Goal: Task Accomplishment & Management: Manage account settings

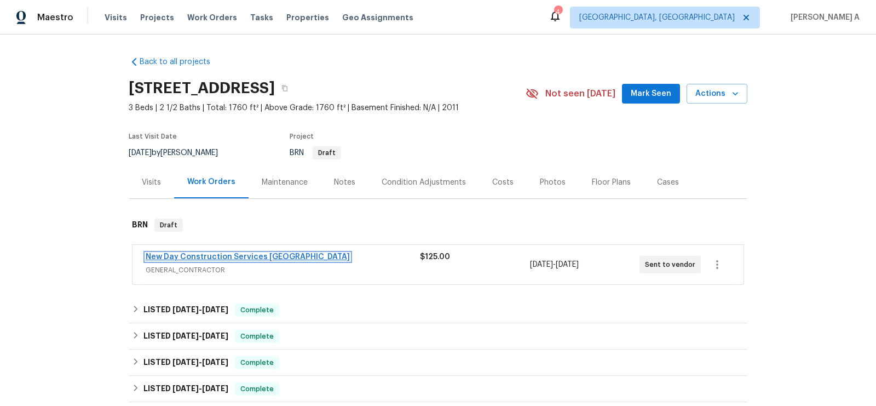
click at [184, 257] on link "New Day Construction Services UB" at bounding box center [248, 257] width 204 height 8
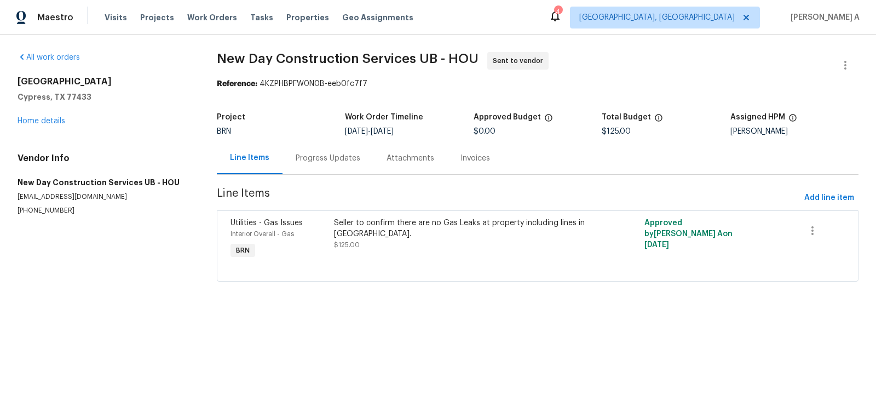
click at [308, 159] on div "Progress Updates" at bounding box center [328, 158] width 65 height 11
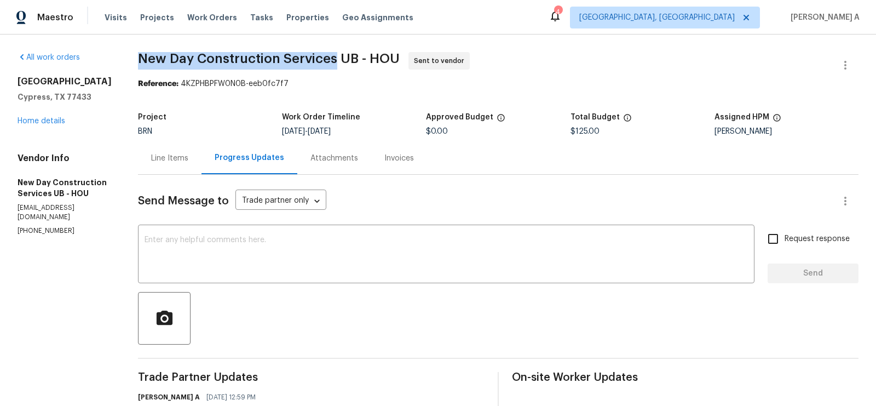
drag, startPoint x: 139, startPoint y: 60, endPoint x: 336, endPoint y: 59, distance: 196.5
click at [336, 59] on span "New Day Construction Services UB - HOU" at bounding box center [269, 58] width 262 height 13
copy span "New Day Construction Services"
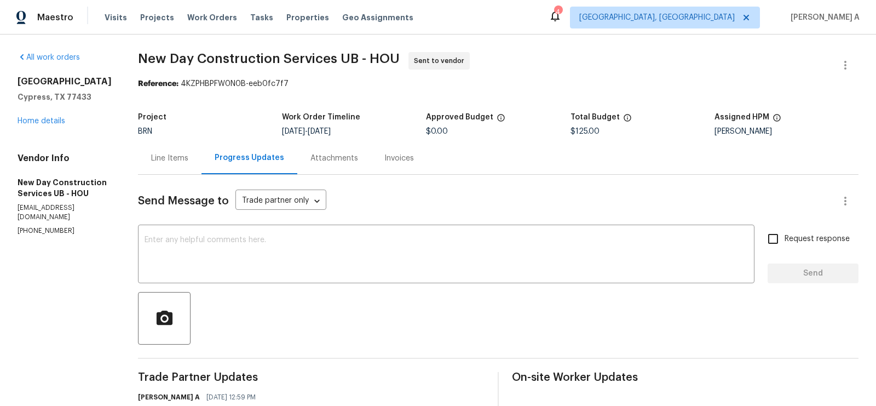
click at [175, 154] on div "Line Items" at bounding box center [169, 158] width 37 height 11
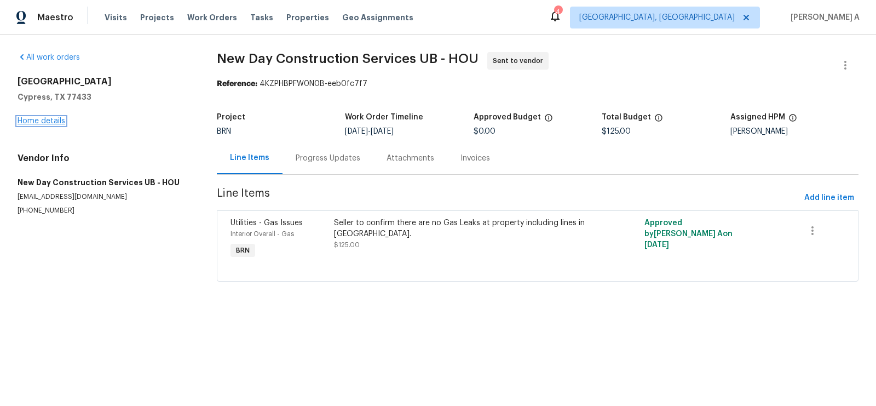
click at [37, 118] on link "Home details" at bounding box center [42, 121] width 48 height 8
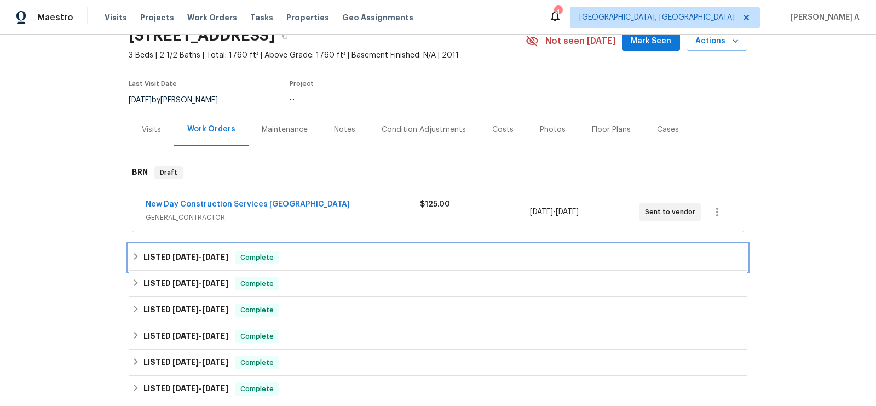
click at [288, 251] on div "LISTED 6/11/25 - 6/14/25 Complete" at bounding box center [438, 257] width 612 height 13
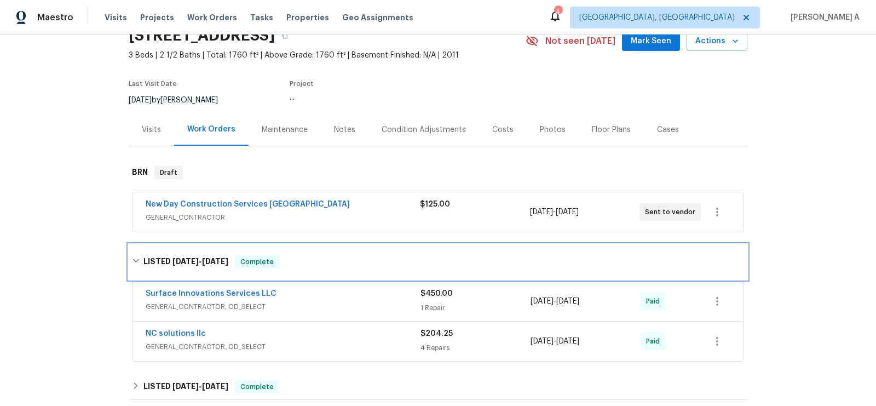
scroll to position [153, 0]
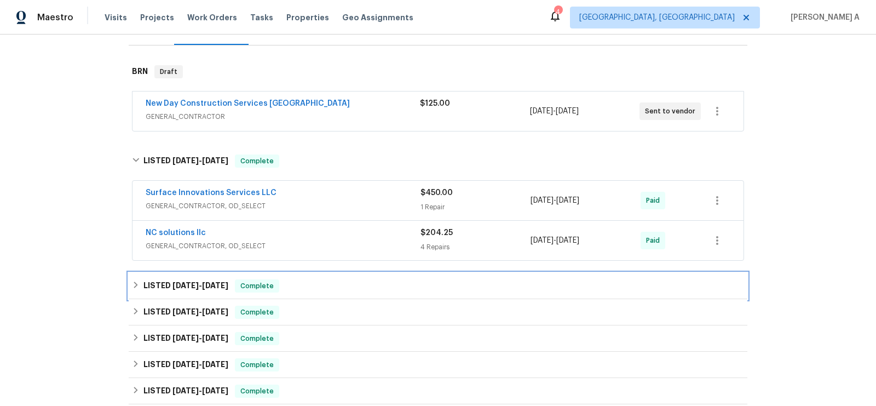
click at [277, 281] on div "LISTED 6/2/25 - 6/4/25 Complete" at bounding box center [438, 285] width 612 height 13
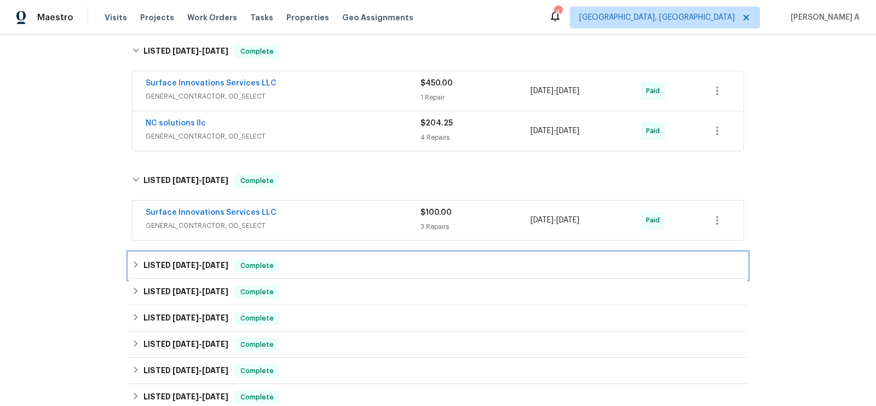
click at [281, 272] on div "LISTED 5/9/25 - 5/12/25 Complete" at bounding box center [438, 265] width 619 height 26
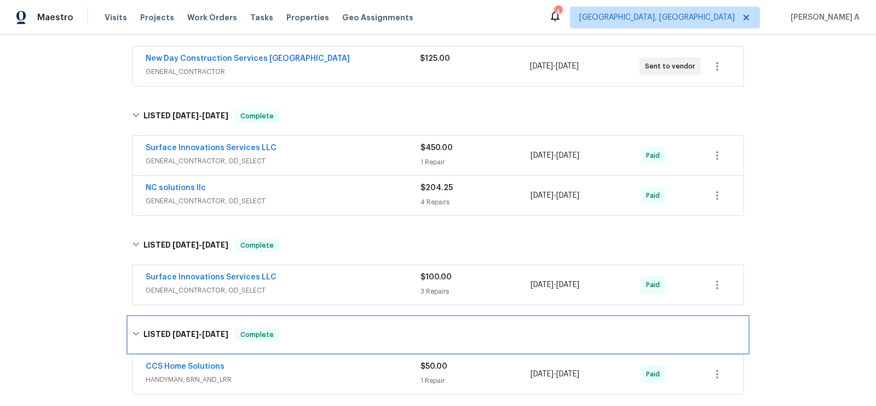
scroll to position [0, 0]
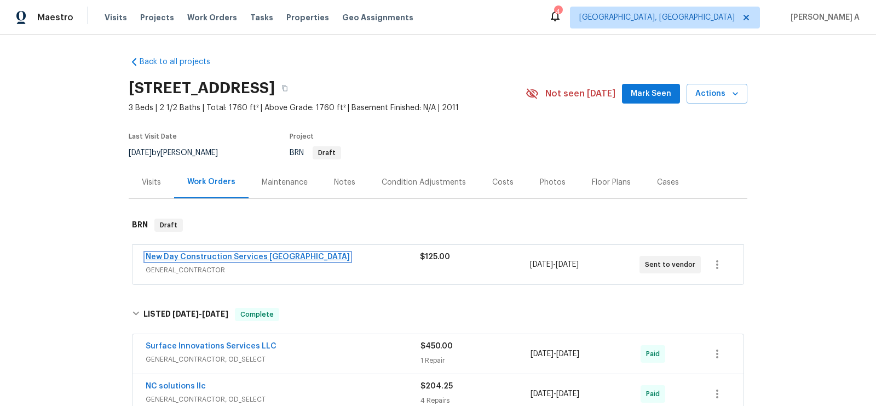
click at [184, 255] on link "New Day Construction Services UB" at bounding box center [248, 257] width 204 height 8
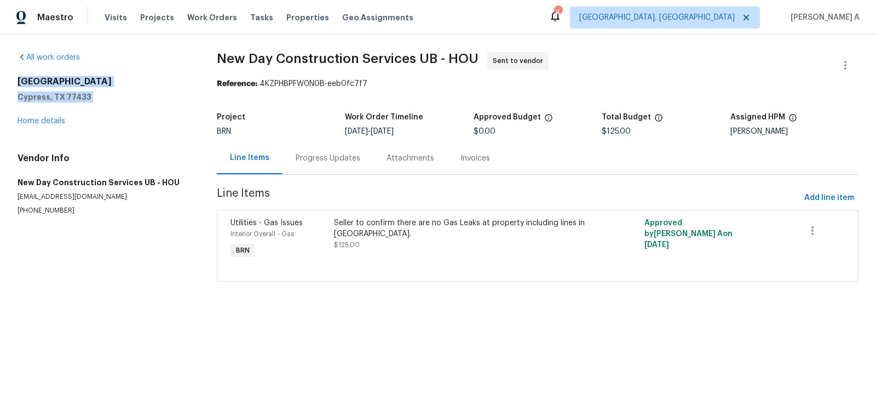
drag, startPoint x: 18, startPoint y: 85, endPoint x: 113, endPoint y: 103, distance: 97.6
click at [113, 103] on div "8206 Rustic Cape Dr Cypress, TX 77433 Home details" at bounding box center [104, 101] width 173 height 50
copy div "8206 Rustic Cape Dr Cypress, TX 77433"
click at [360, 231] on div "Seller to confirm there are no Gas Leaks at property including lines in attic." at bounding box center [460, 228] width 252 height 22
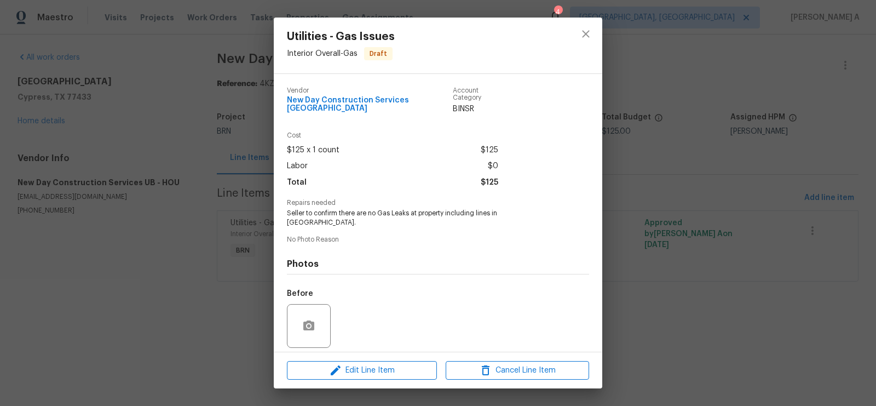
click at [370, 209] on span "Seller to confirm there are no Gas Leaks at property including lines in attic." at bounding box center [423, 218] width 272 height 19
copy span "Seller to confirm there are no Gas Leaks at property including lines in attic."
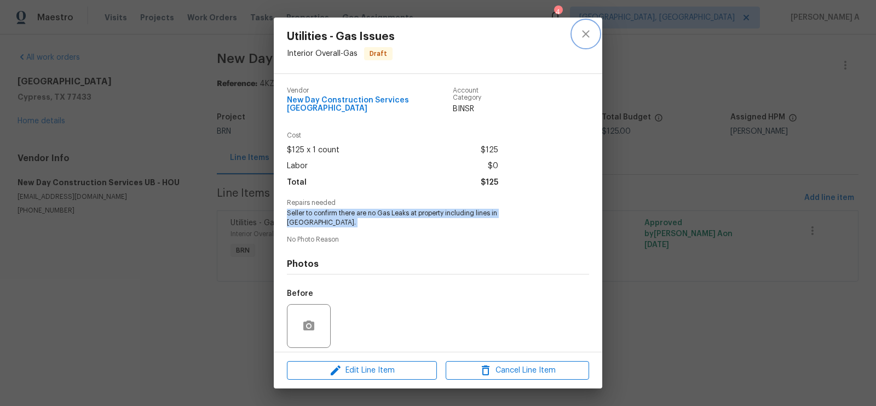
click at [587, 37] on icon "close" at bounding box center [585, 33] width 13 height 13
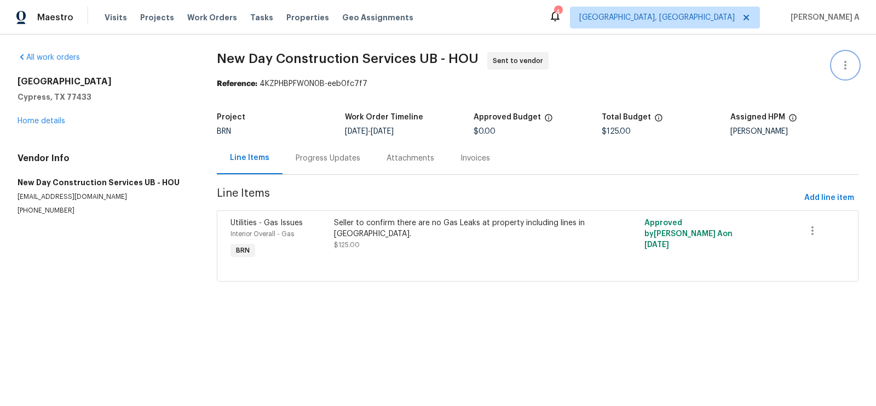
click at [847, 68] on icon "button" at bounding box center [845, 65] width 13 height 13
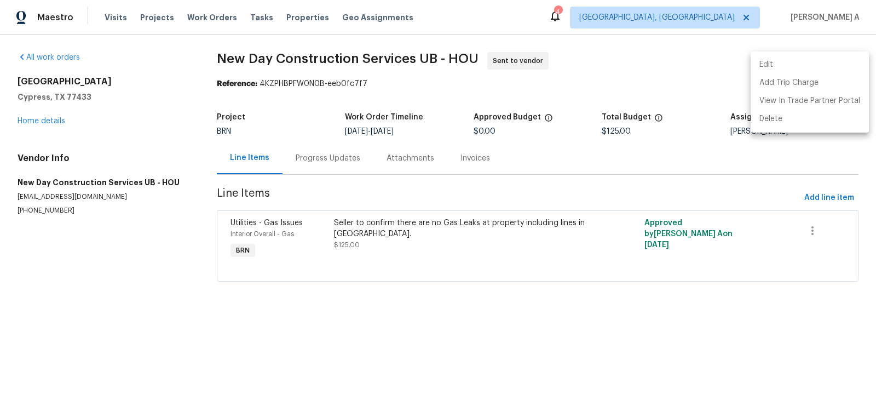
click at [811, 67] on li "Edit" at bounding box center [810, 65] width 118 height 18
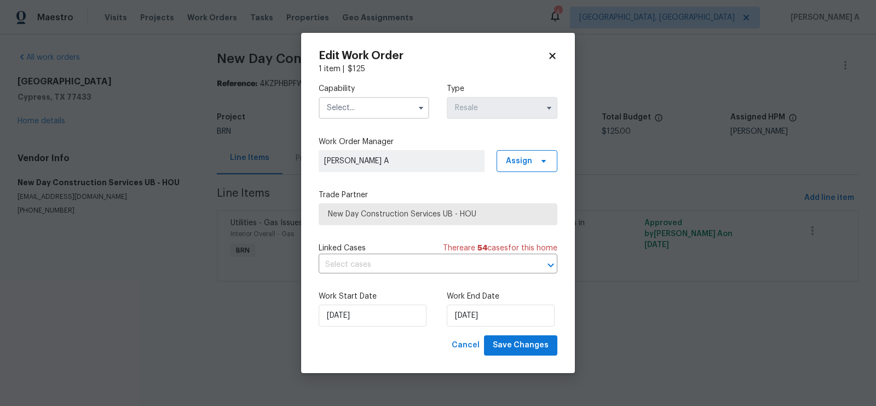
click at [383, 116] on input "text" at bounding box center [374, 108] width 111 height 22
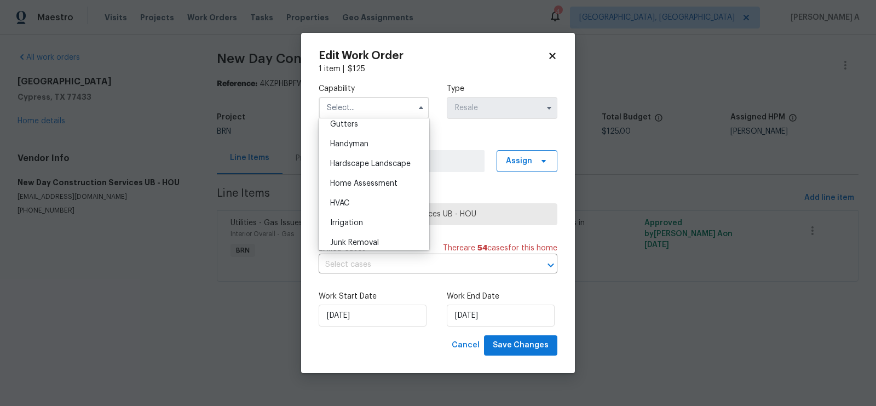
scroll to position [557, 0]
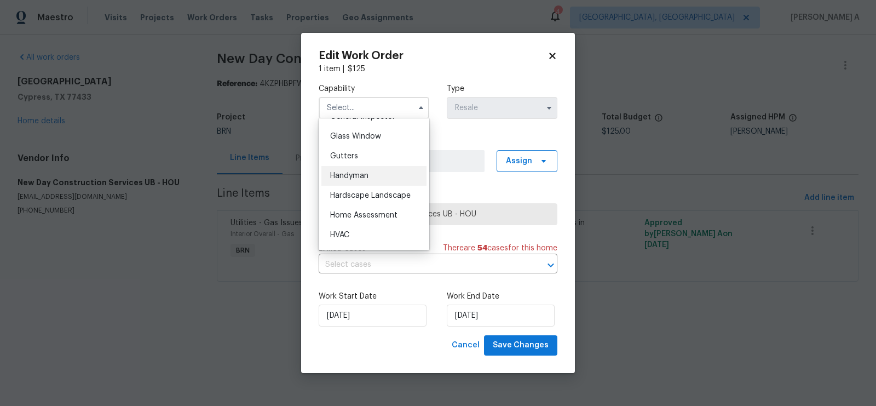
click at [370, 175] on div "Handyman" at bounding box center [373, 176] width 105 height 20
type input "Handyman"
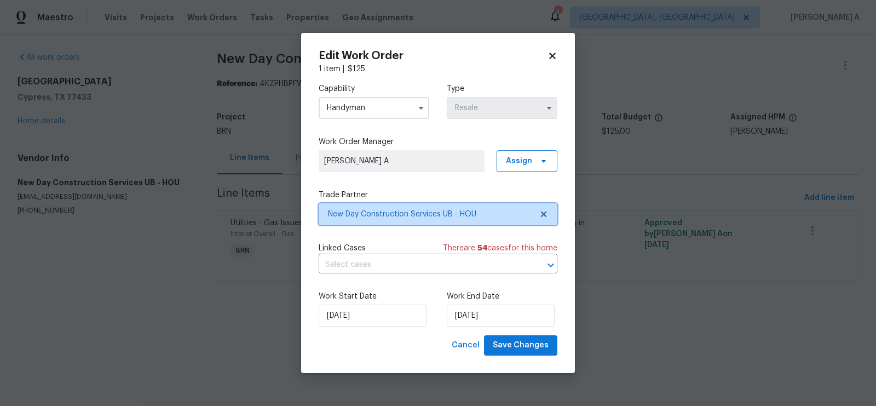
click at [552, 210] on span "New Day Construction Services UB - HOU" at bounding box center [438, 214] width 239 height 22
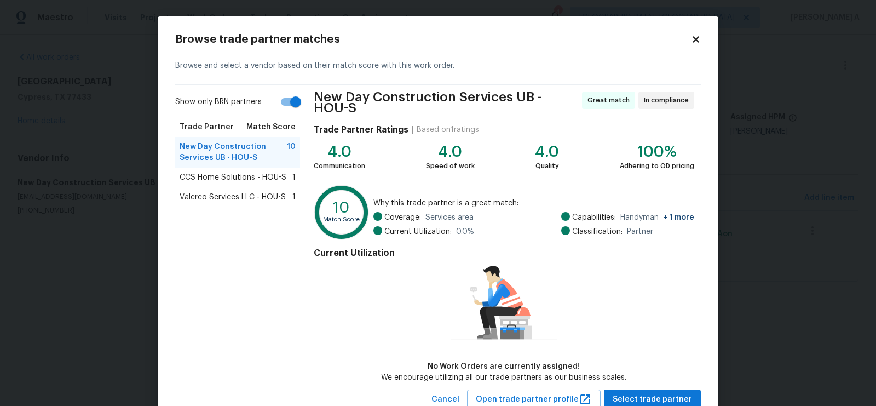
click at [229, 188] on div "Valereo Services LLC - HOU-S 1" at bounding box center [237, 197] width 125 height 20
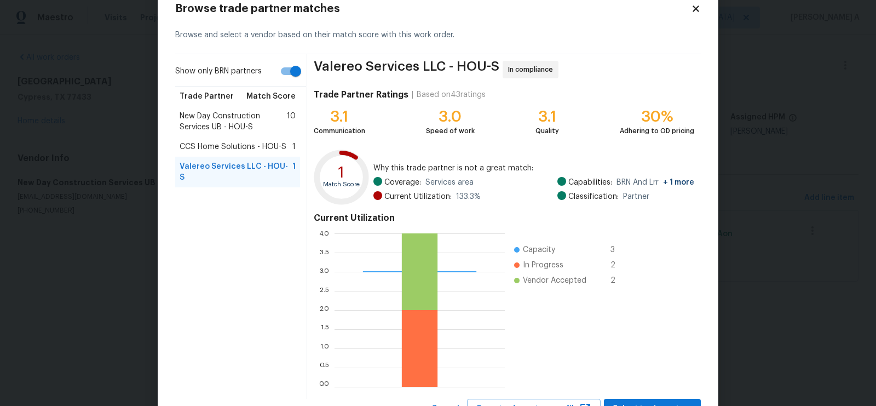
scroll to position [77, 0]
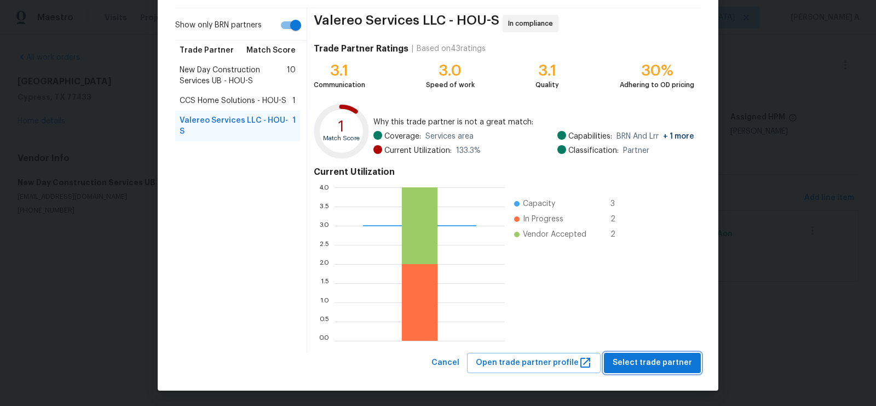
click at [659, 364] on span "Select trade partner" at bounding box center [652, 363] width 79 height 14
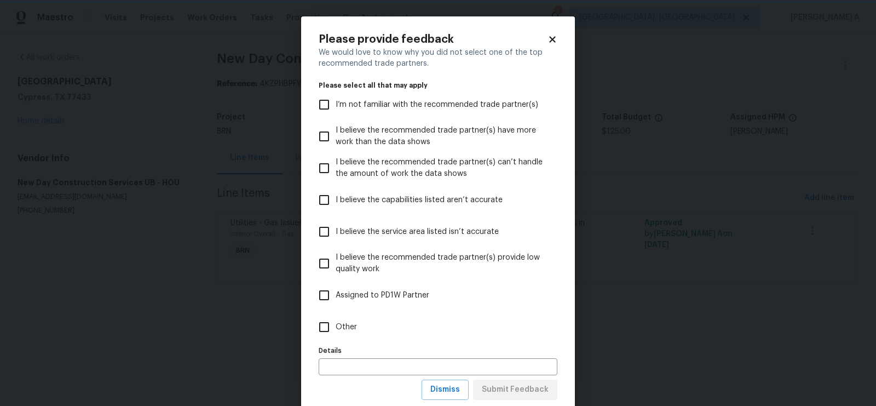
scroll to position [0, 0]
click at [443, 391] on span "Dismiss" at bounding box center [445, 390] width 30 height 14
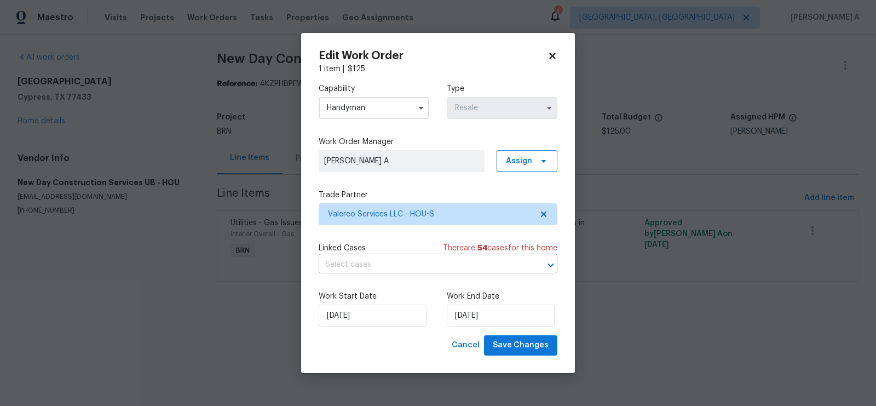
click at [395, 267] on input "text" at bounding box center [423, 264] width 208 height 17
click at [397, 295] on label "Work Start Date" at bounding box center [374, 296] width 111 height 11
click at [522, 347] on span "Save Changes" at bounding box center [521, 345] width 56 height 14
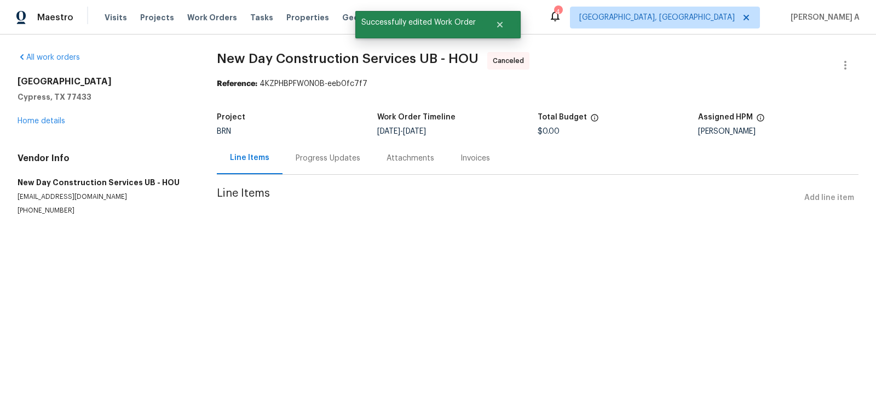
click at [334, 163] on div "Progress Updates" at bounding box center [328, 158] width 65 height 11
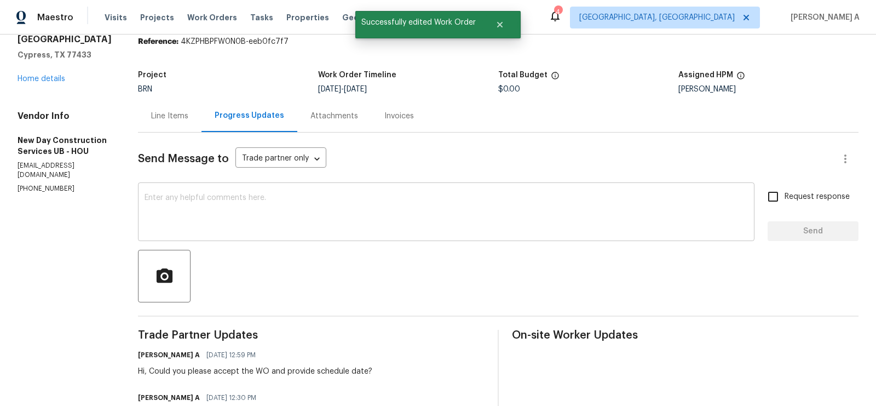
scroll to position [51, 0]
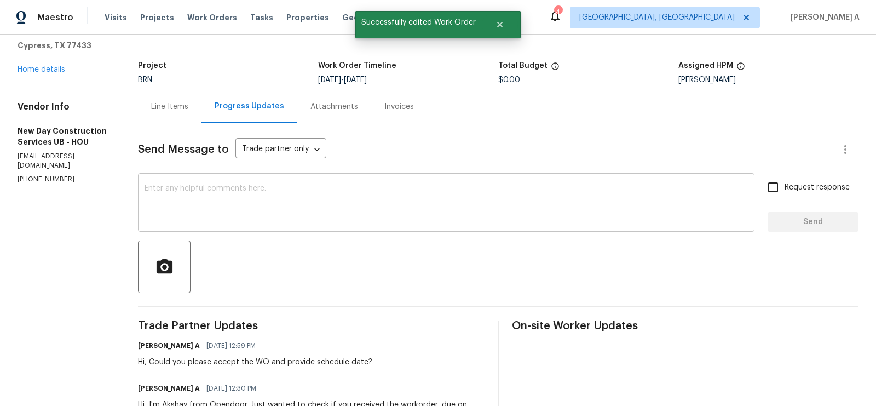
click at [281, 216] on textarea at bounding box center [446, 203] width 603 height 38
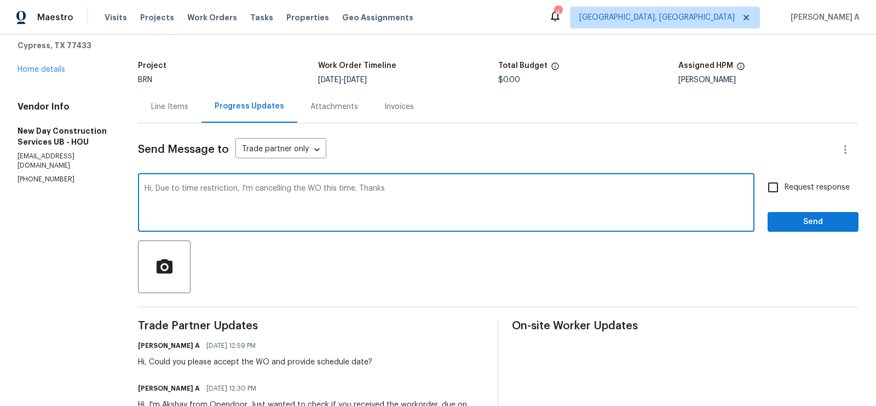
type textarea "Hi, Due to time restriction, I'm cancelling the WO this time. Thanks"
click at [776, 199] on div "Request response Send" at bounding box center [813, 204] width 91 height 56
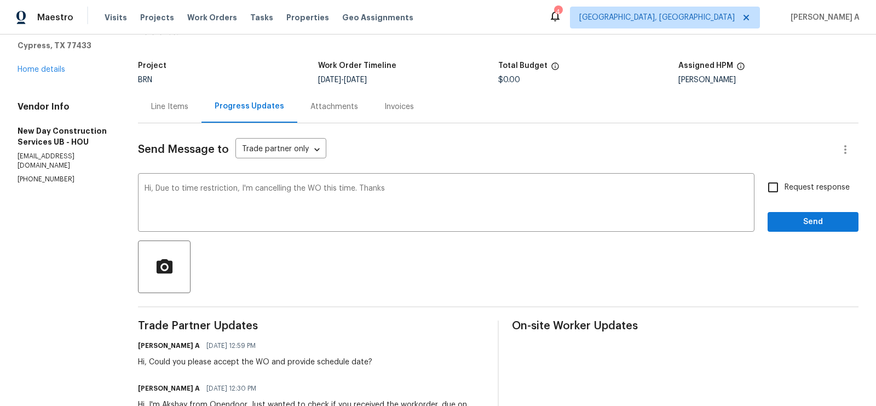
click at [784, 190] on input "Request response" at bounding box center [772, 187] width 23 height 23
checkbox input "true"
drag, startPoint x: 809, startPoint y: 226, endPoint x: 471, endPoint y: 189, distance: 339.7
click at [471, 189] on div "Hi, Due to time restriction, I'm cancelling the WO this time. Thanks x ​ Reques…" at bounding box center [498, 204] width 720 height 56
click at [0, 0] on span "Maintain the agreement" at bounding box center [0, 0] width 0 height 0
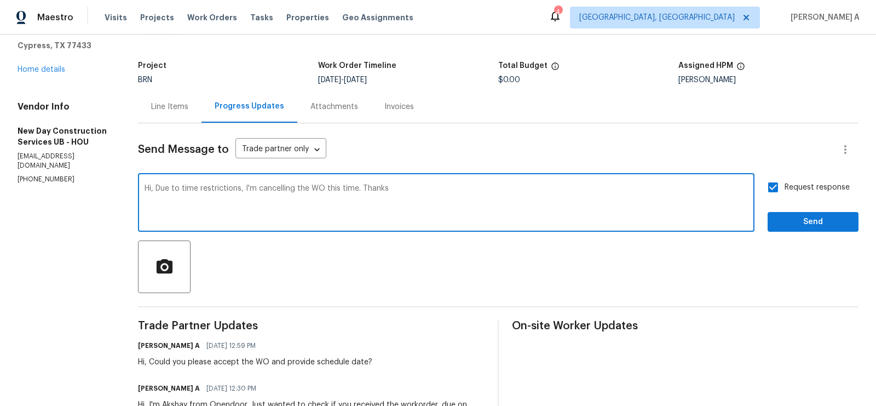
click at [217, 187] on textarea "Hi, Due to time restrictions, I'm cancelling the WO this time. Thanks" at bounding box center [446, 203] width 603 height 38
click at [0, 0] on qb-div "Maintain the agreement constraints," at bounding box center [0, 0] width 0 height 0
type textarea "Hi, Due to time constraints, I'm cancelling the WO this time. Thanks"
click at [811, 219] on span "Send" at bounding box center [812, 222] width 73 height 14
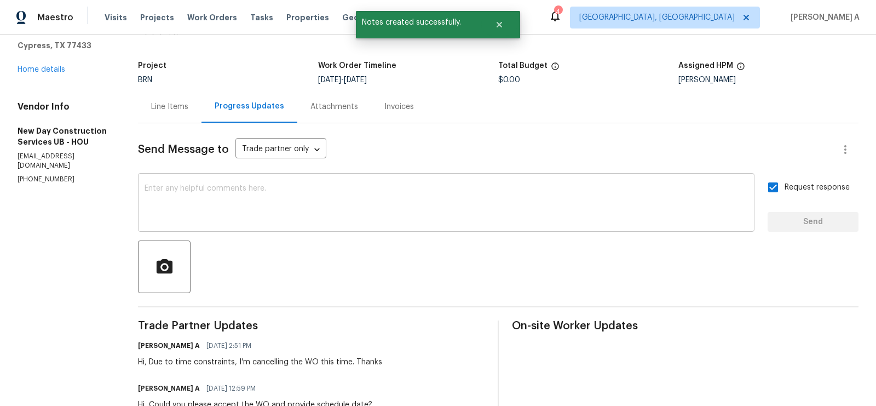
scroll to position [0, 0]
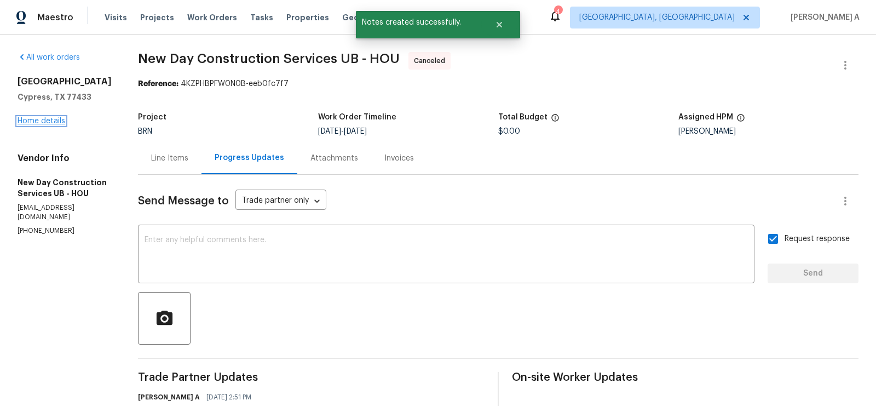
click at [51, 119] on link "Home details" at bounding box center [42, 121] width 48 height 8
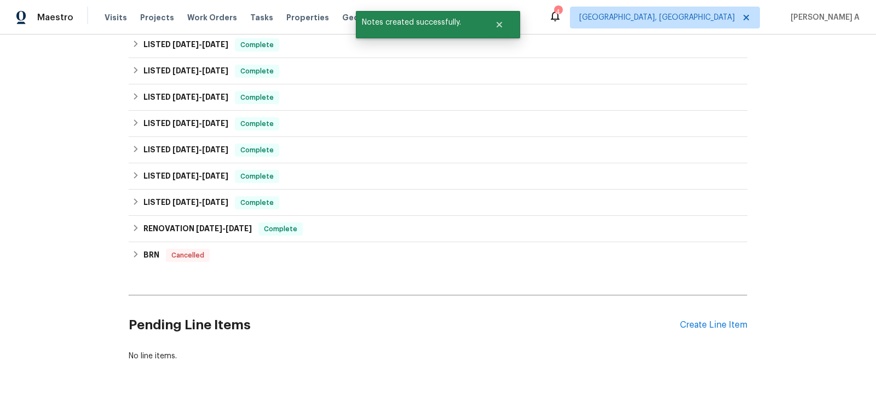
scroll to position [399, 0]
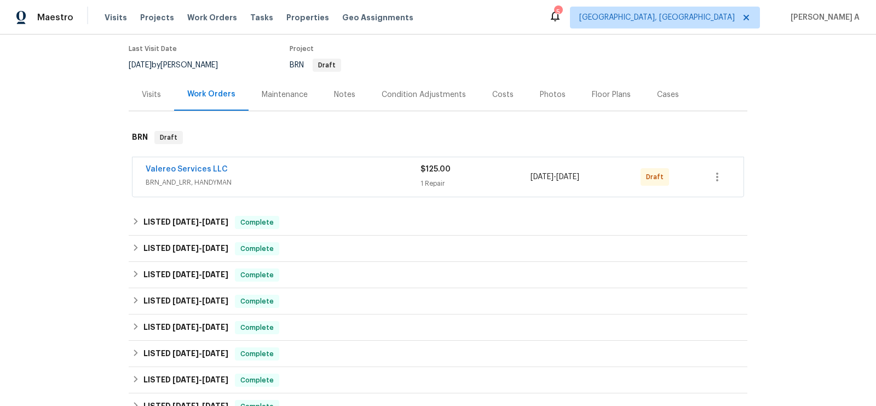
scroll to position [59, 0]
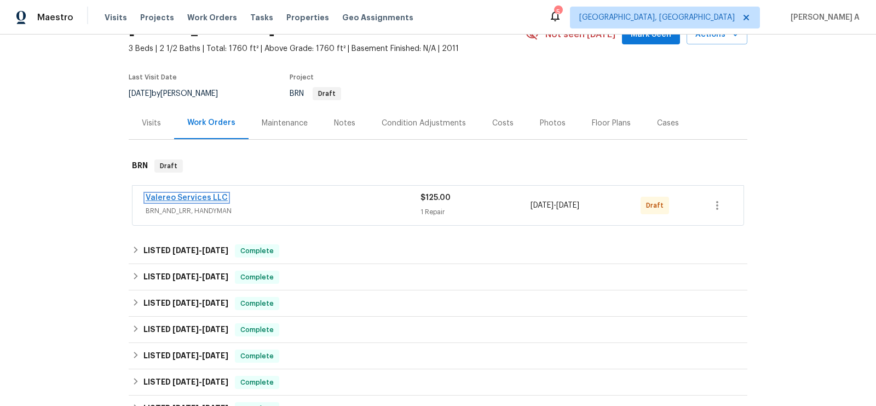
click at [191, 195] on link "Valereo Services LLC" at bounding box center [187, 198] width 82 height 8
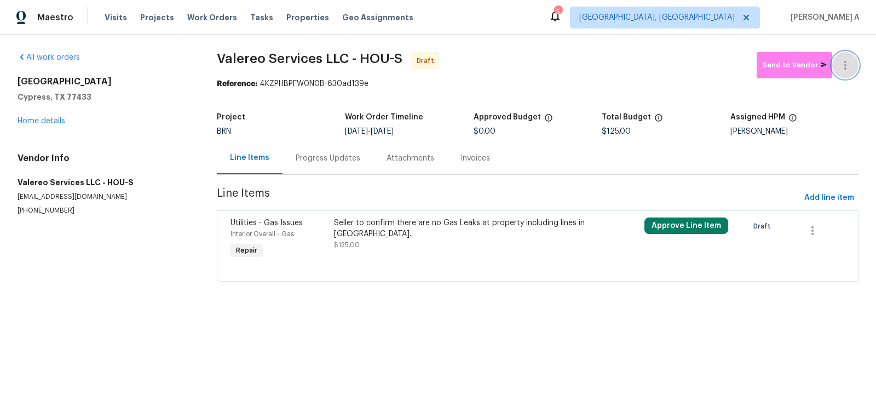
click at [853, 61] on button "button" at bounding box center [845, 65] width 26 height 26
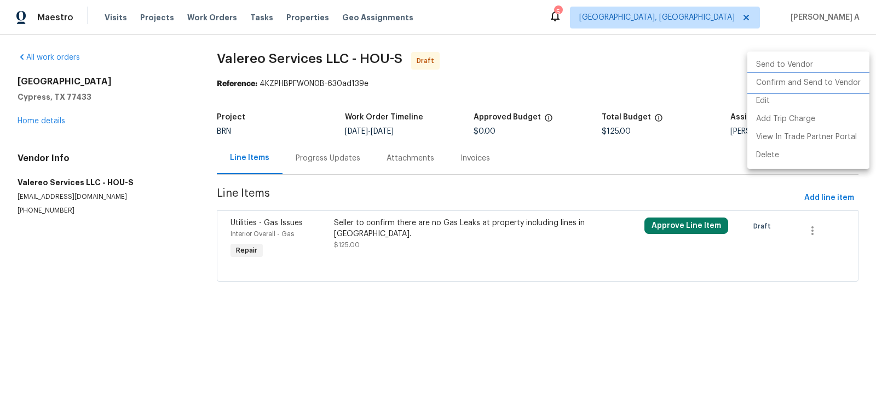
click at [853, 84] on li "Confirm and Send to Vendor" at bounding box center [808, 83] width 122 height 18
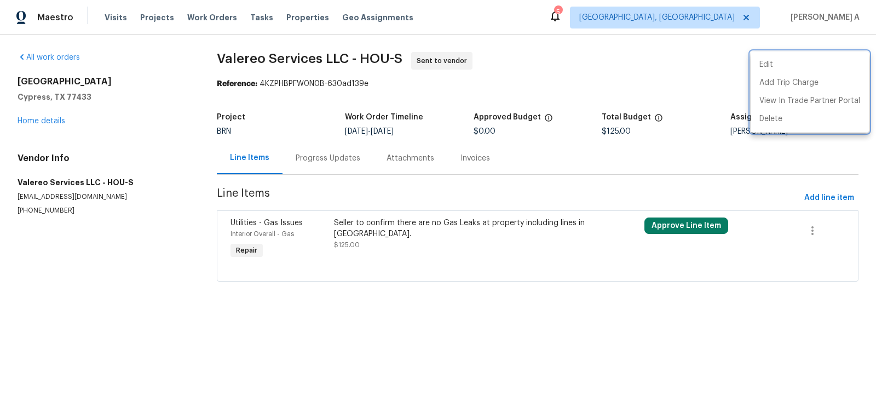
click at [320, 156] on div at bounding box center [438, 203] width 876 height 406
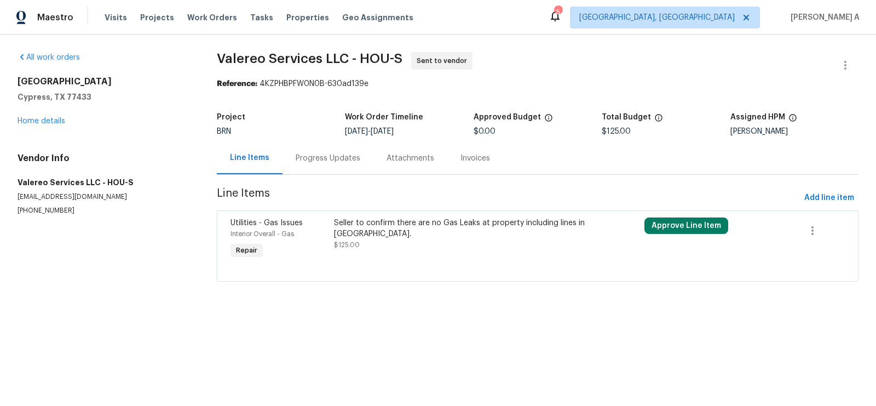
click at [320, 156] on div "Progress Updates" at bounding box center [328, 158] width 65 height 11
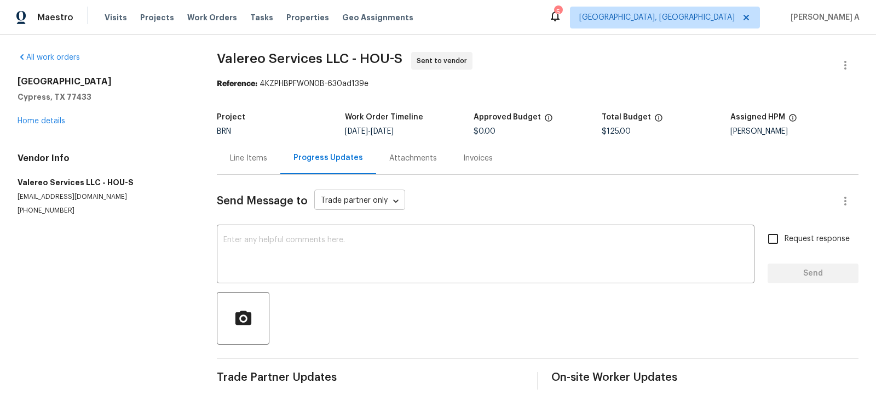
scroll to position [1, 0]
click at [289, 228] on div "x ​" at bounding box center [486, 255] width 538 height 56
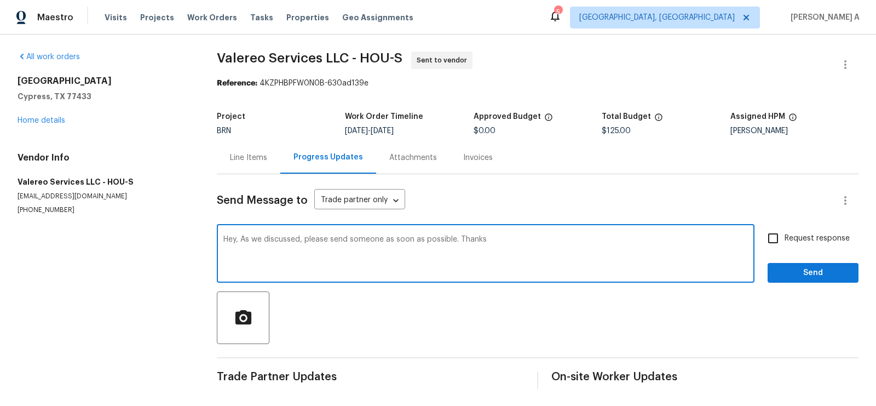
click at [451, 241] on textarea "Hey, As we discussed, please send someone as soon as possible. Thanks" at bounding box center [485, 254] width 524 height 38
click at [452, 240] on textarea "Hey, As we discussed, please send someone as soon as possible. Thanks" at bounding box center [485, 254] width 524 height 38
type textarea "Hey, As we discussed, please send someone as soon as possible. Thanks"
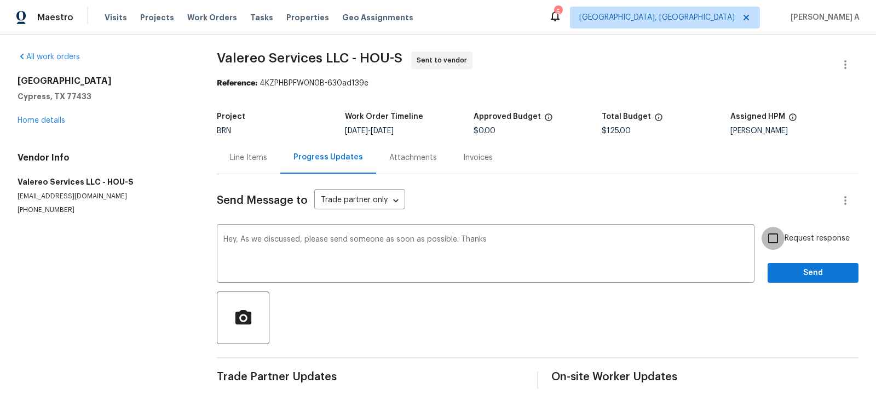
click at [783, 230] on input "Request response" at bounding box center [772, 238] width 23 height 23
checkbox input "true"
click at [799, 273] on span "Send" at bounding box center [812, 273] width 73 height 14
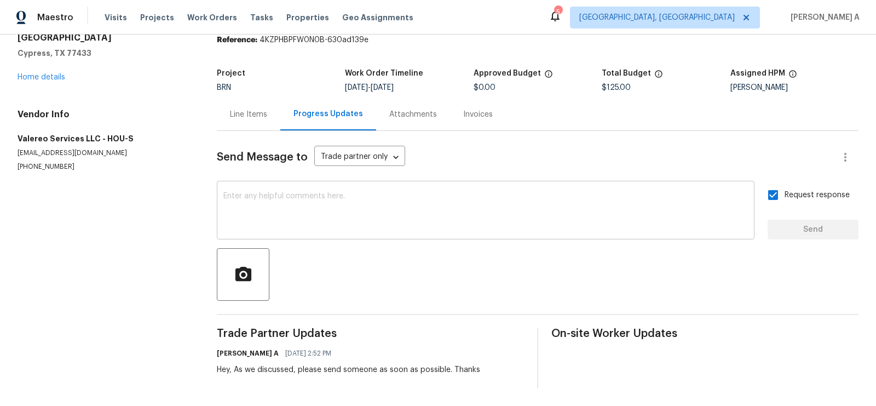
scroll to position [0, 0]
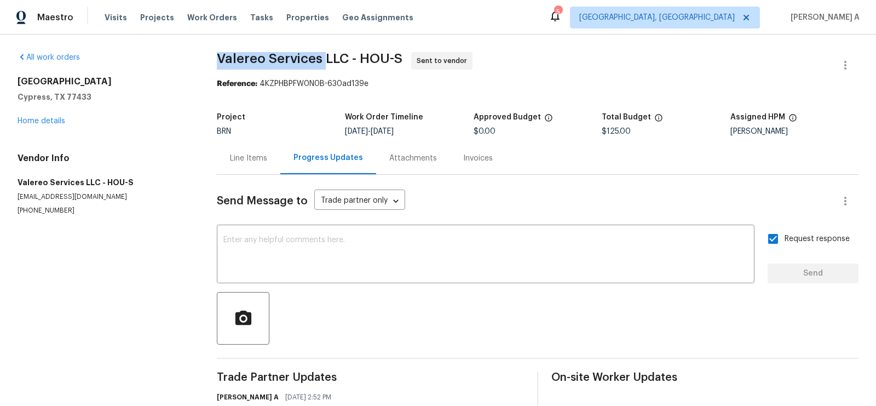
drag, startPoint x: 325, startPoint y: 60, endPoint x: 220, endPoint y: 56, distance: 105.2
click at [220, 56] on span "Valereo Services LLC - HOU-S" at bounding box center [310, 58] width 186 height 13
copy span "Valereo Services"
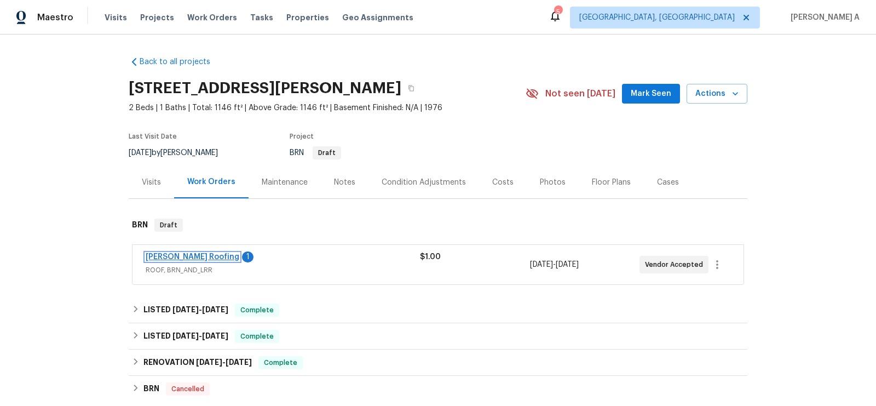
click at [186, 256] on link "[PERSON_NAME] Roofing" at bounding box center [193, 257] width 94 height 8
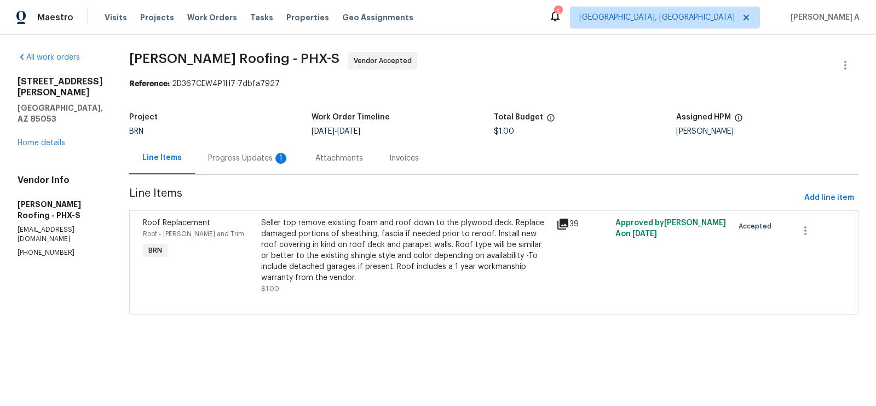
click at [308, 152] on div "Attachments" at bounding box center [339, 158] width 74 height 32
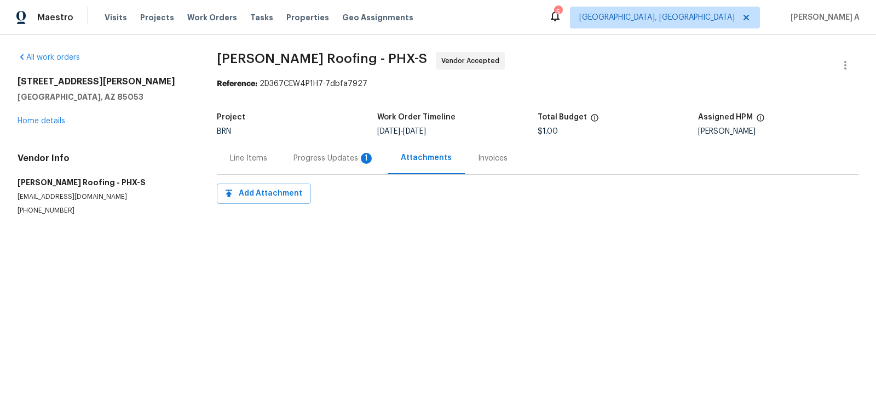
click at [308, 153] on div "Progress Updates 1" at bounding box center [333, 158] width 81 height 11
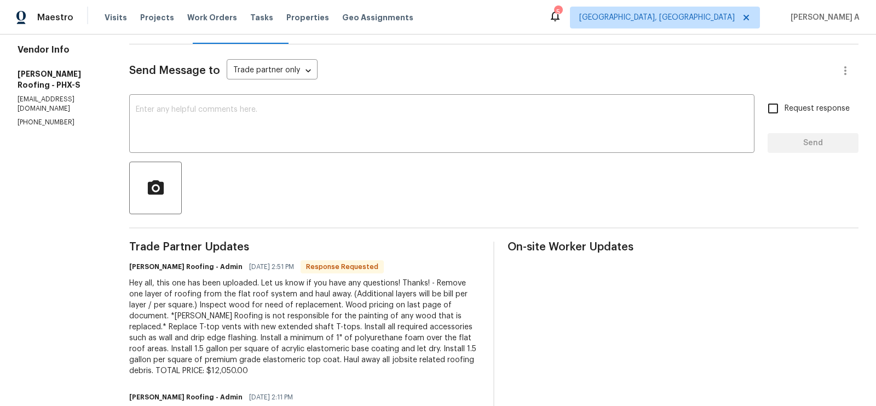
scroll to position [139, 0]
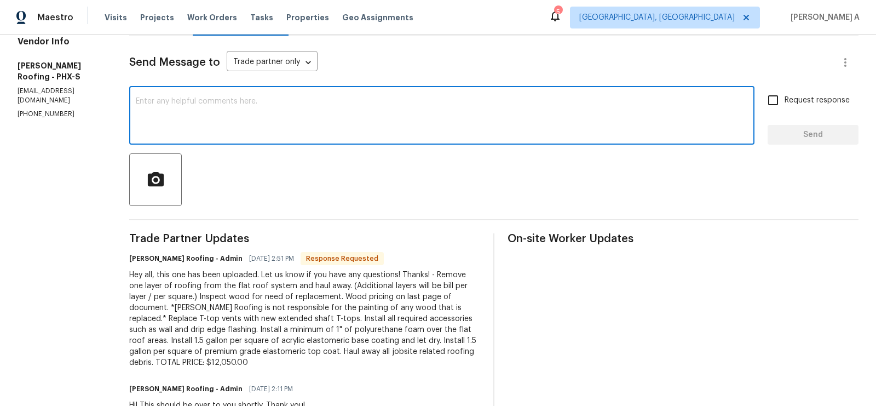
click at [318, 127] on textarea at bounding box center [442, 116] width 612 height 38
type textarea "I'll check this and keep you posted. Thanks"
click at [777, 106] on input "Request response" at bounding box center [772, 100] width 23 height 23
checkbox input "true"
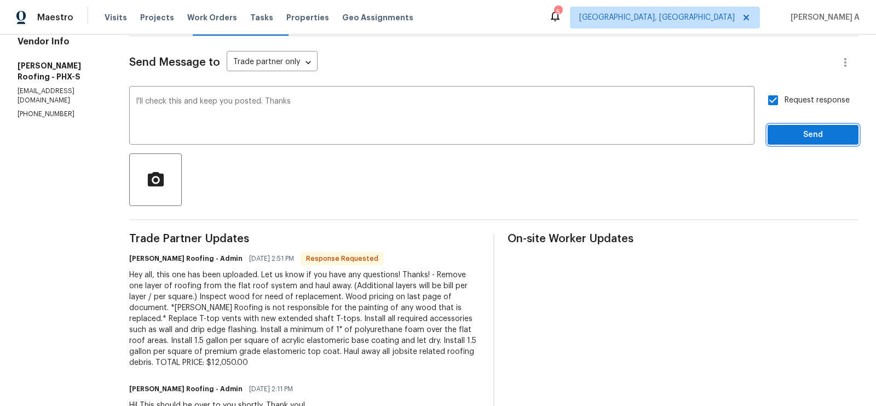
click at [792, 128] on span "Send" at bounding box center [812, 135] width 73 height 14
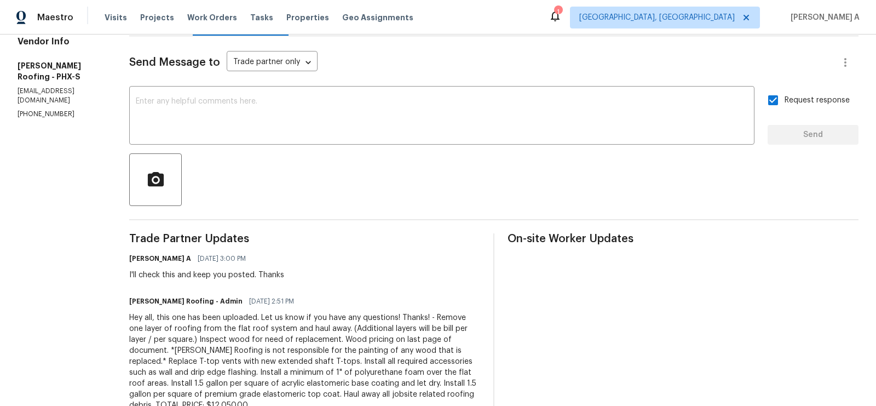
scroll to position [0, 0]
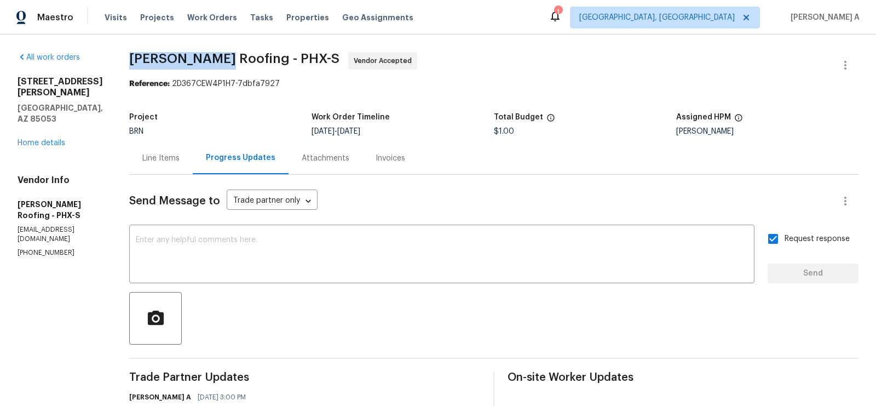
drag, startPoint x: 128, startPoint y: 56, endPoint x: 216, endPoint y: 57, distance: 88.7
click at [216, 57] on div "All work orders 3007 W Redfield Rd Phoenix, AZ 85053 Home details Vendor Info S…" at bounding box center [438, 413] width 876 height 759
copy span "Stout Roofing"
click at [164, 149] on div "Line Items" at bounding box center [161, 158] width 64 height 32
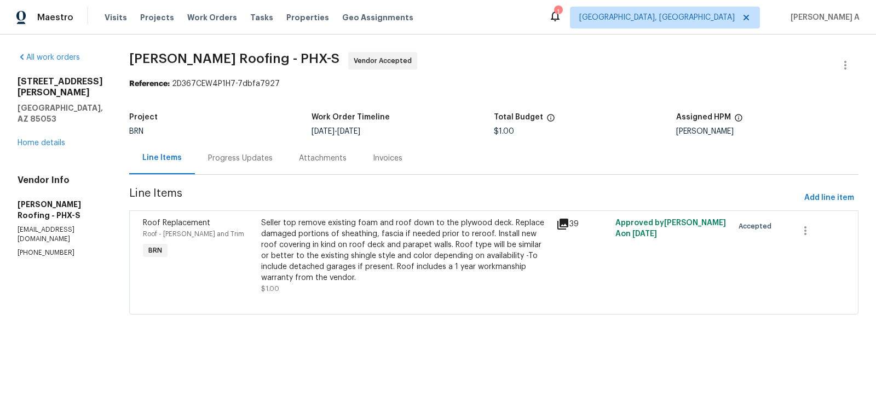
click at [374, 243] on div "Seller top remove existing foam and roof down to the plywood deck. Replace dama…" at bounding box center [405, 250] width 288 height 66
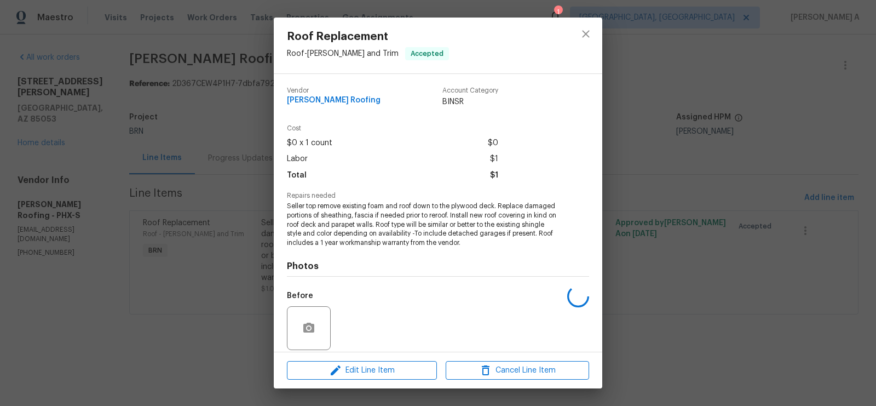
click at [374, 239] on span "Seller top remove existing foam and roof down to the plywood deck. Replace dama…" at bounding box center [423, 224] width 272 height 46
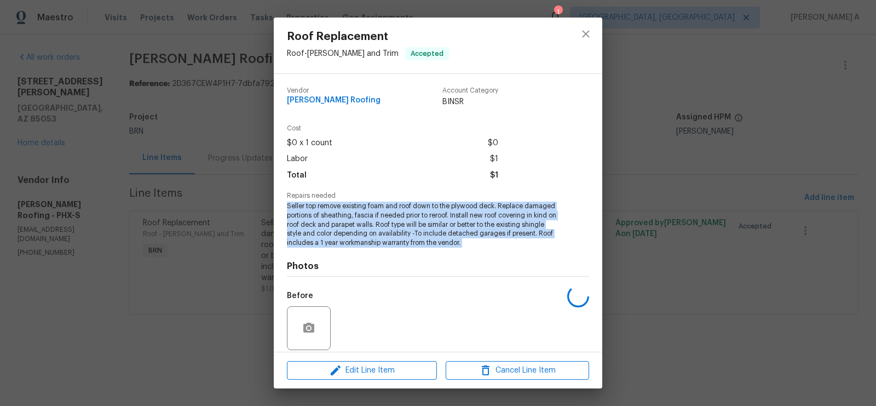
click at [374, 239] on span "Seller top remove existing foam and roof down to the plywood deck. Replace dama…" at bounding box center [423, 224] width 272 height 46
copy span "Seller top remove existing foam and roof down to the plywood deck. Replace dama…"
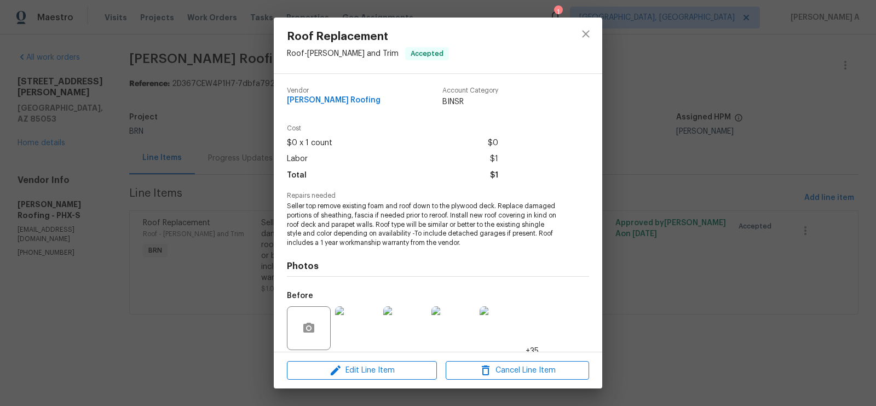
click at [597, 23] on div at bounding box center [585, 46] width 33 height 56
click at [586, 31] on icon "close" at bounding box center [585, 33] width 13 height 13
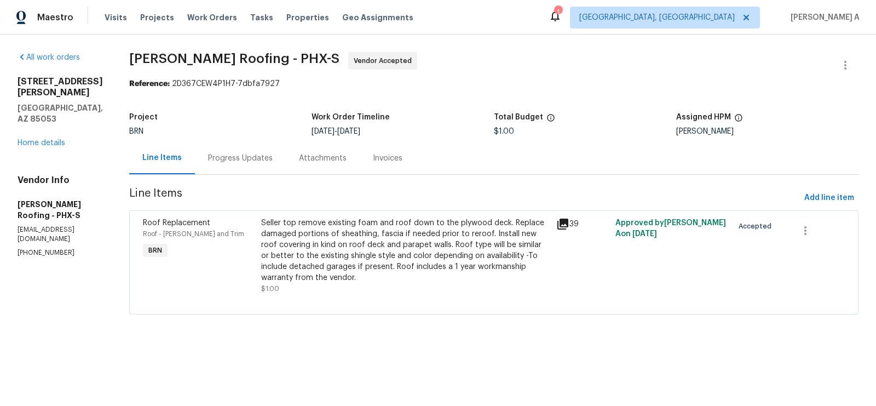
click at [255, 153] on div "Progress Updates" at bounding box center [240, 158] width 65 height 11
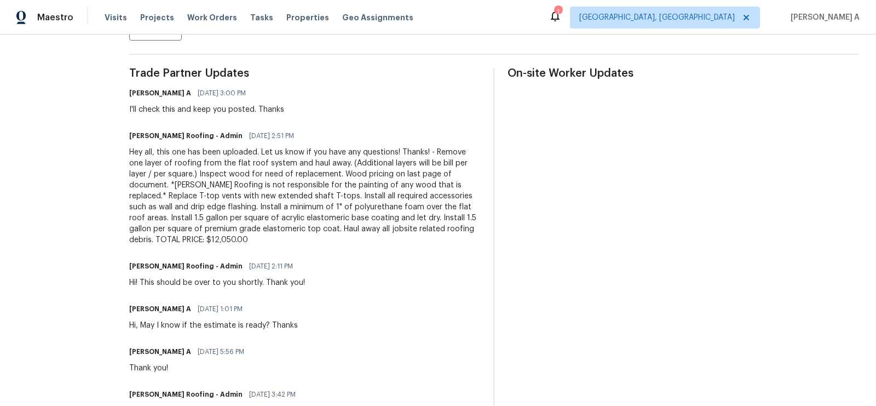
scroll to position [327, 0]
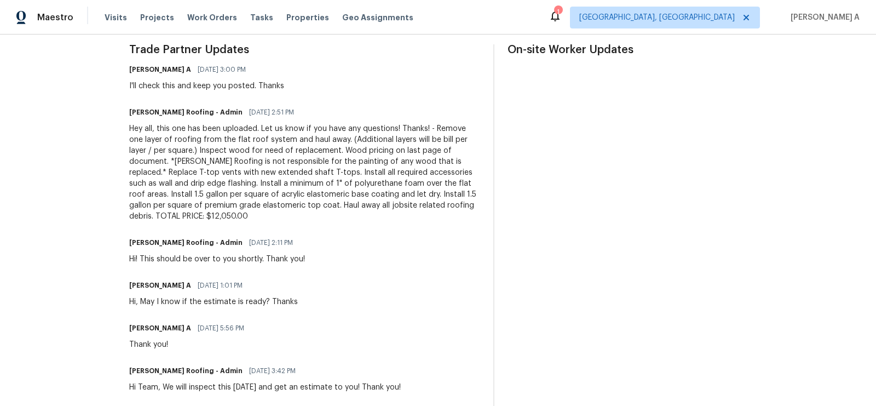
click at [268, 169] on div "Hey all, this one has been uploaded. Let us know if you have any questions! Tha…" at bounding box center [304, 172] width 351 height 99
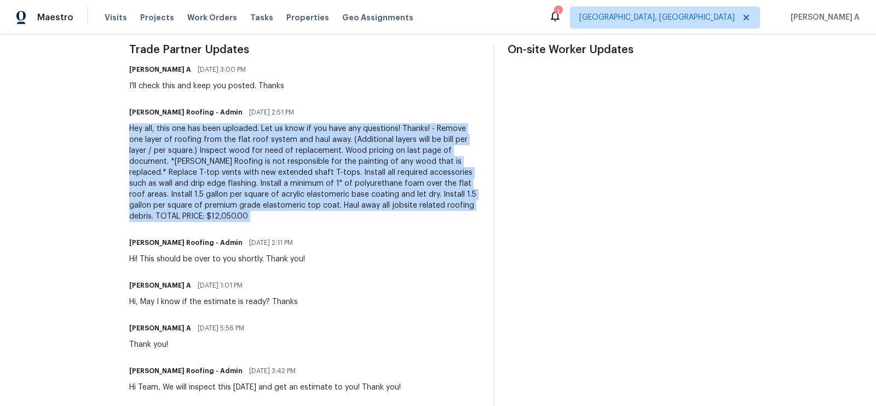
click at [268, 169] on div "Hey all, this one has been uploaded. Let us know if you have any questions! Tha…" at bounding box center [304, 172] width 351 height 99
copy div "Hey all, this one has been uploaded. Let us know if you have any questions! Tha…"
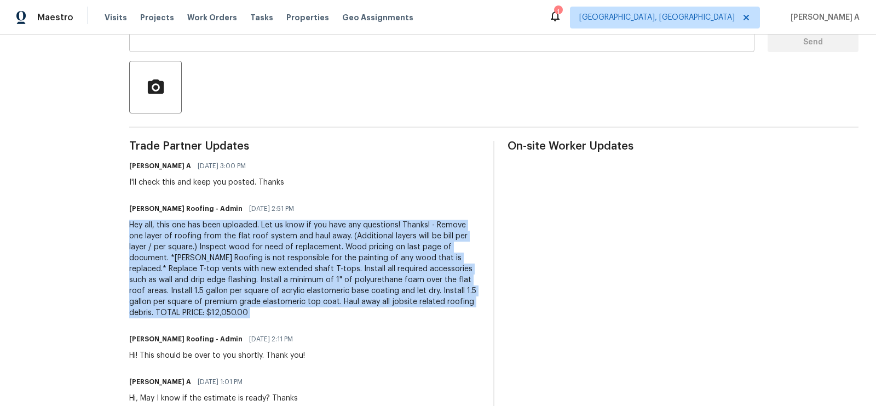
scroll to position [132, 0]
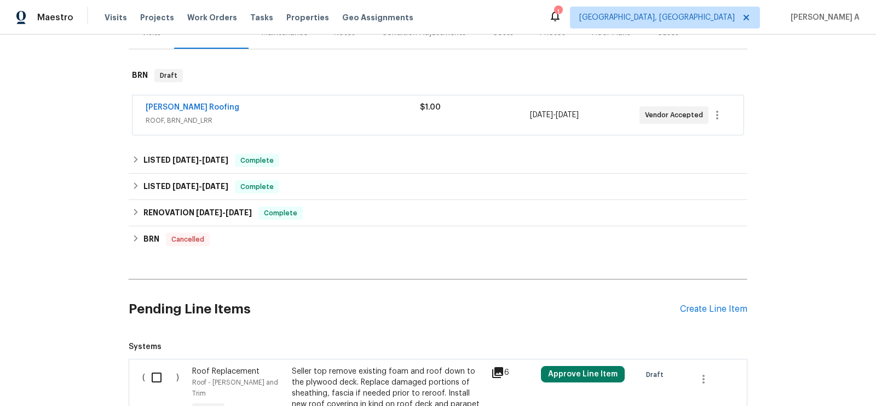
scroll to position [112, 0]
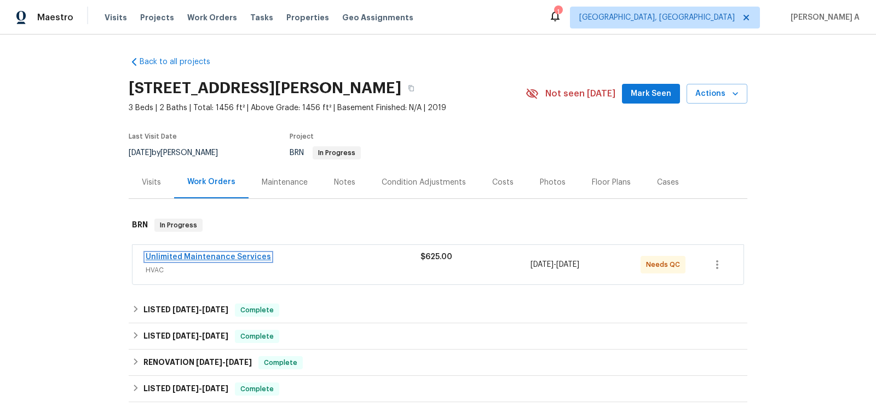
click at [246, 258] on link "Unlimited Maintenance Services" at bounding box center [208, 257] width 125 height 8
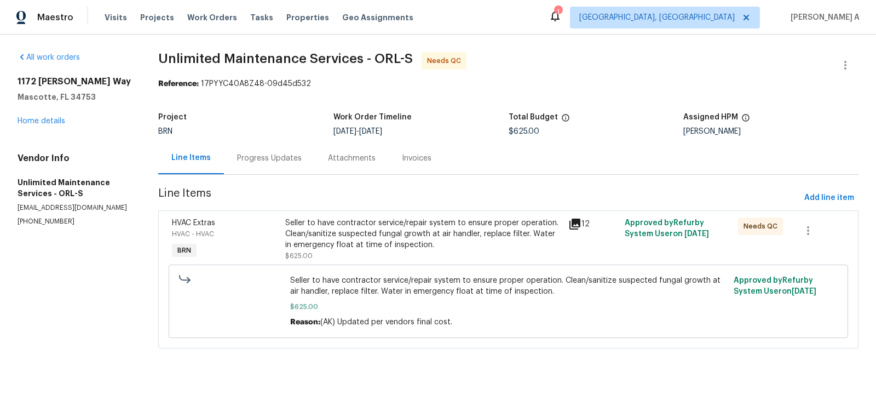
click at [281, 151] on div "Progress Updates" at bounding box center [269, 158] width 91 height 32
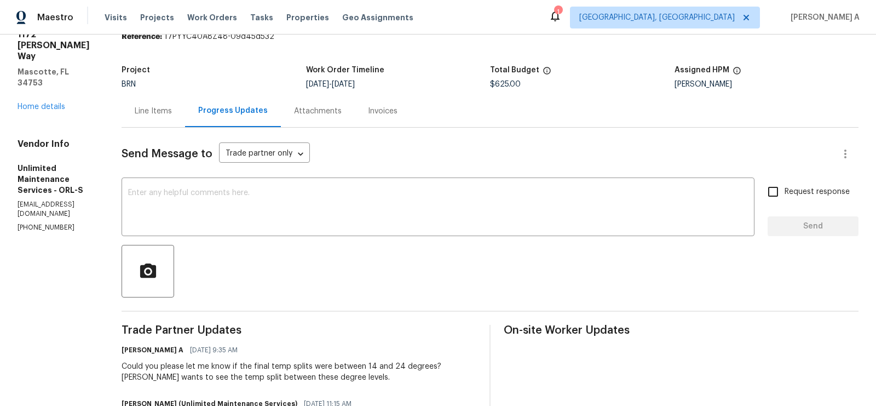
scroll to position [45, 0]
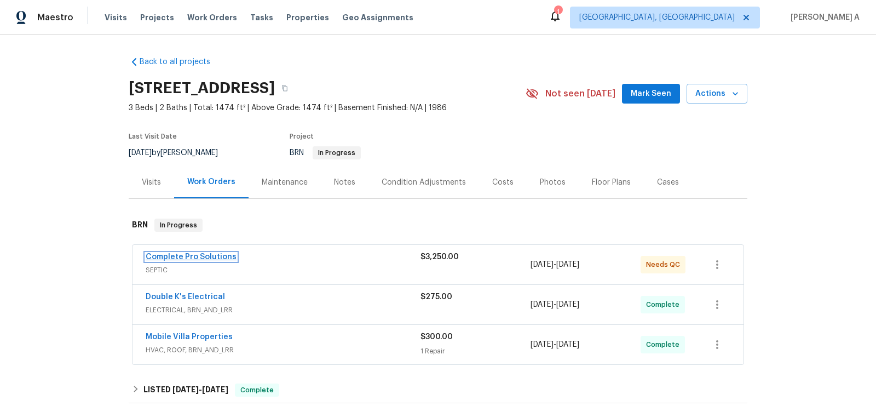
click at [195, 255] on link "Complete Pro Solutions" at bounding box center [191, 257] width 91 height 8
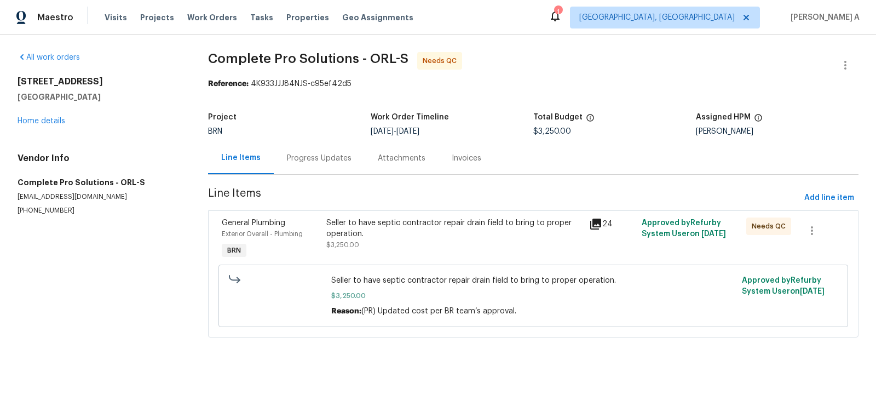
click at [309, 156] on div "Progress Updates" at bounding box center [319, 158] width 65 height 11
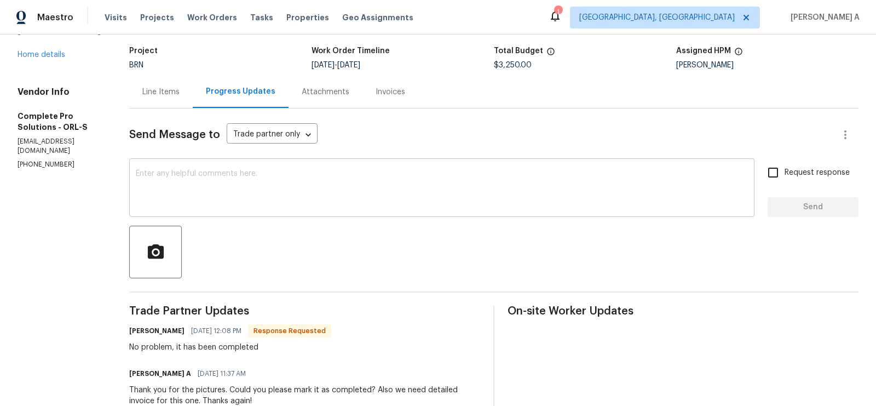
scroll to position [71, 0]
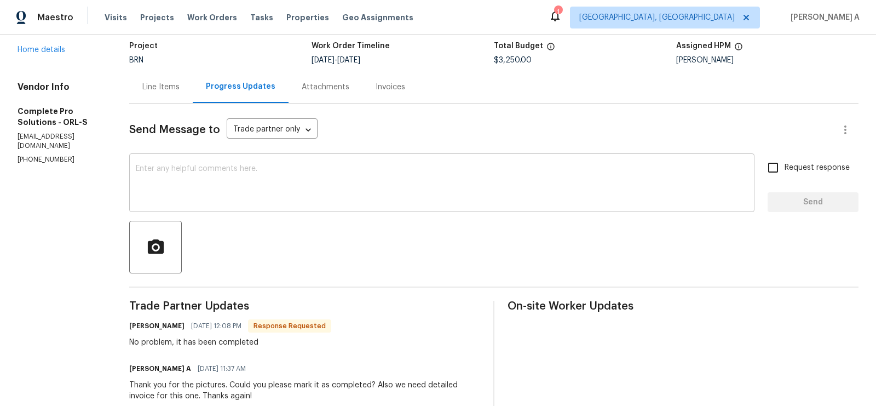
click at [342, 205] on div "x ​" at bounding box center [441, 184] width 625 height 56
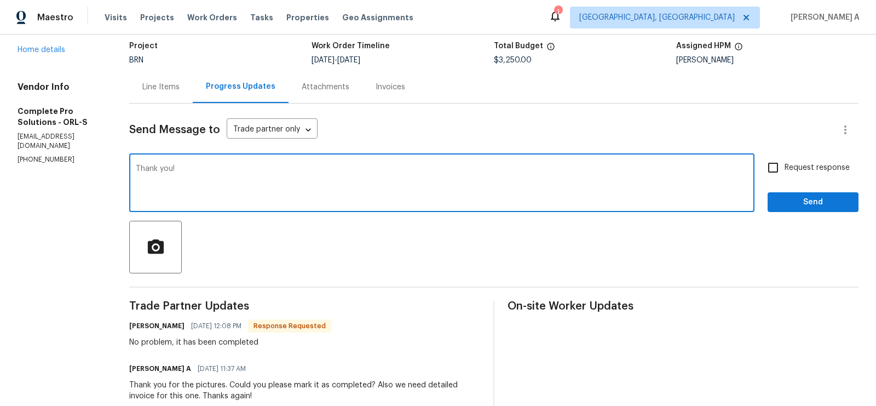
type textarea "Thank you!"
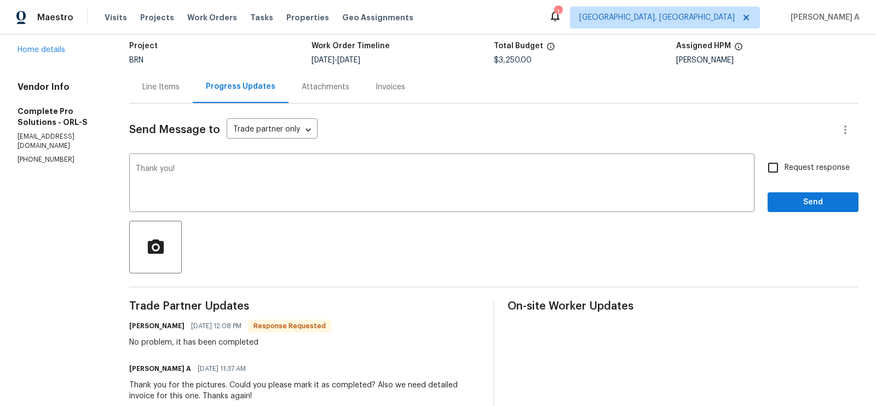
click at [778, 163] on input "Request response" at bounding box center [772, 167] width 23 height 23
checkbox input "true"
click at [801, 200] on span "Send" at bounding box center [812, 202] width 73 height 14
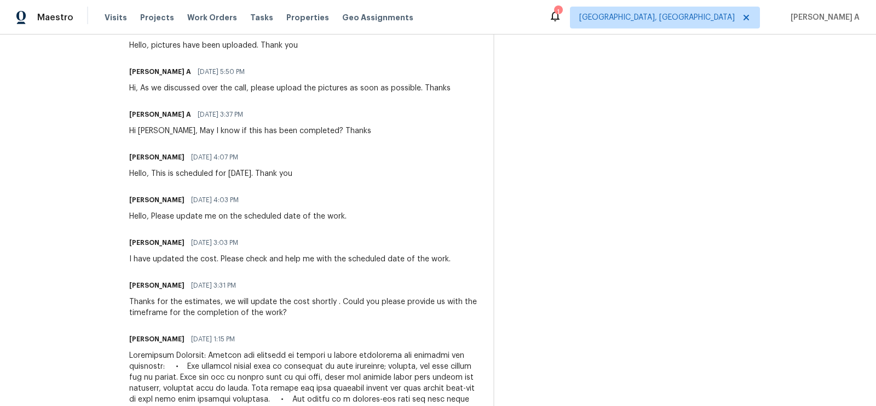
scroll to position [0, 0]
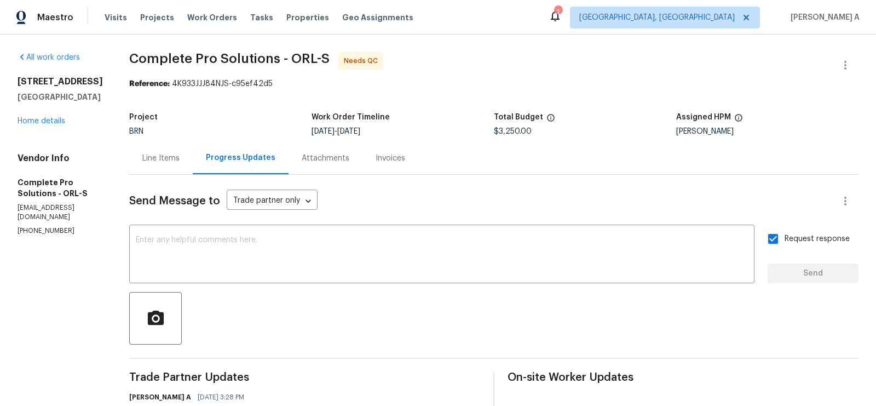
click at [175, 164] on div "Line Items" at bounding box center [161, 158] width 64 height 32
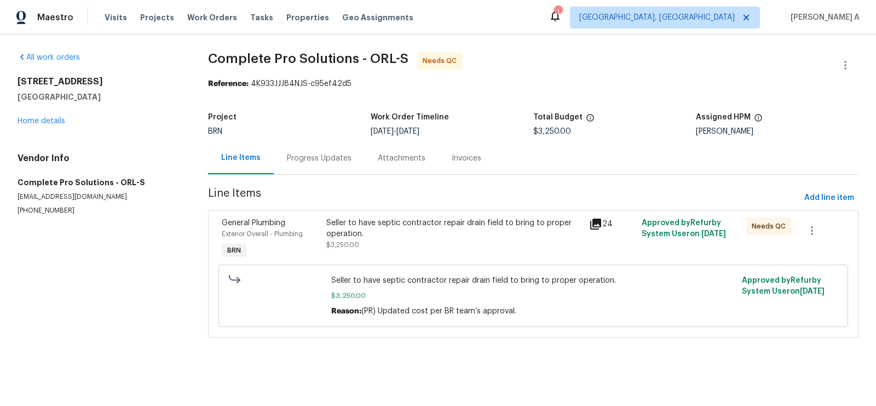
click at [451, 258] on div "Seller to have septic contractor repair drain field to bring to proper operatio…" at bounding box center [454, 239] width 262 height 50
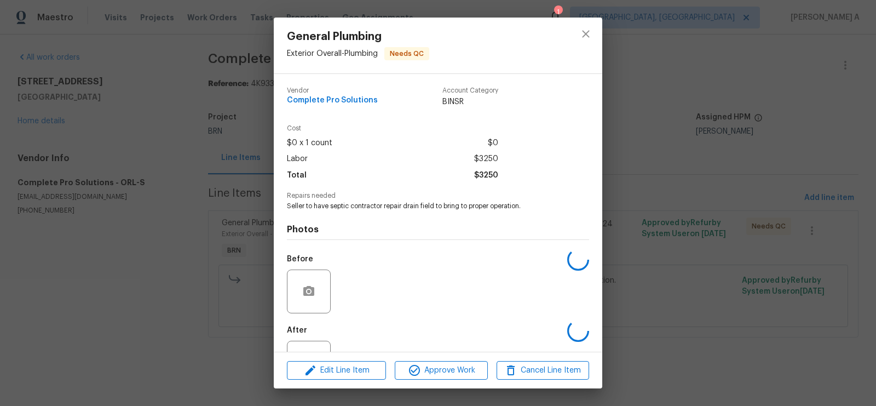
scroll to position [44, 0]
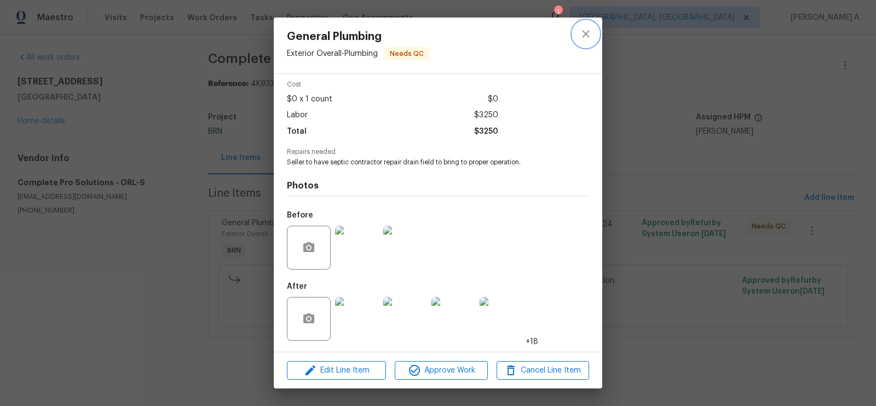
click at [585, 41] on button "close" at bounding box center [586, 34] width 26 height 26
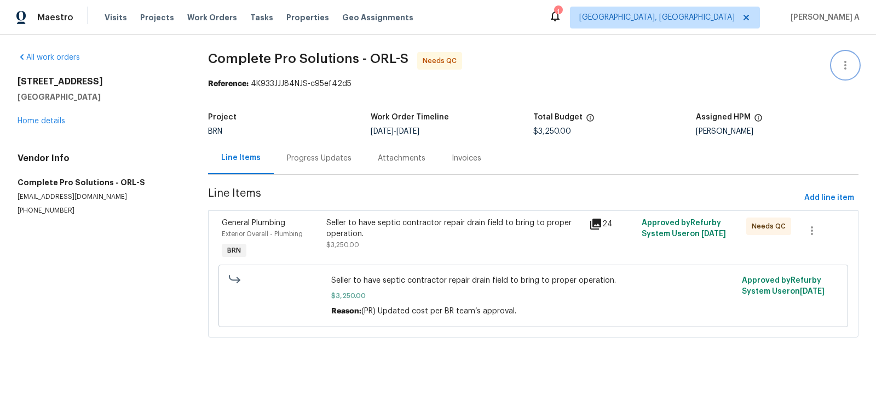
click at [853, 60] on button "button" at bounding box center [845, 65] width 26 height 26
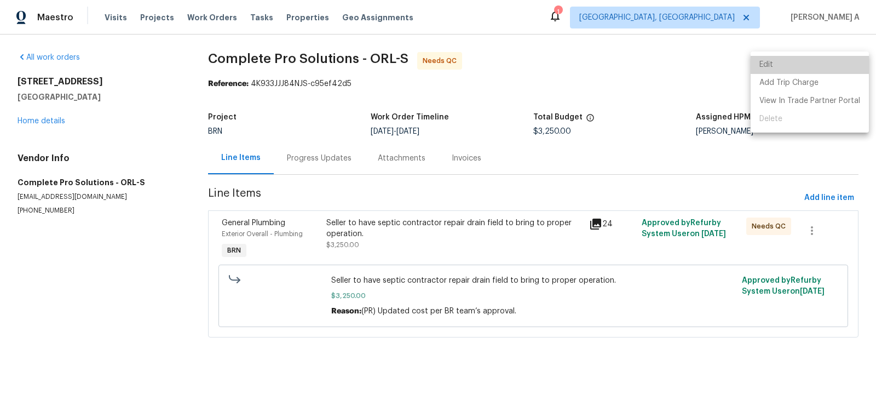
click at [840, 59] on li "Edit" at bounding box center [810, 65] width 118 height 18
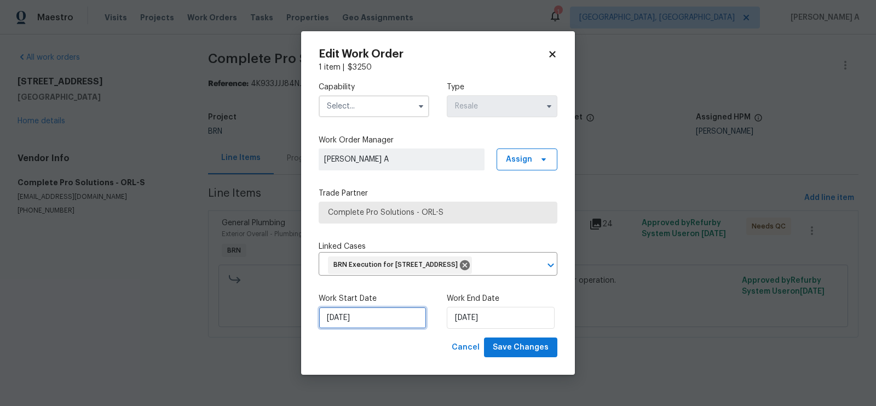
click at [352, 324] on input "8/1/2025" at bounding box center [373, 318] width 108 height 22
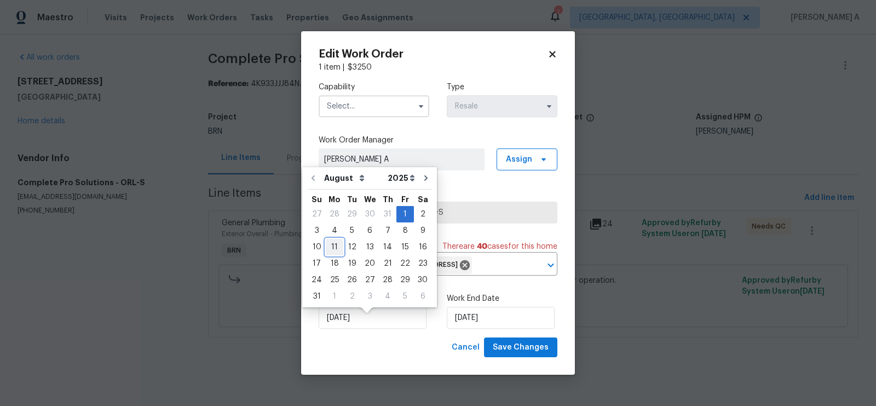
click at [336, 247] on div "11" at bounding box center [335, 246] width 18 height 15
type input "8/11/2025"
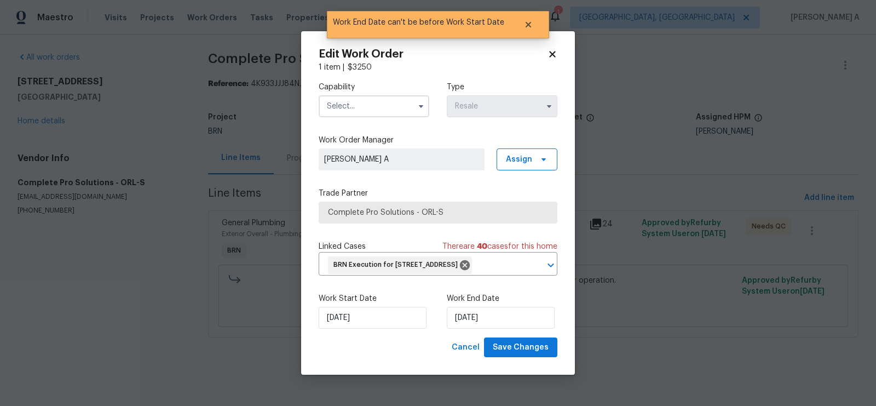
click at [402, 100] on input "text" at bounding box center [374, 106] width 111 height 22
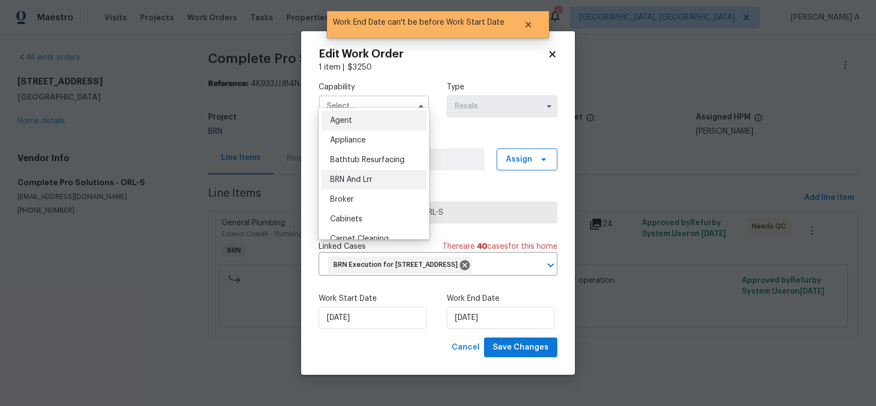
click at [386, 181] on div "BRN And Lrr" at bounding box center [373, 180] width 105 height 20
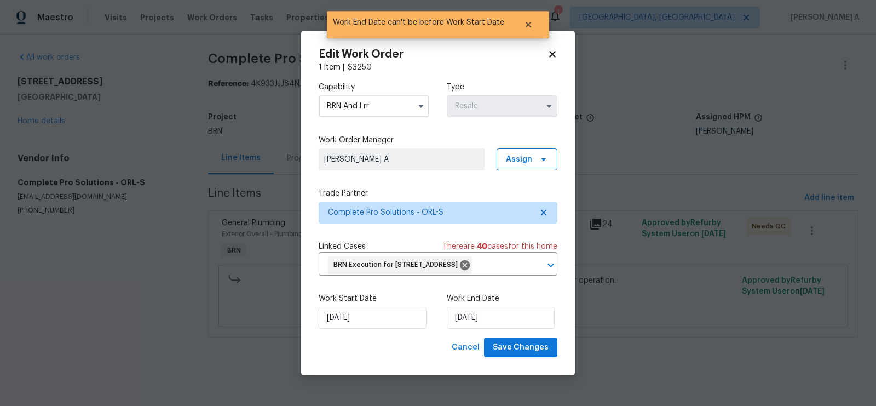
type input "BRN And Lrr"
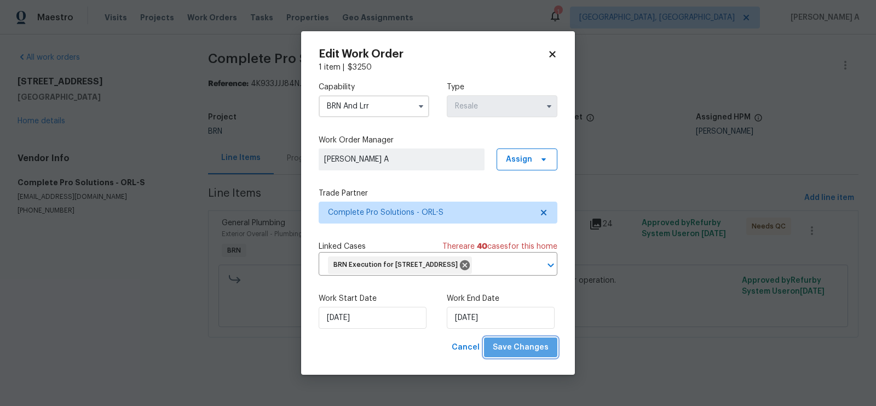
click at [534, 354] on span "Save Changes" at bounding box center [521, 348] width 56 height 14
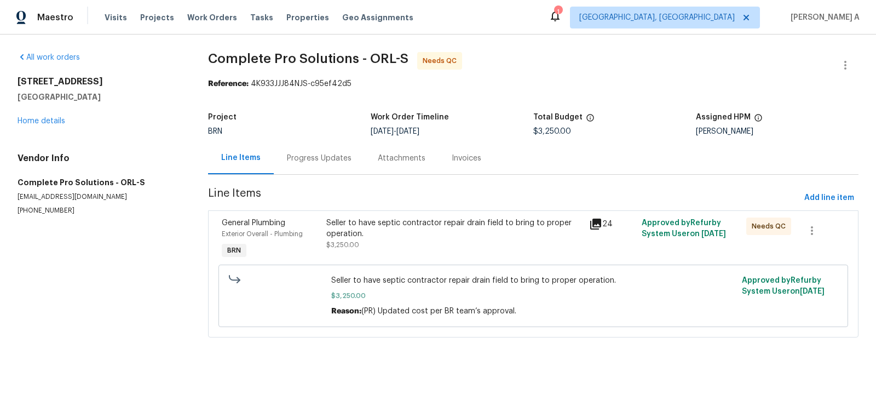
click at [331, 162] on div "Progress Updates" at bounding box center [319, 158] width 65 height 11
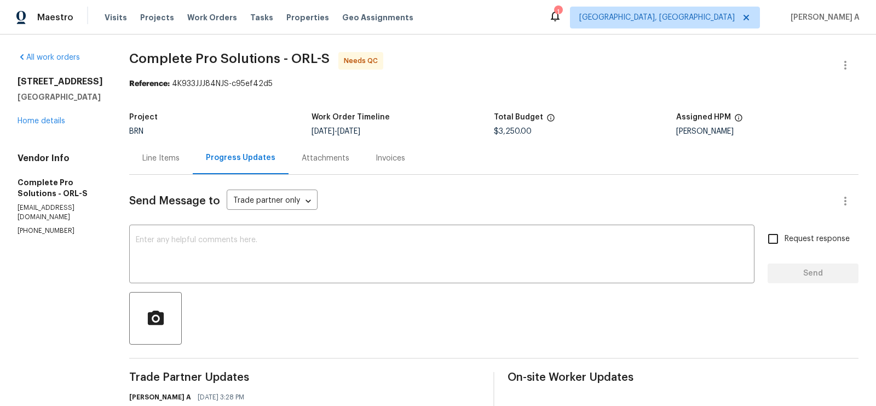
click at [180, 164] on div "Line Items" at bounding box center [161, 158] width 64 height 32
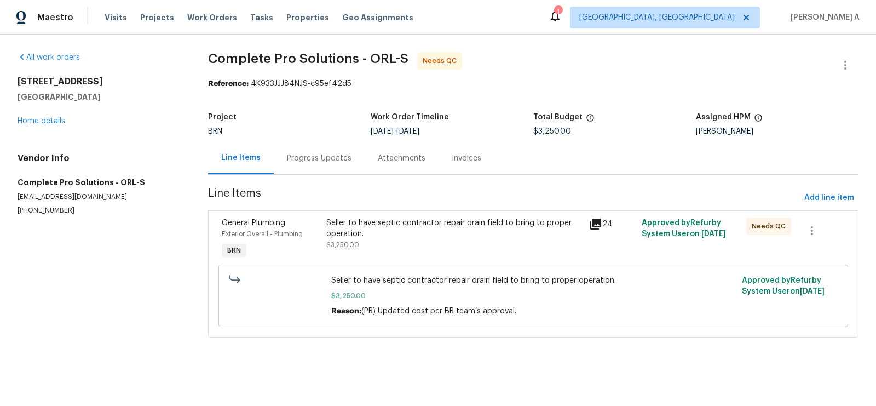
click at [422, 228] on div "Seller to have septic contractor repair drain field to bring to proper operatio…" at bounding box center [454, 228] width 256 height 22
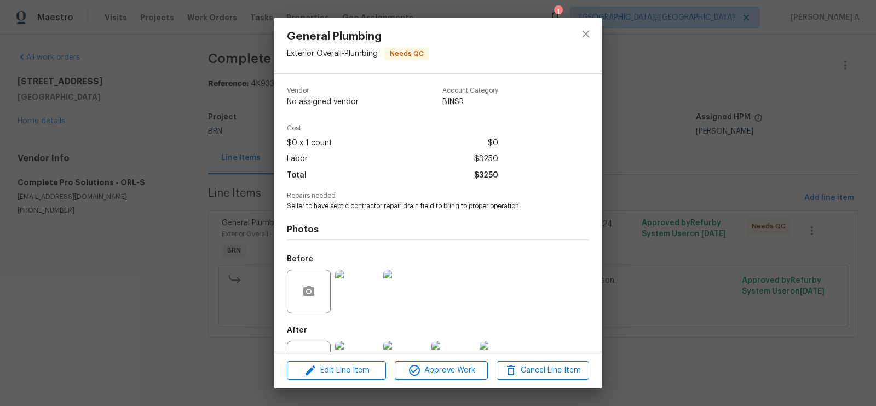
scroll to position [44, 0]
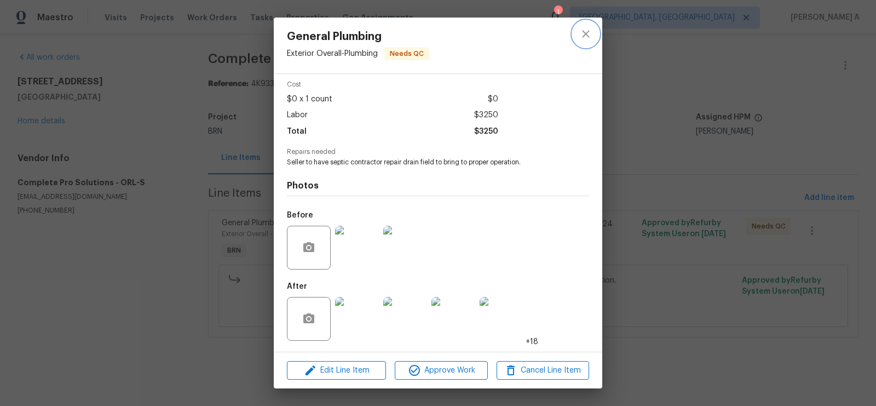
click at [585, 37] on icon "close" at bounding box center [585, 33] width 13 height 13
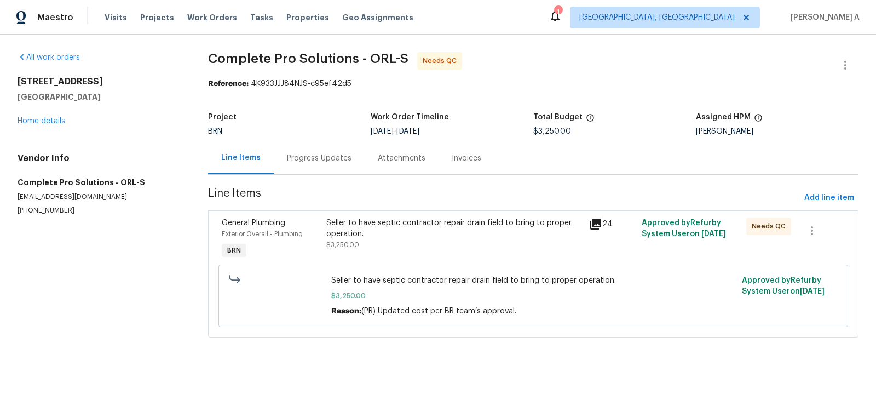
click at [421, 241] on div "Seller to have septic contractor repair drain field to bring to proper operatio…" at bounding box center [454, 233] width 256 height 33
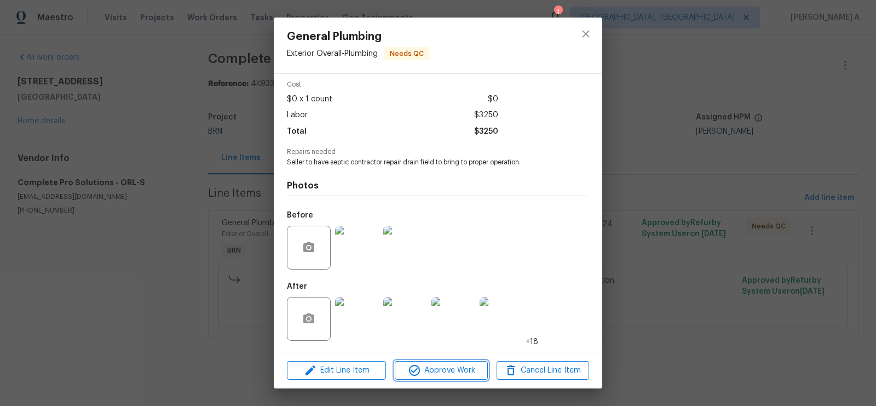
click at [444, 365] on span "Approve Work" at bounding box center [441, 370] width 86 height 14
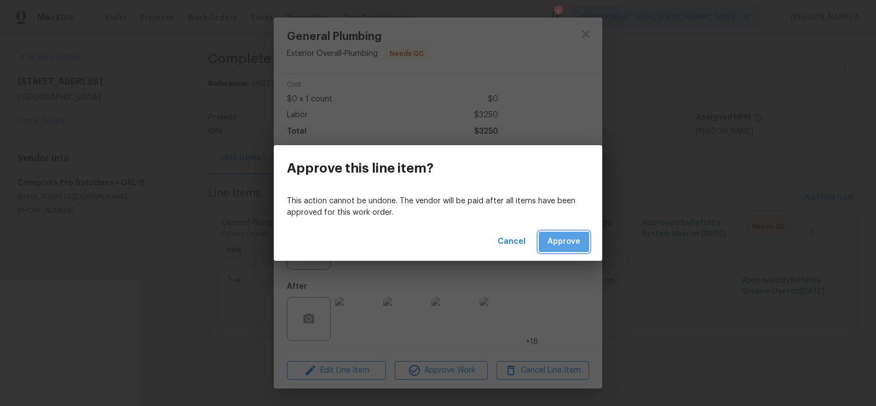
click at [570, 240] on span "Approve" at bounding box center [563, 242] width 33 height 14
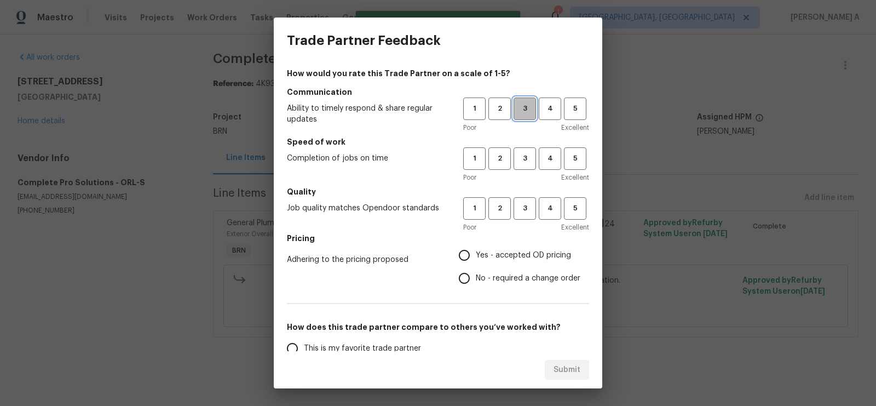
click at [528, 116] on button "3" at bounding box center [524, 108] width 22 height 22
click at [527, 154] on span "3" at bounding box center [525, 158] width 20 height 13
click at [527, 192] on h5 "Quality" at bounding box center [438, 191] width 302 height 11
click at [527, 203] on span "3" at bounding box center [525, 208] width 20 height 13
click at [499, 277] on span "No - required a change order" at bounding box center [528, 278] width 105 height 11
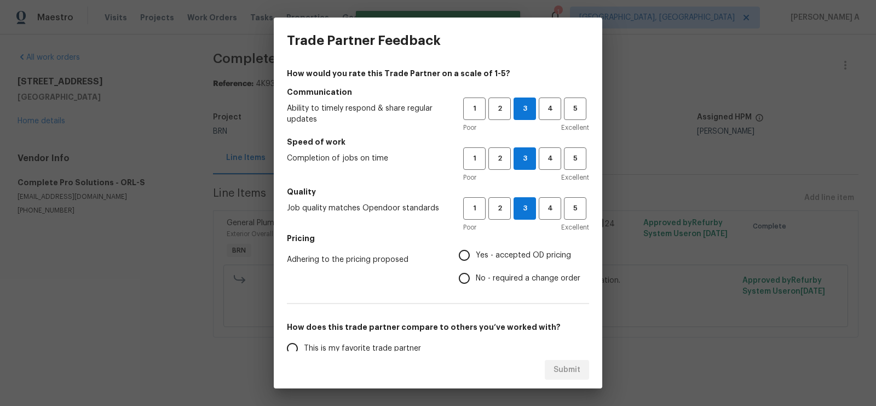
click at [476, 277] on input "No - required a change order" at bounding box center [464, 278] width 23 height 23
radio input "true"
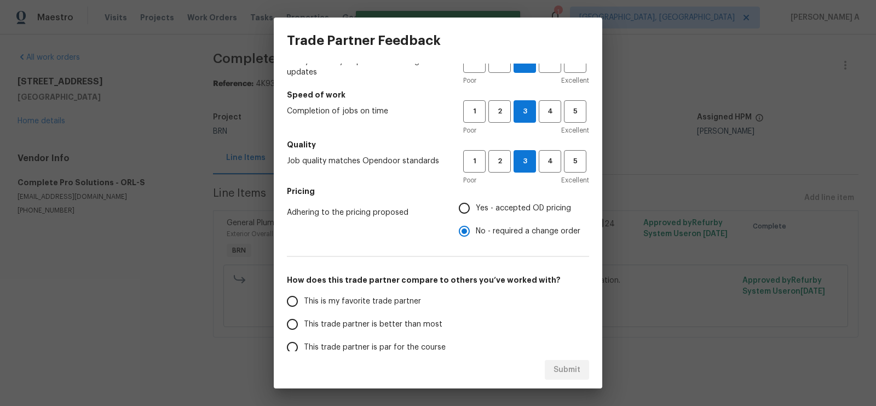
scroll to position [88, 0]
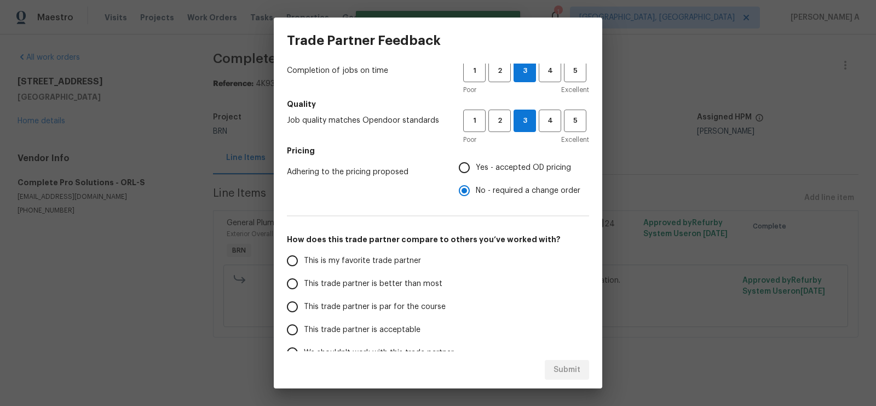
click at [391, 264] on span "This is my favorite trade partner" at bounding box center [362, 260] width 117 height 11
click at [304, 264] on input "This is my favorite trade partner" at bounding box center [292, 260] width 23 height 23
click at [558, 360] on button "Submit" at bounding box center [567, 370] width 44 height 20
radio input "true"
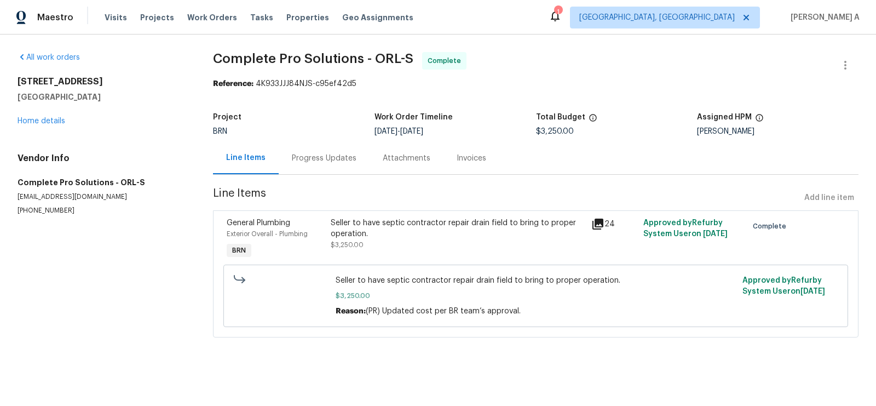
click at [310, 156] on div "Progress Updates" at bounding box center [324, 158] width 65 height 11
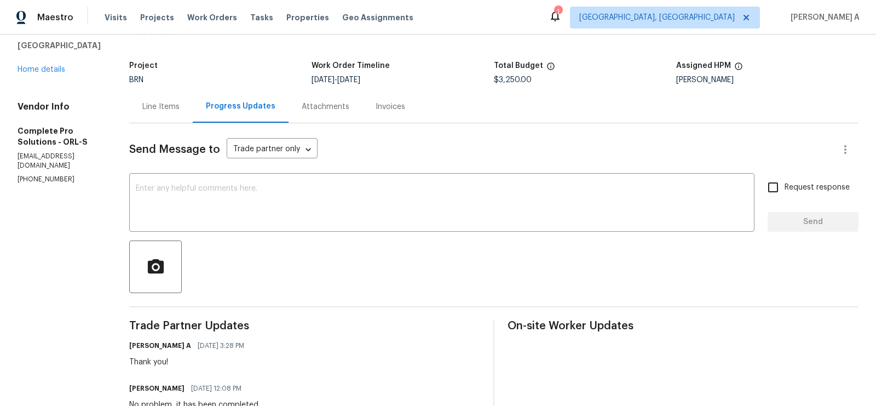
scroll to position [86, 0]
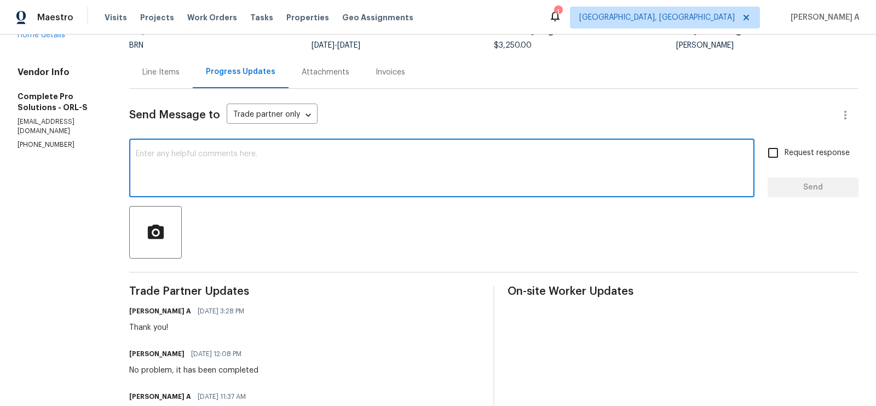
click at [384, 175] on textarea at bounding box center [442, 169] width 612 height 38
click at [244, 156] on textarea "Could you please upload invoice? Thanks" at bounding box center [442, 169] width 612 height 38
click at [240, 154] on textarea "Could you please upload invoice? Thanks" at bounding box center [442, 169] width 612 height 38
type textarea "Could you please upload detailed invoice? Thanks"
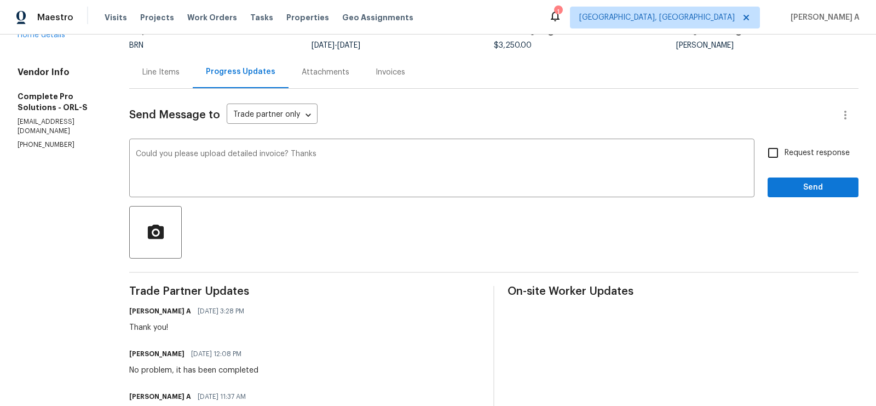
click at [800, 152] on span "Request response" at bounding box center [816, 152] width 65 height 11
click at [784, 152] on input "Request response" at bounding box center [772, 152] width 23 height 23
checkbox input "true"
click at [0, 0] on qb-div "Correct the article a detailed" at bounding box center [0, 0] width 0 height 0
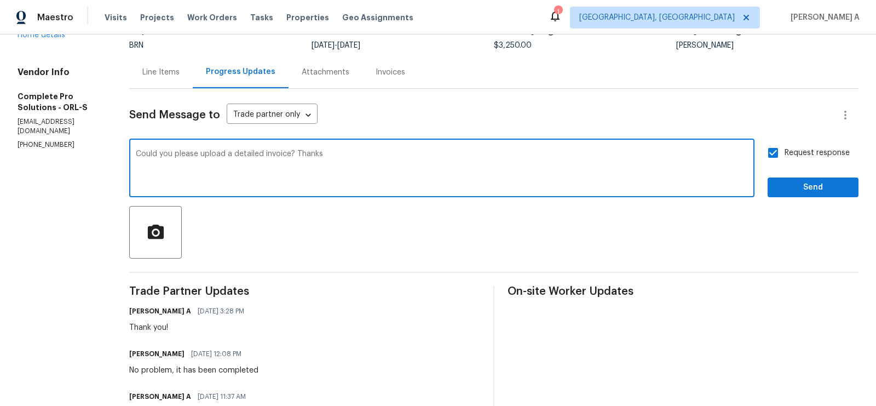
type textarea "Could you please upload a detailed invoice? Thanks"
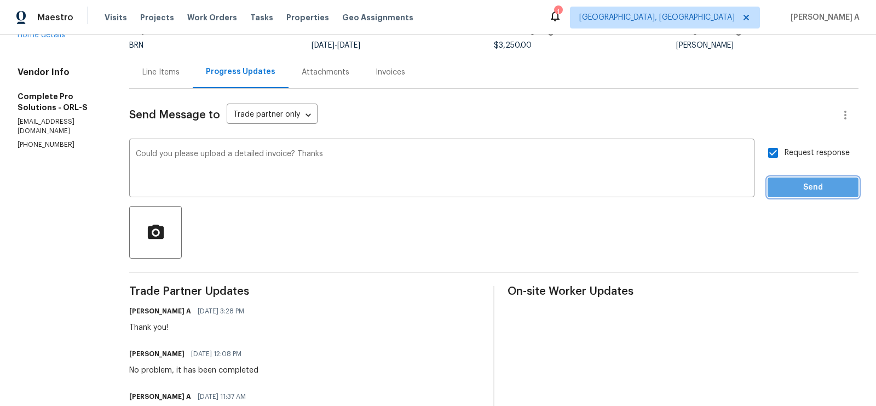
click at [801, 186] on span "Send" at bounding box center [812, 188] width 73 height 14
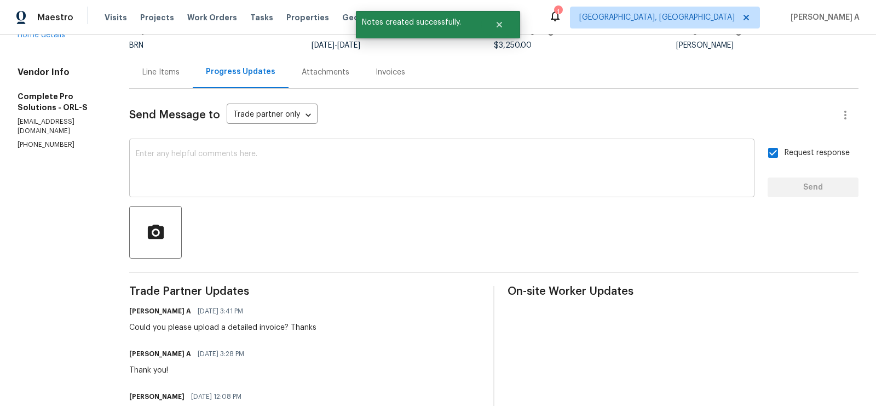
scroll to position [0, 0]
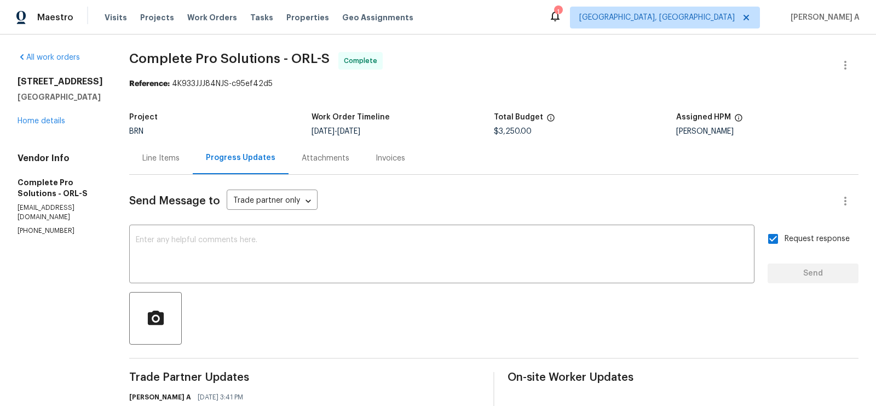
click at [180, 159] on div "Line Items" at bounding box center [160, 158] width 37 height 11
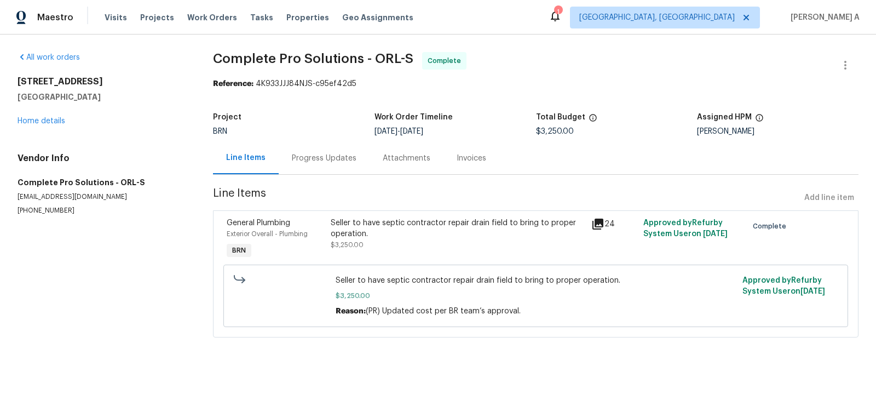
click at [457, 159] on div "Invoices" at bounding box center [472, 158] width 30 height 11
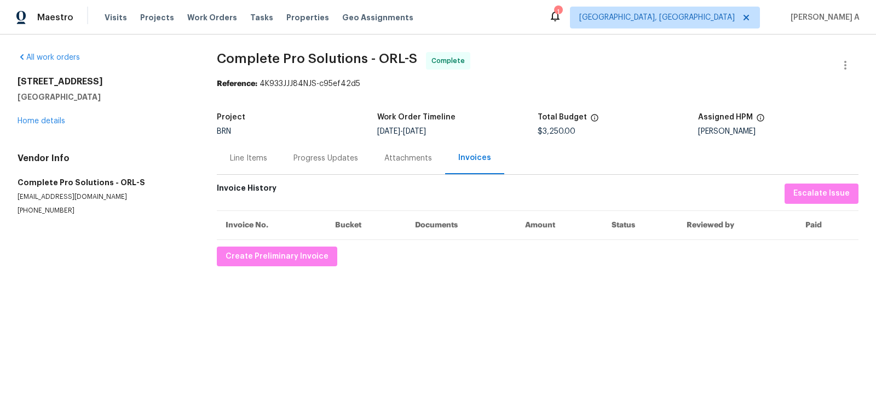
click at [313, 158] on div "Progress Updates" at bounding box center [325, 158] width 65 height 11
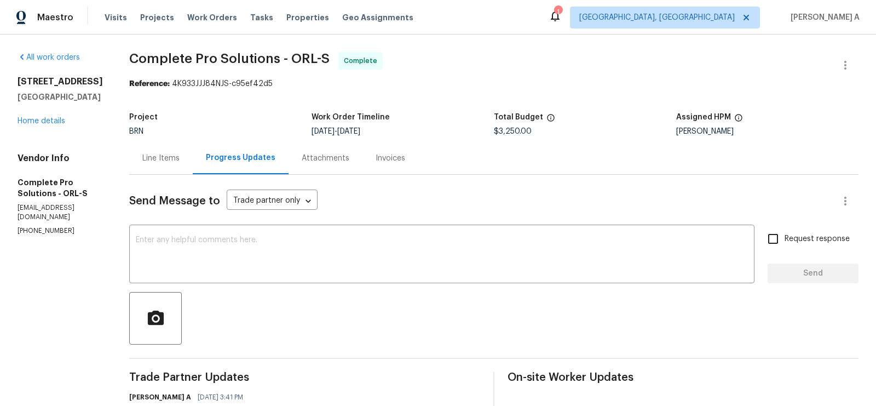
click at [191, 147] on div "Line Items" at bounding box center [161, 158] width 64 height 32
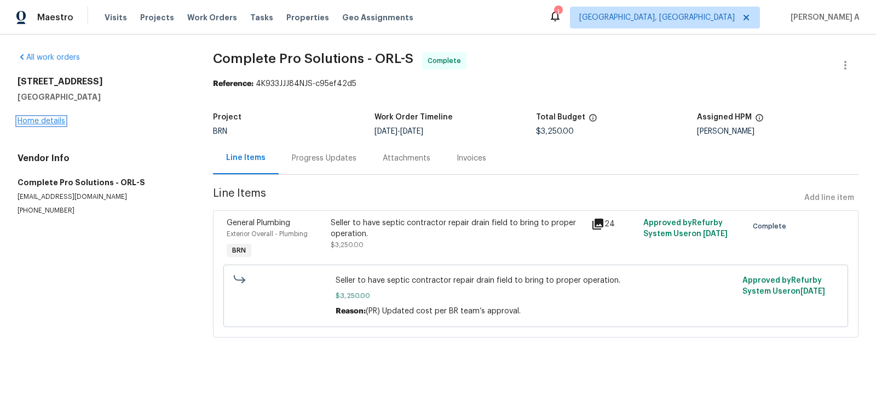
click at [59, 118] on link "Home details" at bounding box center [42, 121] width 48 height 8
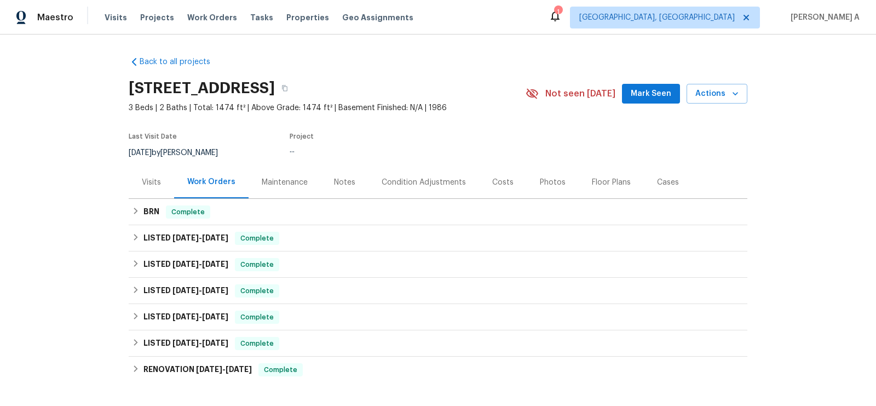
scroll to position [5, 0]
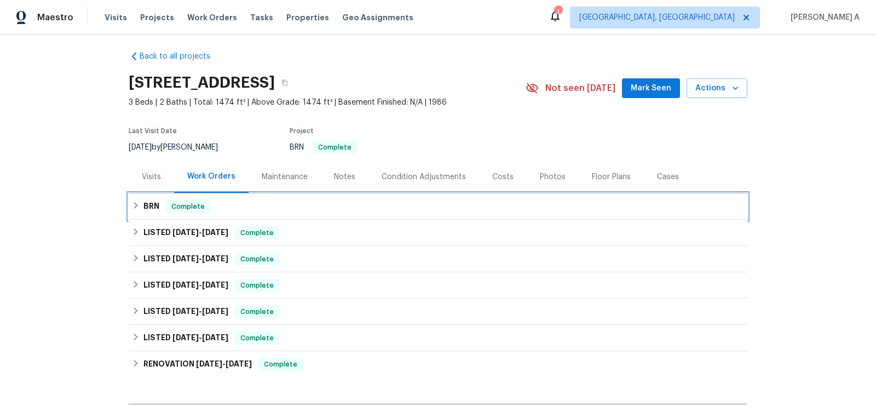
click at [243, 207] on div "BRN Complete" at bounding box center [438, 206] width 612 height 13
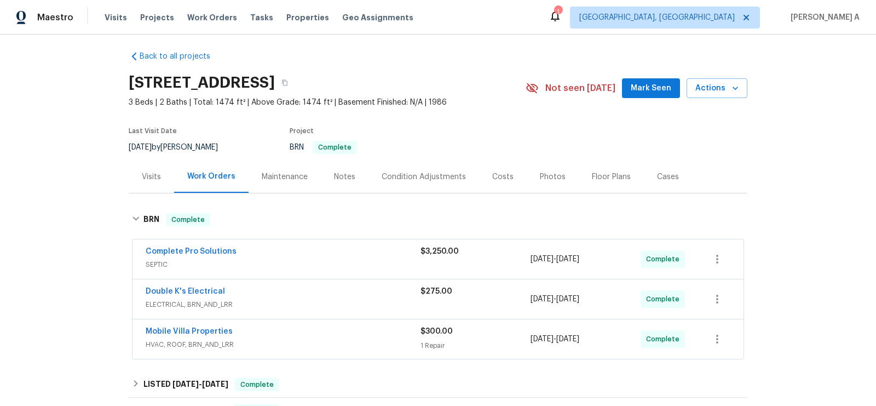
click at [286, 339] on span "HVAC, ROOF, BRN_AND_LRR" at bounding box center [283, 344] width 275 height 11
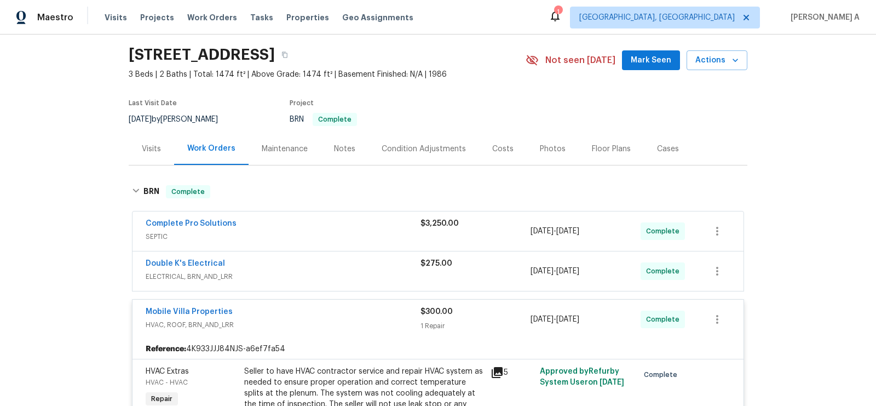
scroll to position [39, 0]
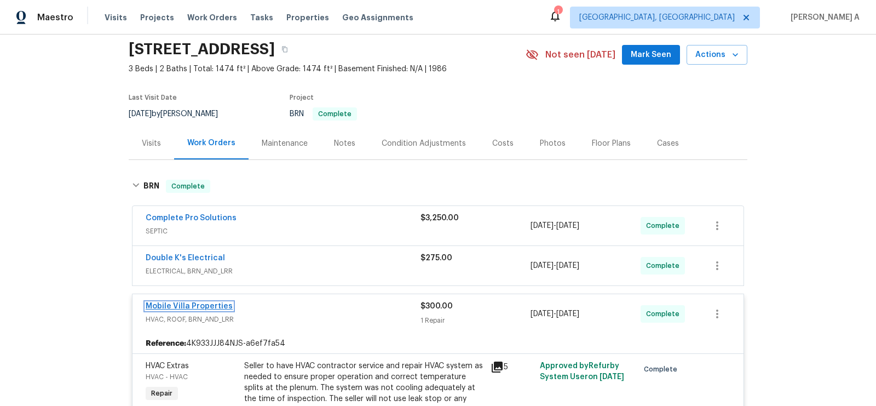
click at [199, 302] on link "Mobile Villa Properties" at bounding box center [189, 306] width 87 height 8
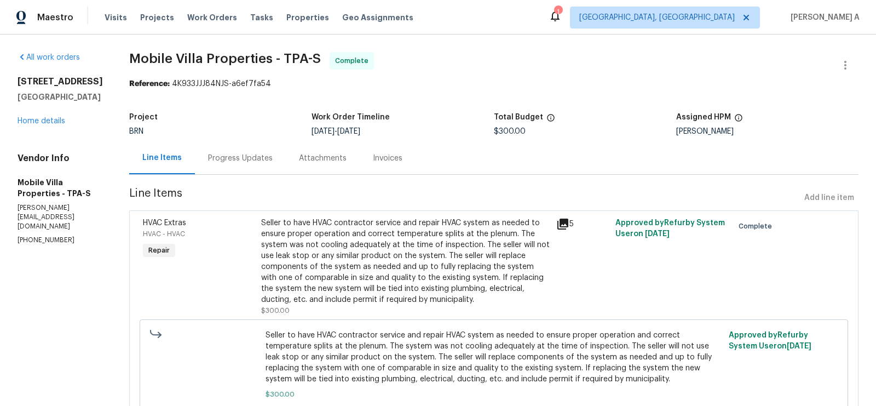
click at [370, 245] on div "Seller to have HVAC contractor service and repair HVAC system as needed to ensu…" at bounding box center [405, 261] width 288 height 88
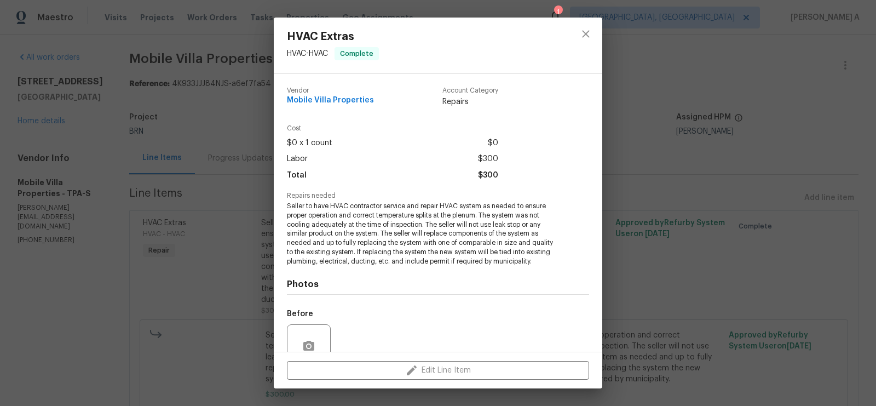
click at [332, 92] on span "Vendor" at bounding box center [330, 90] width 87 height 7
click at [332, 102] on span "Mobile Villa Properties" at bounding box center [330, 100] width 87 height 8
copy span "Mobile Villa Properties"
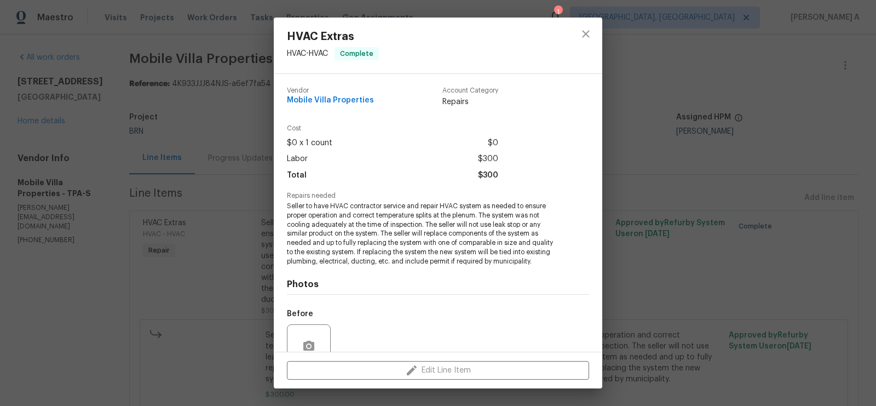
click at [340, 247] on span "Seller to have HVAC contractor service and repair HVAC system as needed to ensu…" at bounding box center [423, 233] width 272 height 65
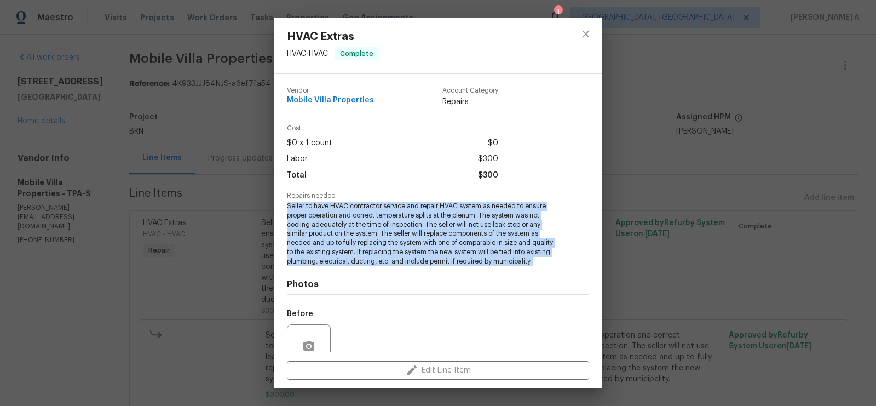
click at [340, 247] on span "Seller to have HVAC contractor service and repair HVAC system as needed to ensu…" at bounding box center [423, 233] width 272 height 65
copy span "Seller to have HVAC contractor service and repair HVAC system as needed to ensu…"
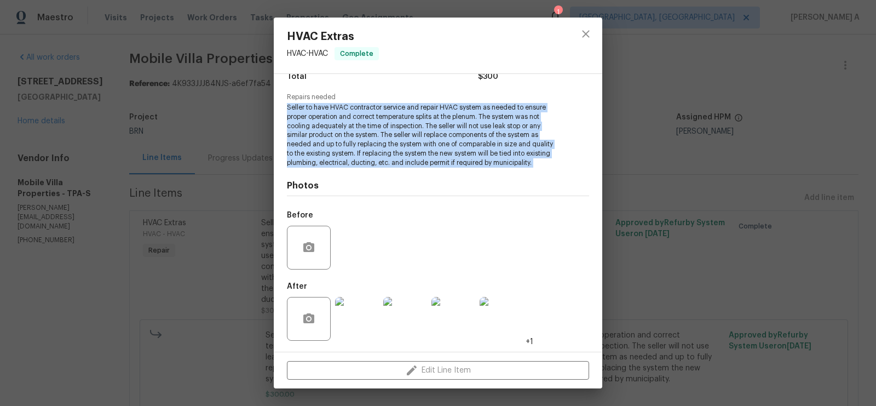
click at [359, 318] on img at bounding box center [357, 319] width 44 height 44
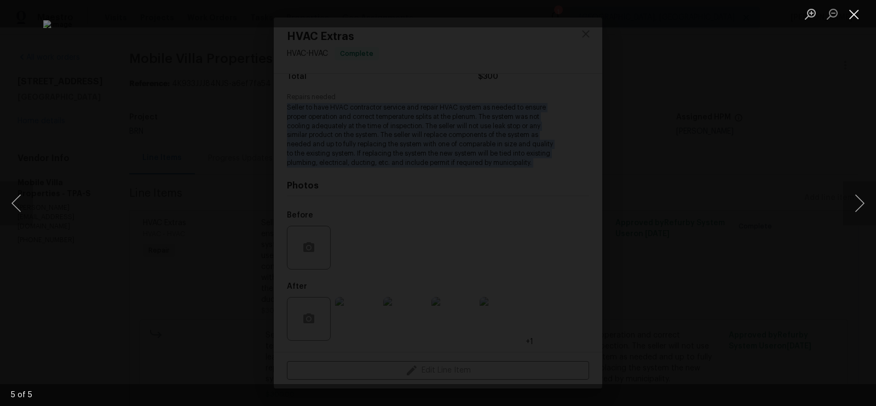
click at [861, 14] on button "Close lightbox" at bounding box center [854, 13] width 22 height 19
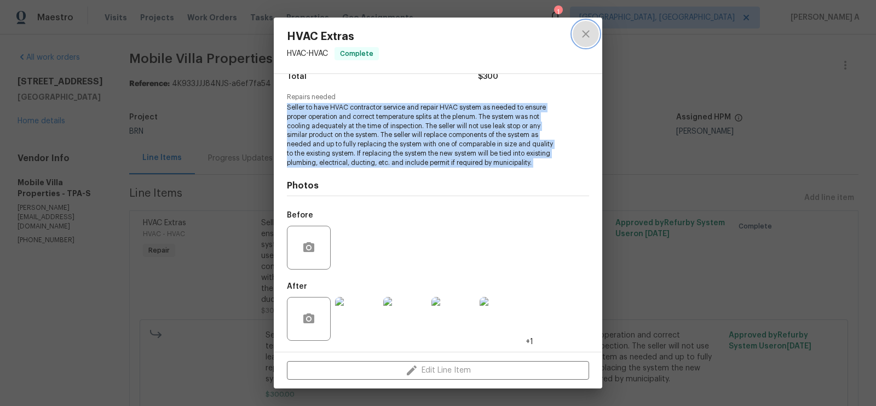
click at [573, 39] on button "close" at bounding box center [586, 34] width 26 height 26
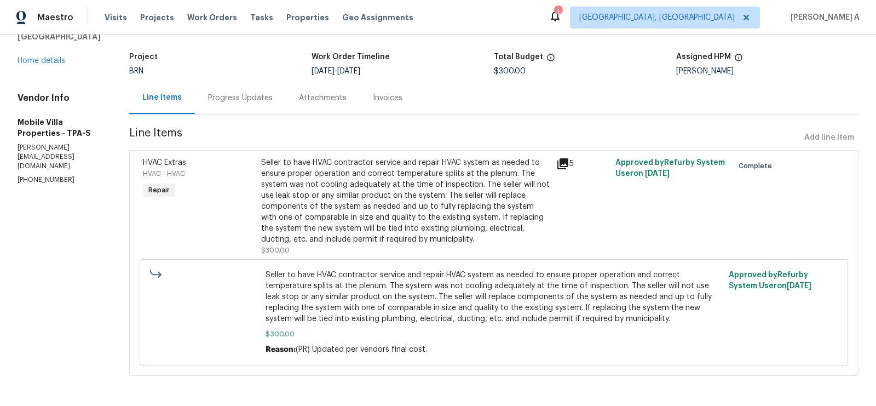
scroll to position [0, 0]
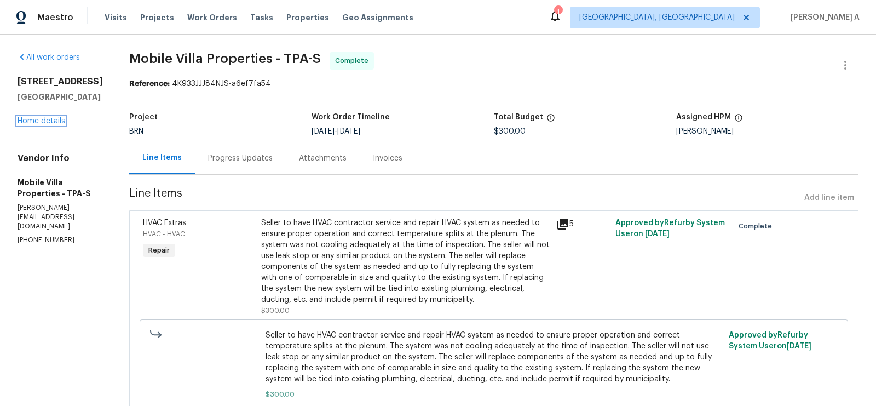
click at [50, 125] on link "Home details" at bounding box center [42, 121] width 48 height 8
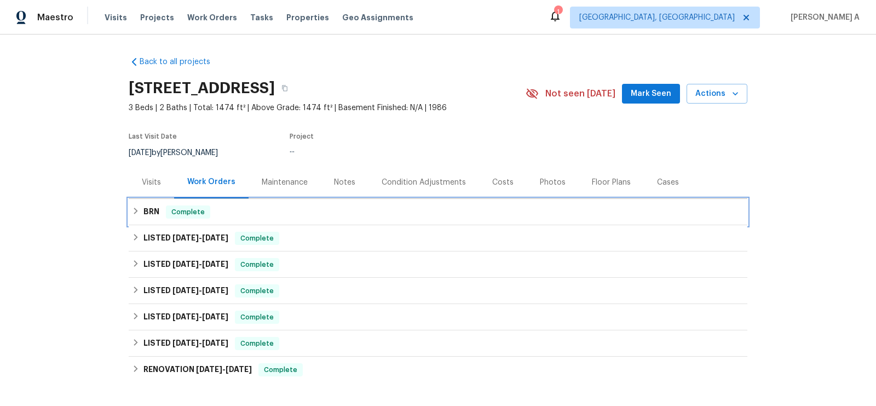
click at [292, 209] on div "BRN Complete" at bounding box center [438, 211] width 612 height 13
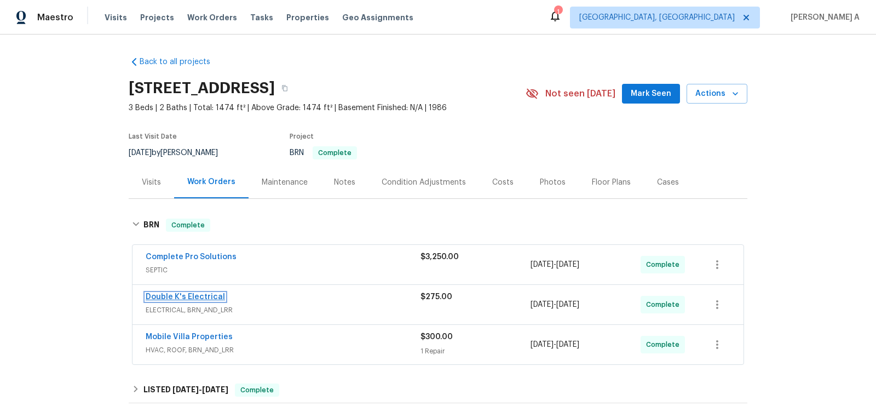
click at [197, 298] on link "Double K's Electrical" at bounding box center [185, 297] width 79 height 8
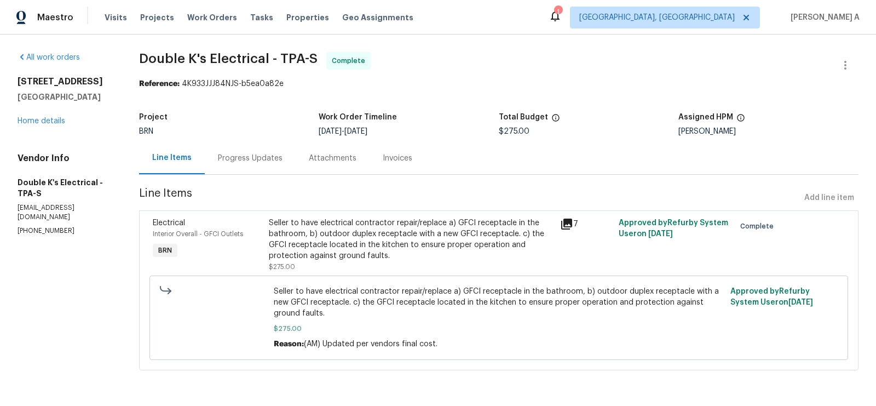
click at [426, 245] on div "Seller to have electrical contractor repair/replace a) GFCI receptacle in the b…" at bounding box center [411, 239] width 285 height 44
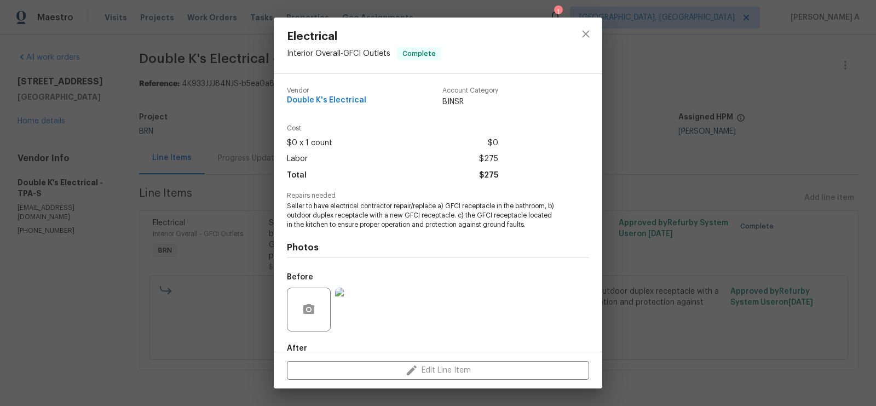
click at [332, 99] on span "Double K's Electrical" at bounding box center [326, 100] width 79 height 8
copy span "Double K's Electrical"
click at [372, 232] on div "Photos Before After +2" at bounding box center [438, 319] width 302 height 180
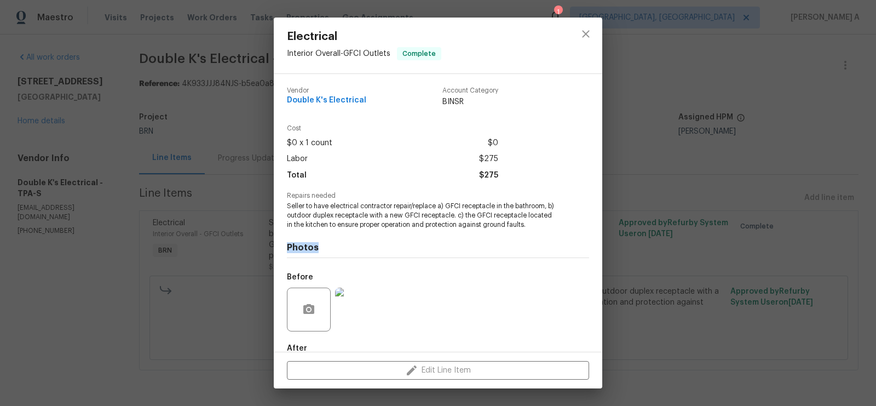
click at [372, 232] on div "Photos Before After +2" at bounding box center [438, 319] width 302 height 180
click at [388, 212] on span "Seller to have electrical contractor repair/replace a) GFCI receptacle in the b…" at bounding box center [423, 214] width 272 height 27
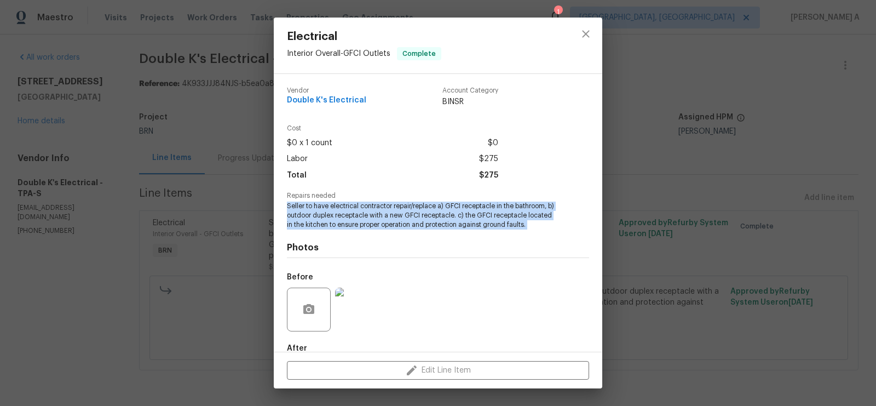
click at [388, 212] on span "Seller to have electrical contractor repair/replace a) GFCI receptacle in the b…" at bounding box center [423, 214] width 272 height 27
copy span "Seller to have electrical contractor repair/replace a) GFCI receptacle in the b…"
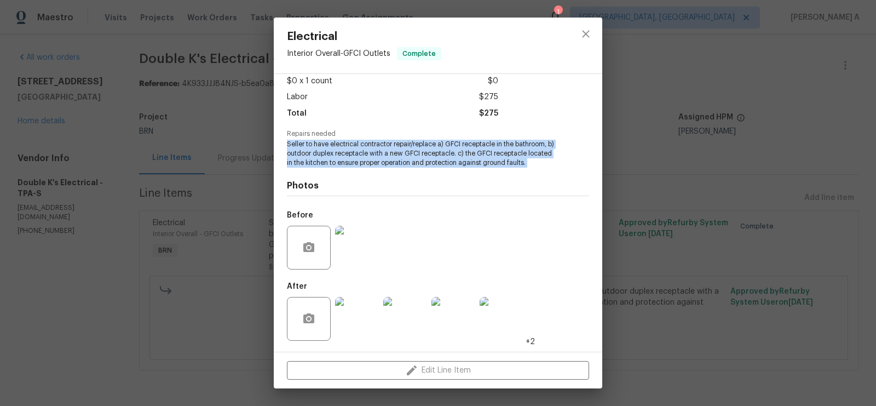
click at [361, 256] on img at bounding box center [357, 248] width 44 height 44
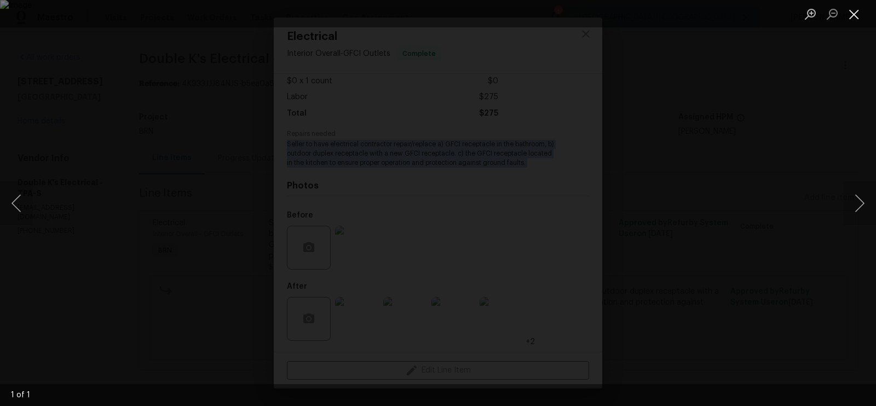
click at [851, 15] on button "Close lightbox" at bounding box center [854, 13] width 22 height 19
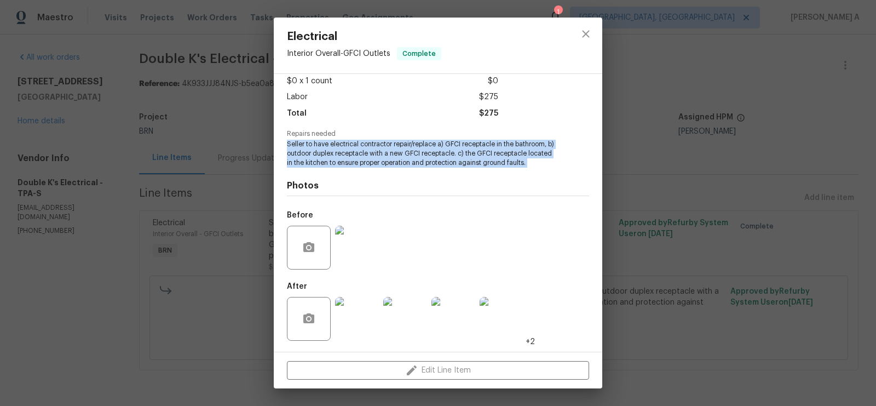
click at [362, 322] on img at bounding box center [357, 319] width 44 height 44
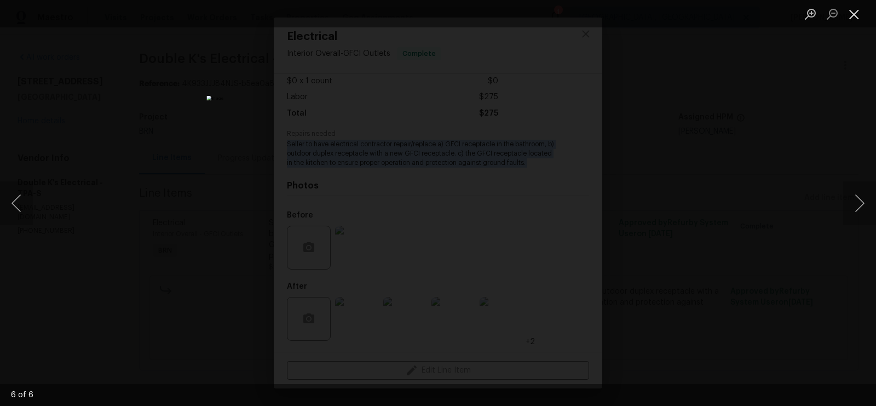
click at [855, 16] on button "Close lightbox" at bounding box center [854, 13] width 22 height 19
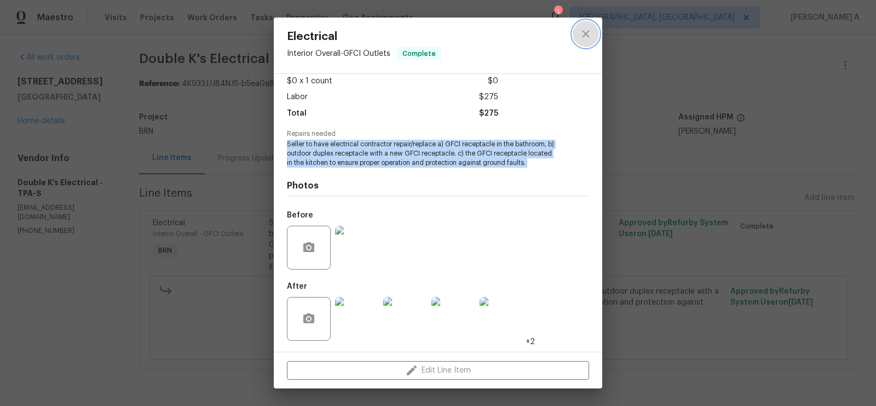
click at [581, 33] on icon "close" at bounding box center [585, 33] width 13 height 13
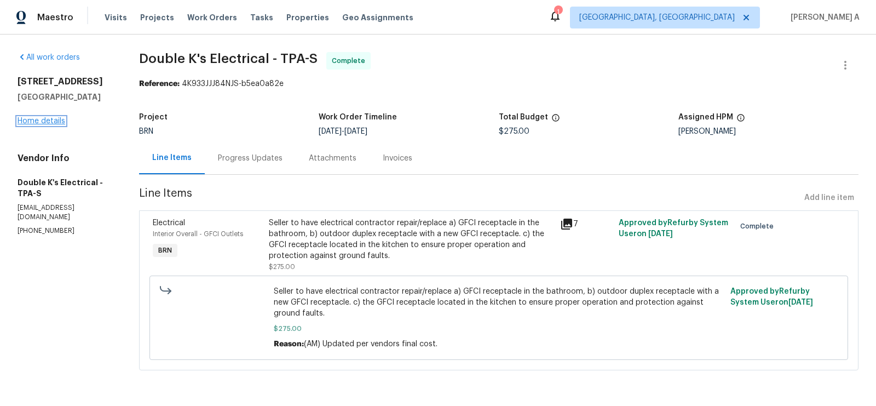
click at [51, 118] on link "Home details" at bounding box center [42, 121] width 48 height 8
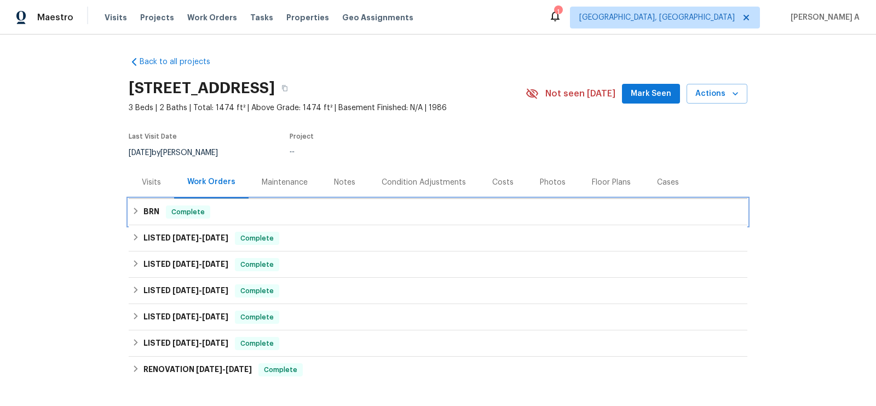
click at [304, 202] on div "BRN Complete" at bounding box center [438, 212] width 619 height 26
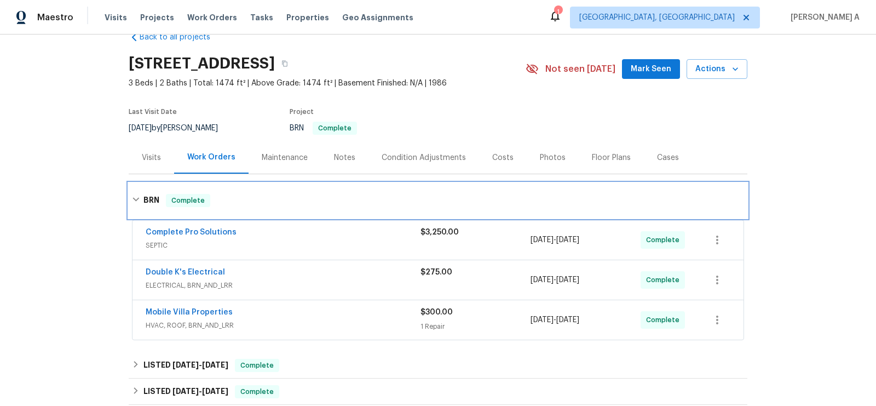
scroll to position [31, 0]
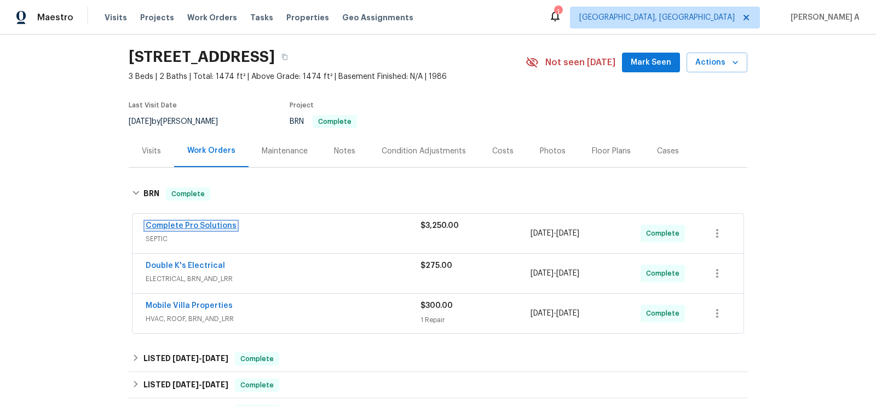
click at [208, 227] on link "Complete Pro Solutions" at bounding box center [191, 226] width 91 height 8
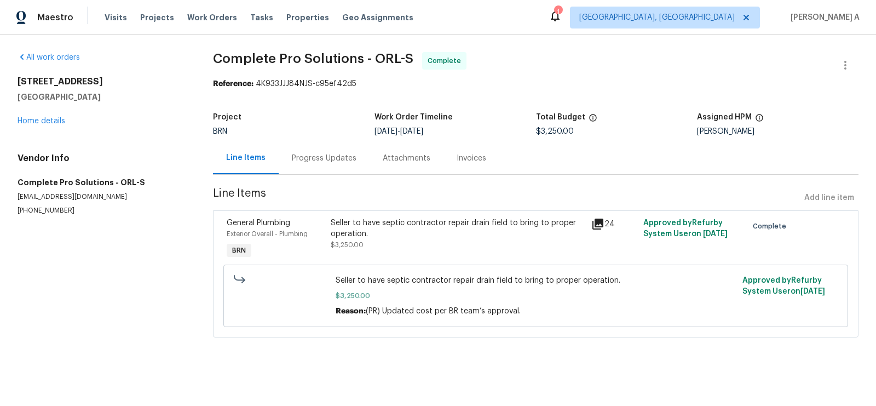
click at [409, 247] on div "Seller to have septic contractor repair drain field to bring to proper operatio…" at bounding box center [457, 233] width 253 height 33
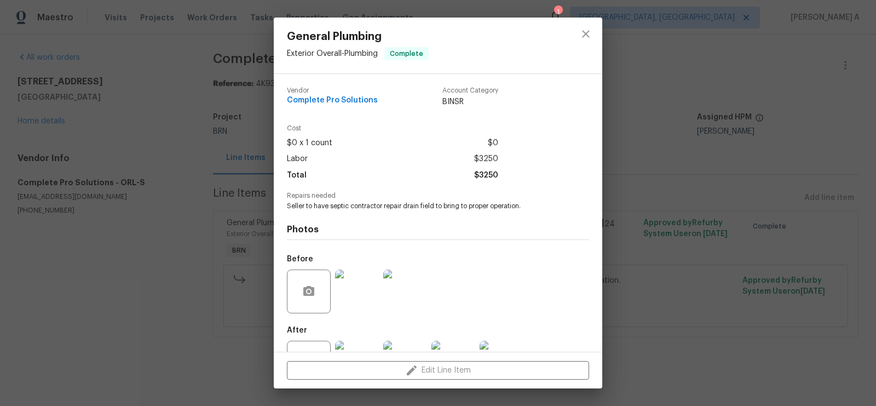
click at [350, 96] on span "Complete Pro Solutions" at bounding box center [332, 100] width 91 height 8
copy span "Complete Pro Solutions"
click at [406, 206] on span "Seller to have septic contractor repair drain field to bring to proper operatio…" at bounding box center [423, 205] width 272 height 9
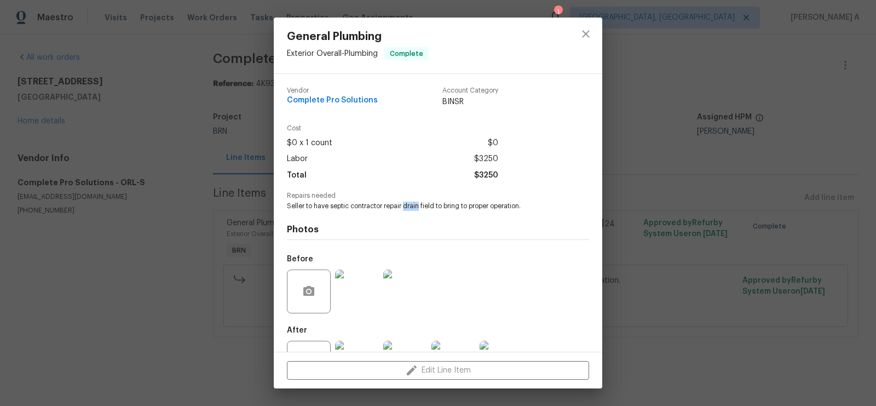
click at [406, 206] on span "Seller to have septic contractor repair drain field to bring to proper operatio…" at bounding box center [423, 205] width 272 height 9
copy span "Seller to have septic contractor repair drain field to bring to proper operatio…"
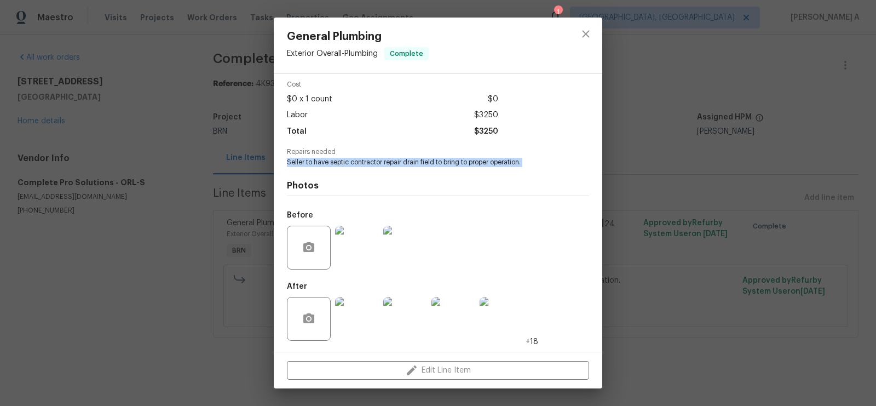
click at [356, 239] on img at bounding box center [357, 248] width 44 height 44
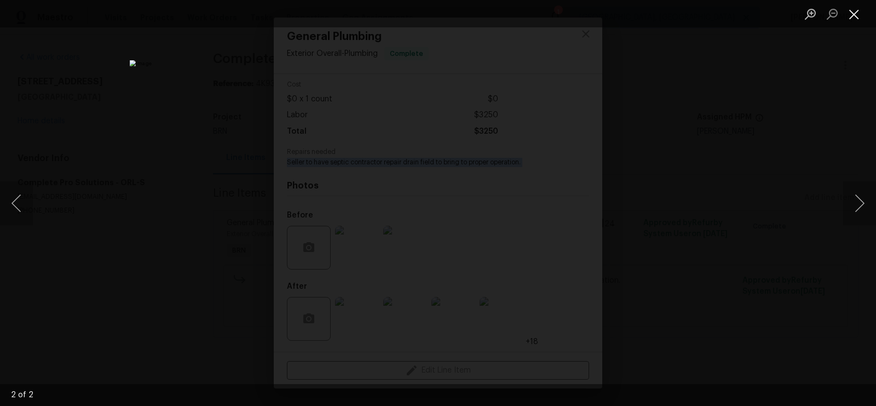
click at [857, 19] on button "Close lightbox" at bounding box center [854, 13] width 22 height 19
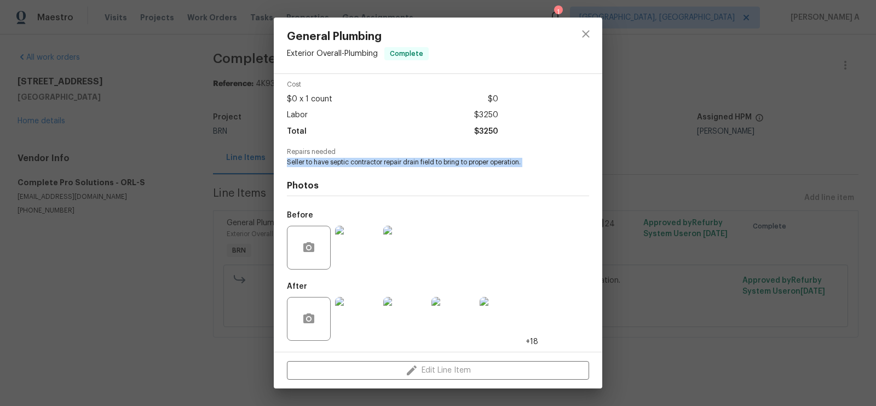
click at [359, 306] on img at bounding box center [357, 319] width 44 height 44
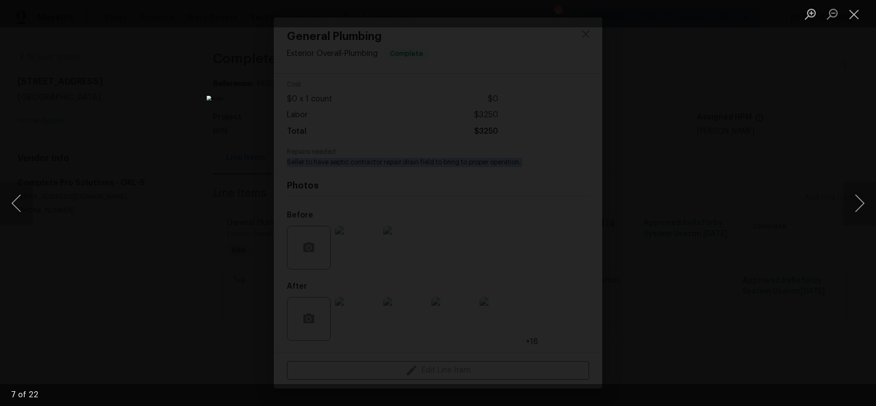
click at [470, 109] on img "Lightbox" at bounding box center [437, 203] width 463 height 214
click at [852, 7] on button "Close lightbox" at bounding box center [854, 13] width 22 height 19
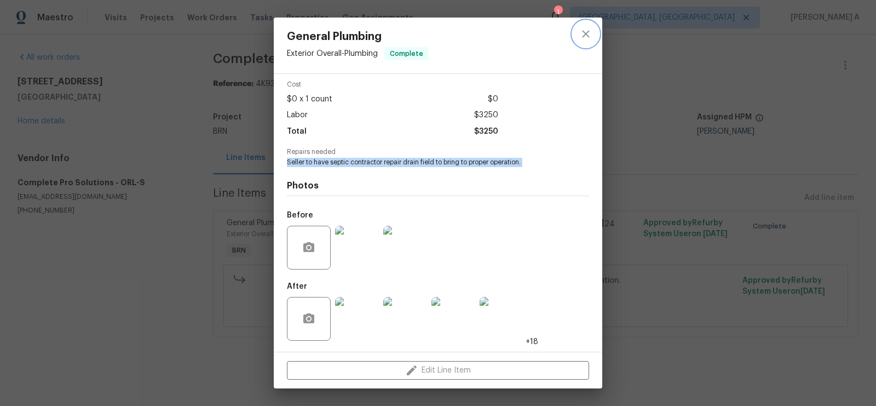
click at [591, 36] on icon "close" at bounding box center [585, 33] width 13 height 13
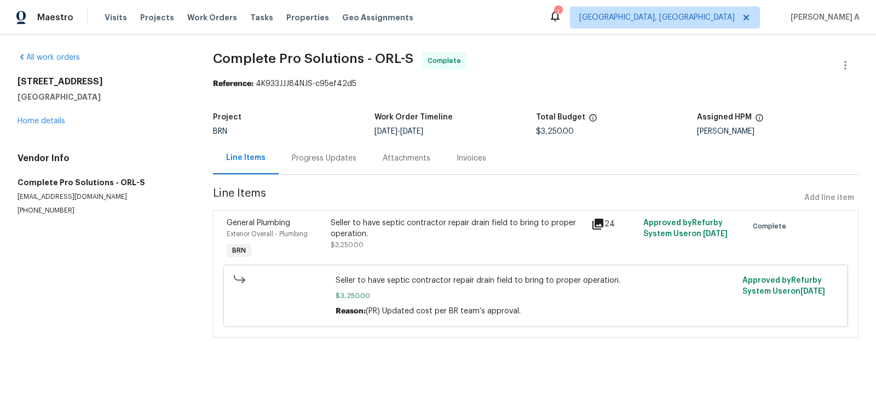
click at [340, 154] on div "Progress Updates" at bounding box center [324, 158] width 65 height 11
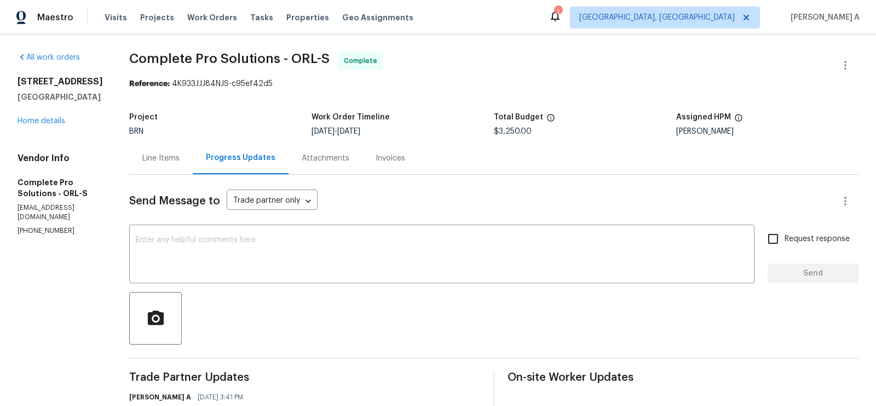
click at [158, 153] on div "Line Items" at bounding box center [160, 158] width 37 height 11
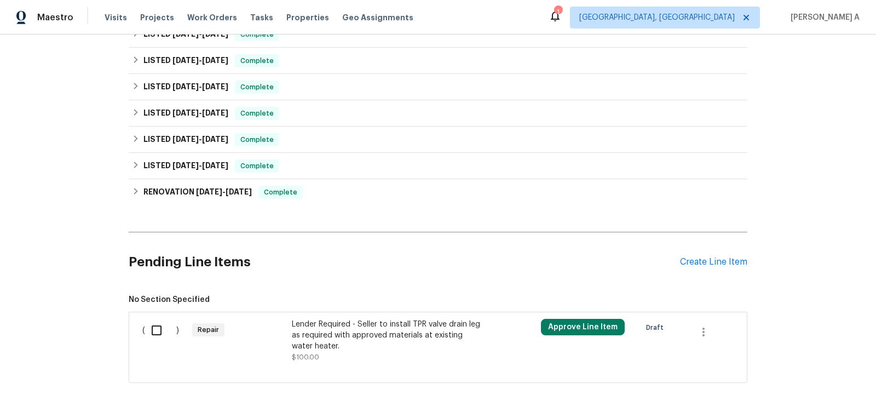
scroll to position [296, 0]
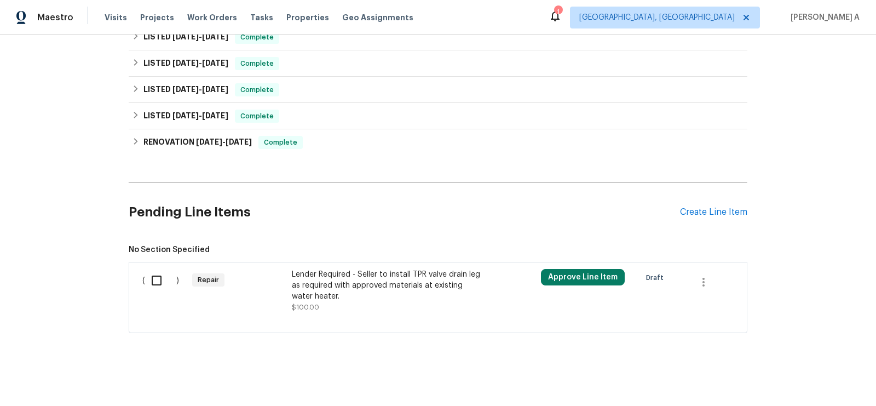
click at [431, 292] on div "Lender Required - Seller to install TPR valve drain leg as required with approv…" at bounding box center [388, 285] width 193 height 33
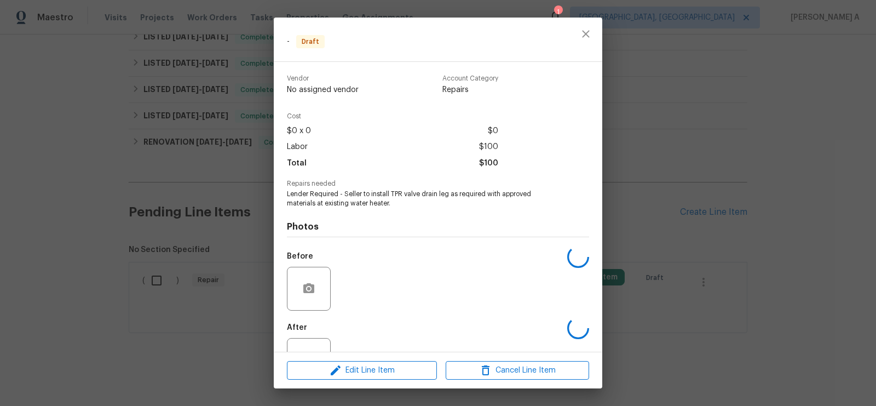
scroll to position [41, 0]
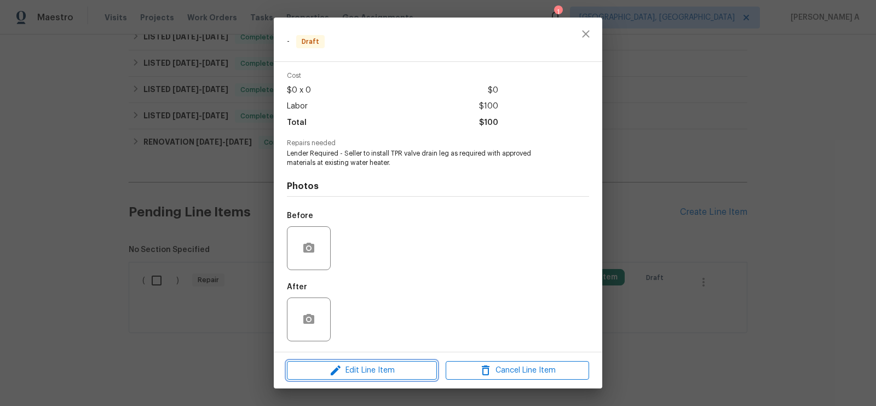
click at [376, 370] on span "Edit Line Item" at bounding box center [361, 370] width 143 height 14
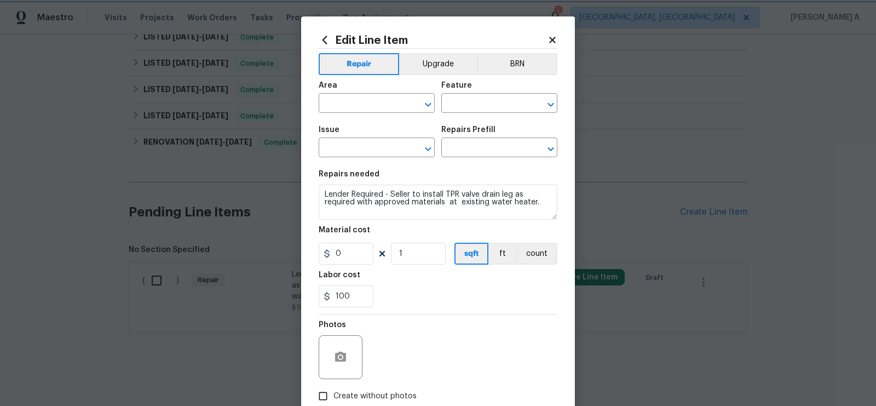
scroll to position [66, 0]
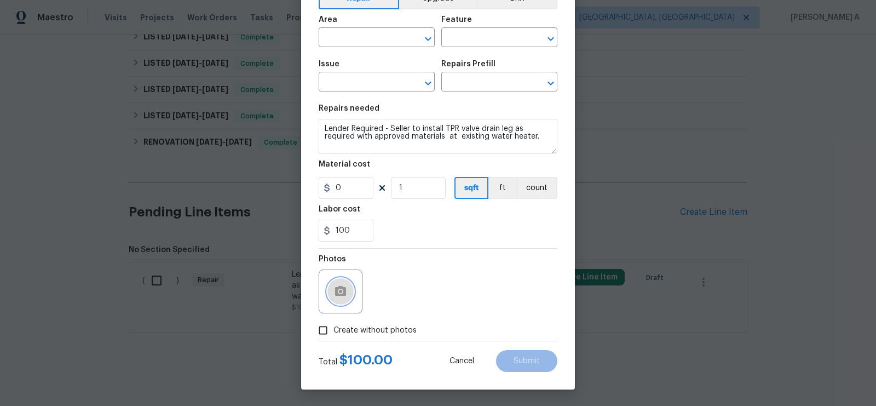
click at [332, 293] on button "button" at bounding box center [340, 291] width 26 height 26
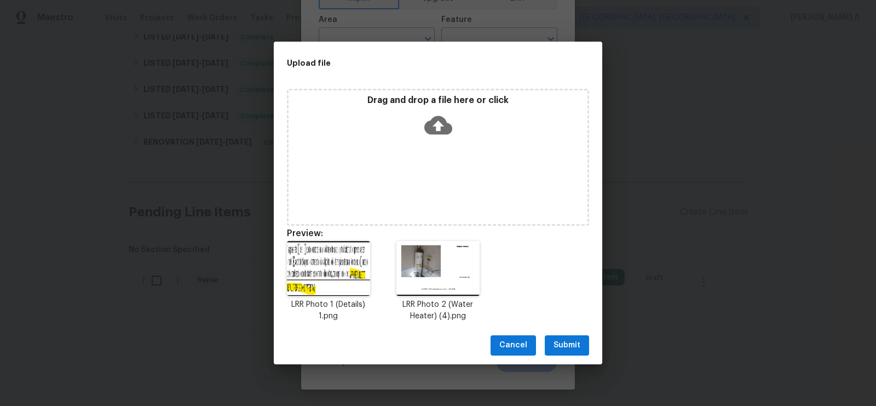
click at [567, 351] on button "Submit" at bounding box center [567, 345] width 44 height 20
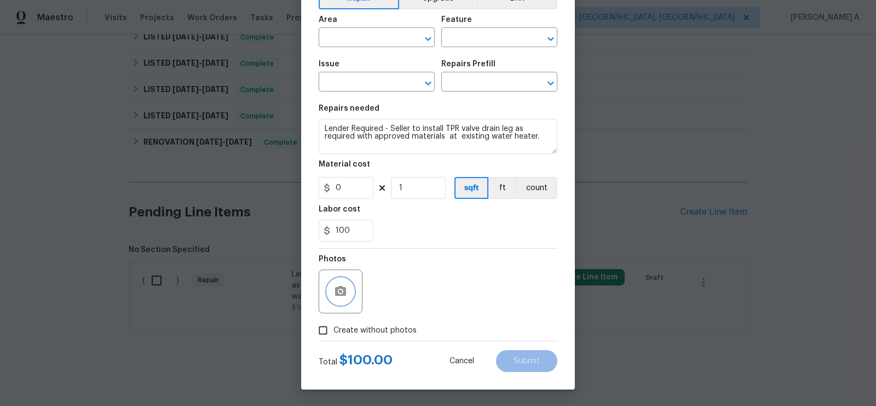
scroll to position [0, 0]
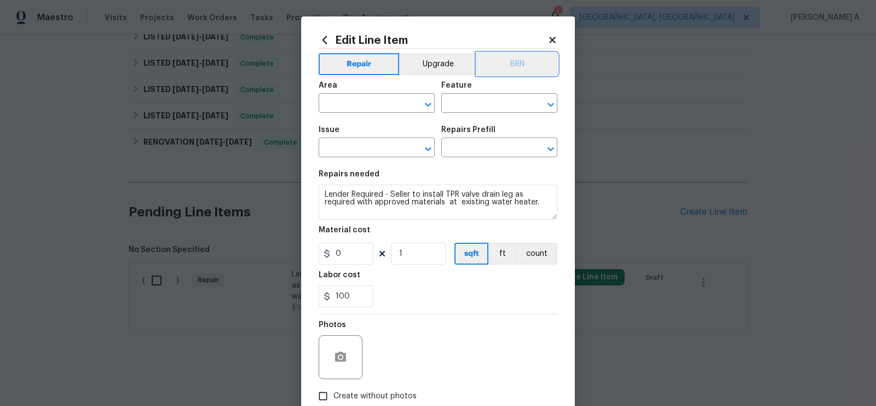
click at [510, 68] on button "BRN" at bounding box center [517, 64] width 80 height 22
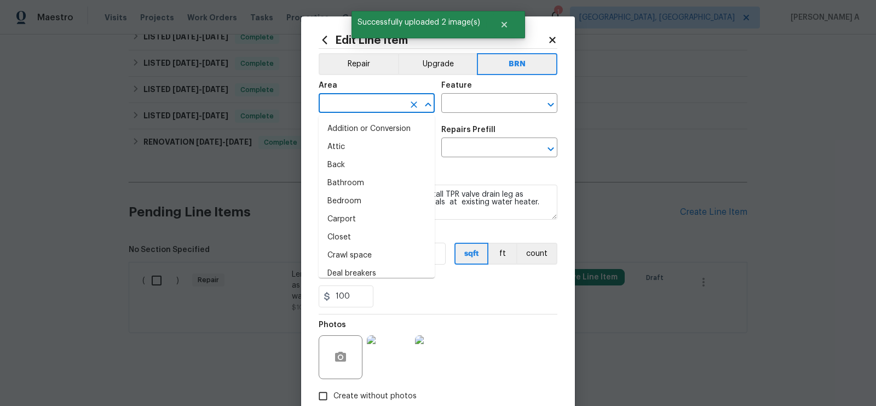
click at [351, 105] on input "text" at bounding box center [361, 104] width 85 height 17
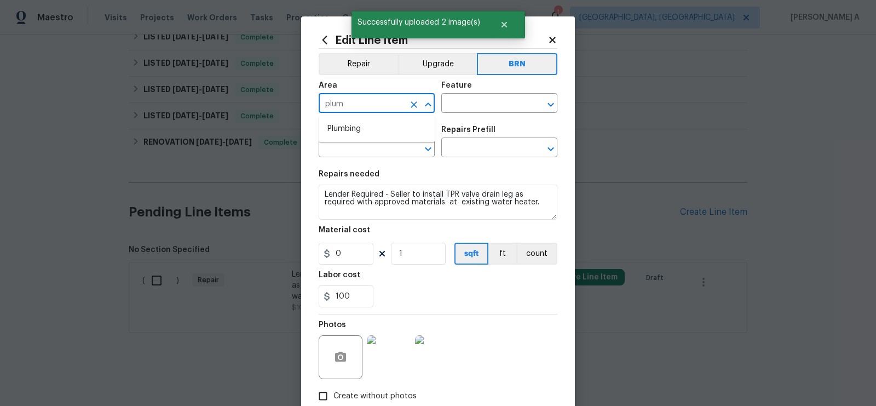
click at [357, 130] on li "Plumbing" at bounding box center [377, 129] width 116 height 18
type input "Plumbing"
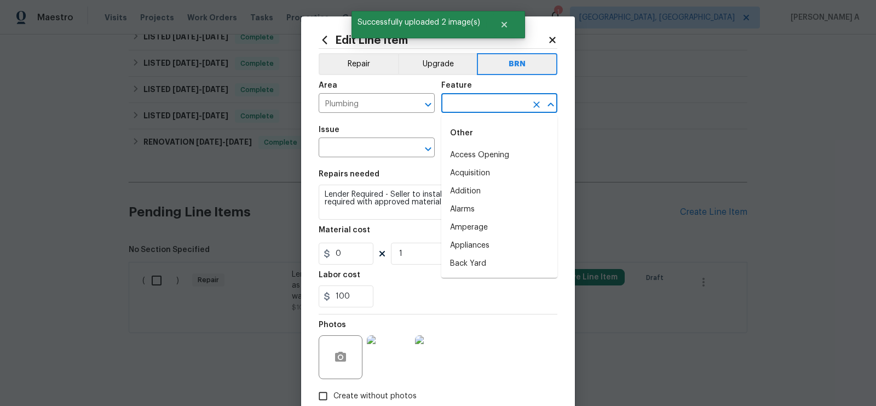
click at [461, 103] on input "text" at bounding box center [483, 104] width 85 height 17
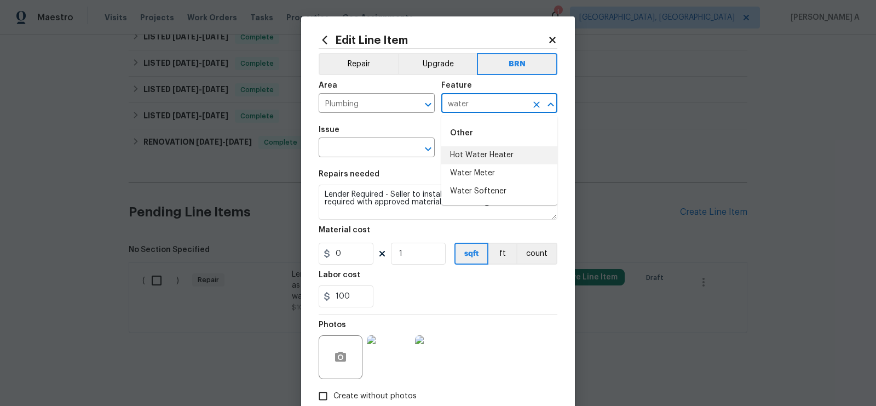
click at [471, 157] on li "Hot Water Heater" at bounding box center [499, 155] width 116 height 18
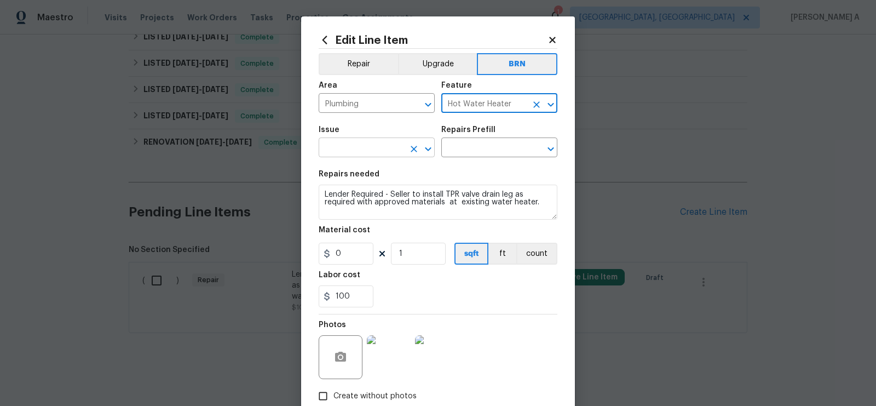
type input "Hot Water Heater"
click at [376, 151] on input "text" at bounding box center [361, 148] width 85 height 17
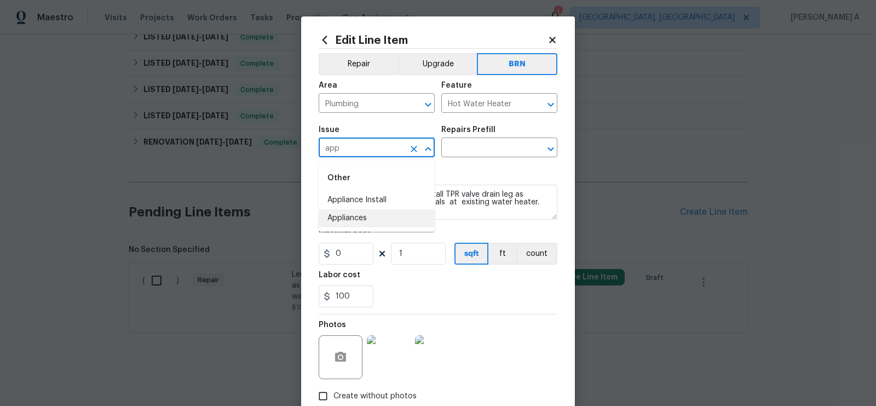
click at [386, 226] on li "Appliances" at bounding box center [377, 218] width 116 height 18
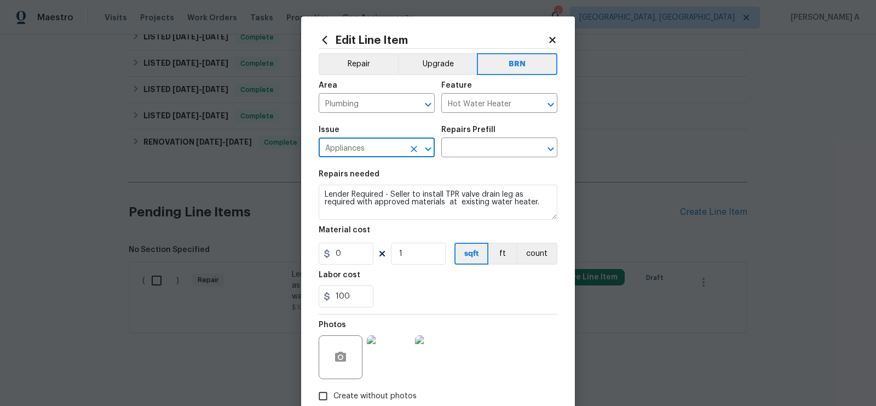
type input "Appliances"
click at [395, 201] on textarea "Lender Required - Seller to install TPR valve drain leg as required with approv…" at bounding box center [438, 201] width 239 height 35
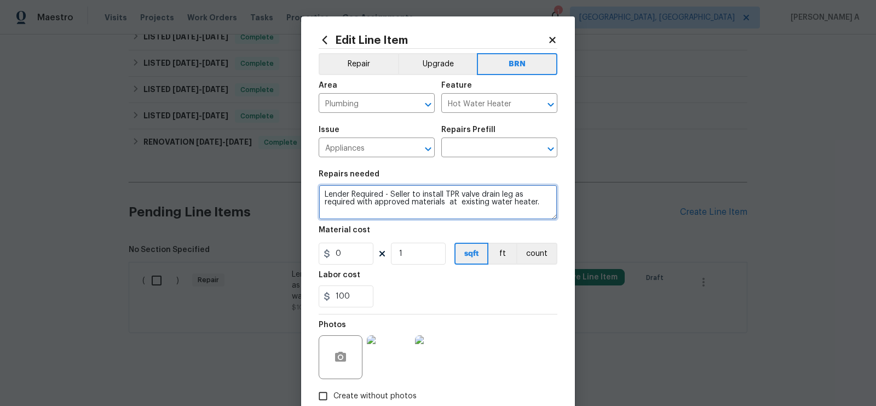
click at [395, 201] on textarea "Lender Required - Seller to install TPR valve drain leg as required with approv…" at bounding box center [438, 201] width 239 height 35
click at [471, 159] on div "Issue Appliances ​ Repairs Prefill ​" at bounding box center [438, 141] width 239 height 44
click at [474, 154] on input "text" at bounding box center [483, 148] width 85 height 17
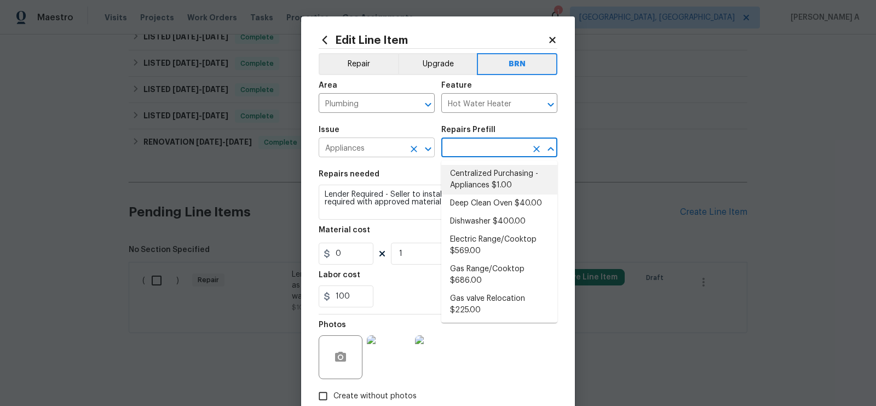
click at [414, 146] on icon "Clear" at bounding box center [413, 148] width 11 height 11
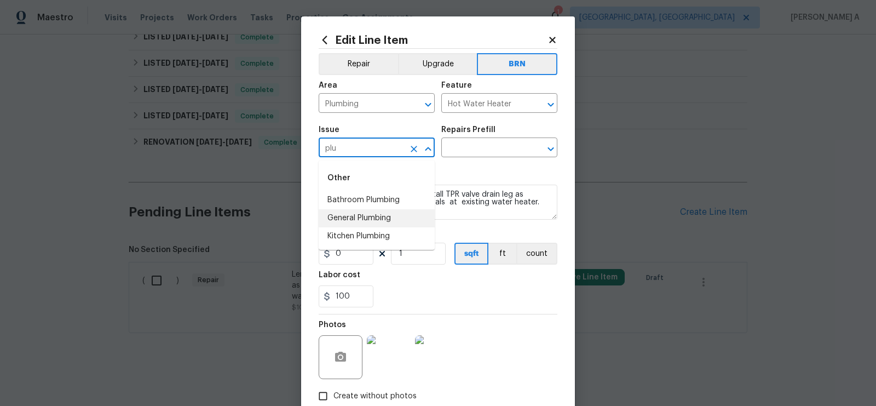
drag, startPoint x: 383, startPoint y: 199, endPoint x: 381, endPoint y: 218, distance: 19.8
click at [381, 218] on ul "Bathroom Plumbing General Plumbing Kitchen Plumbing" at bounding box center [377, 218] width 116 height 54
click at [381, 218] on li "General Plumbing" at bounding box center [377, 218] width 116 height 18
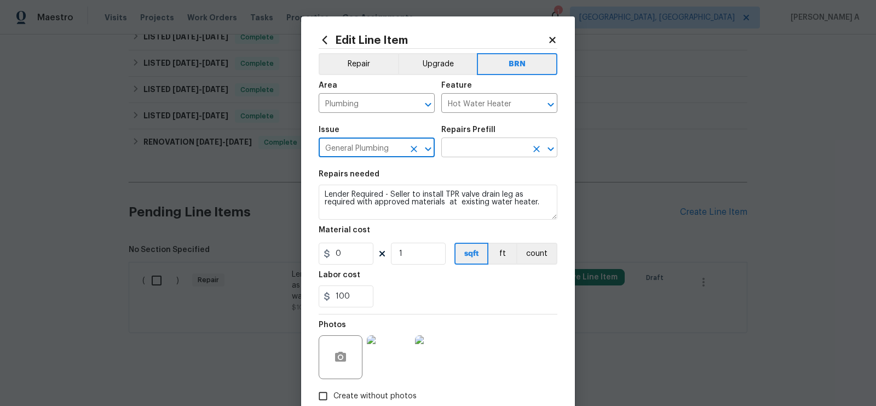
type input "General Plumbing"
click at [492, 147] on input "text" at bounding box center [483, 148] width 85 height 17
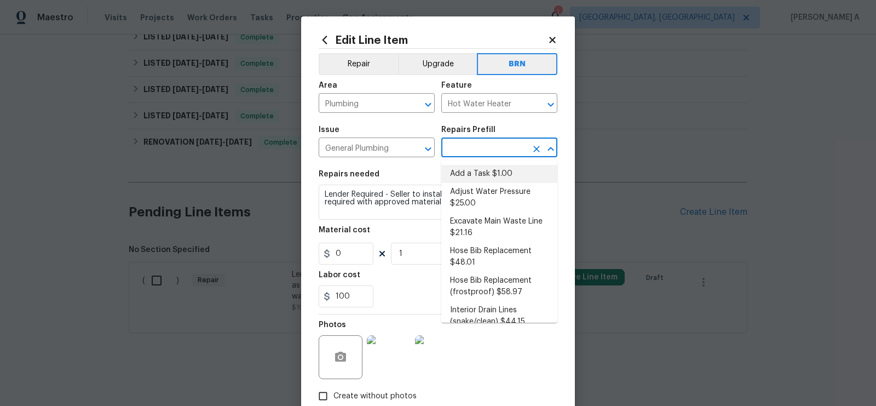
click at [494, 171] on li "Add a Task $1.00" at bounding box center [499, 174] width 116 height 18
type input "Plumbing"
type input "Add a Task $1.00"
type textarea "HPM to detail"
type input "1"
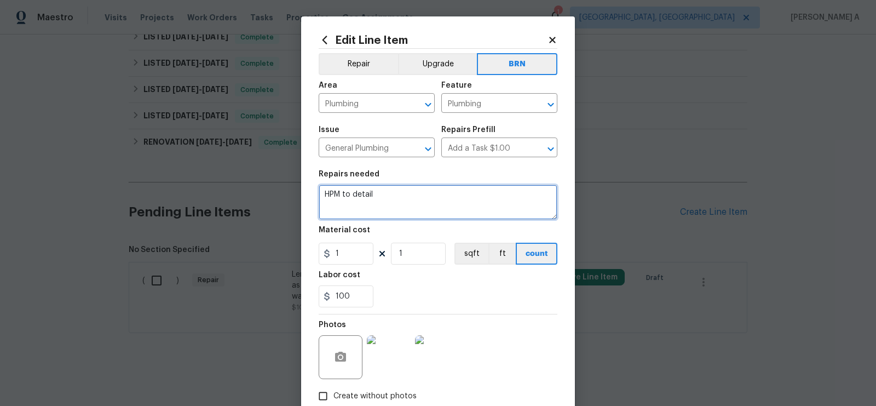
click at [468, 195] on textarea "HPM to detail" at bounding box center [438, 201] width 239 height 35
paste textarea "Lender Required - Seller to install TPR valve drain leg as required with approv…"
type textarea "Lender Required - Seller to install TPR valve drain leg as required with approv…"
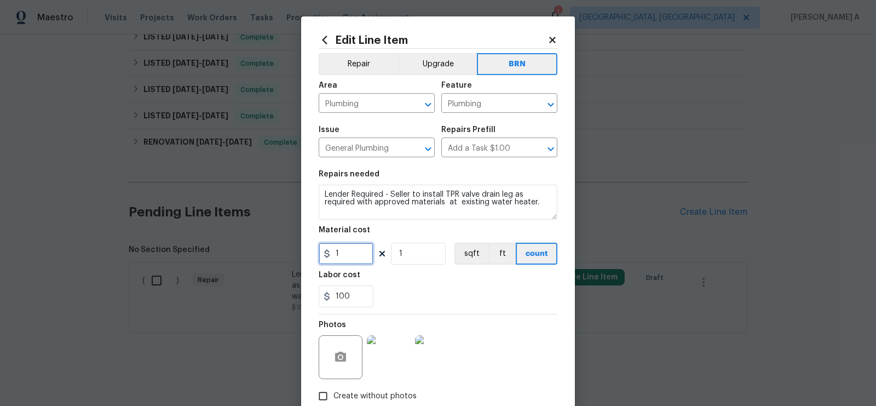
drag, startPoint x: 351, startPoint y: 255, endPoint x: 274, endPoint y: 255, distance: 77.2
click at [274, 255] on div "Edit Line Item Repair Upgrade BRN Area Plumbing ​ Feature Plumbing ​ Issue Gene…" at bounding box center [438, 203] width 876 height 406
type input "0"
click at [405, 293] on div "100" at bounding box center [438, 296] width 239 height 22
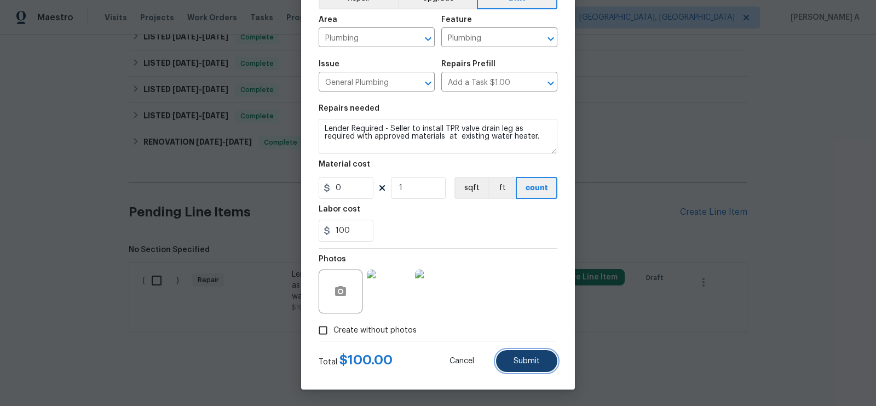
click at [520, 360] on span "Submit" at bounding box center [526, 361] width 26 height 8
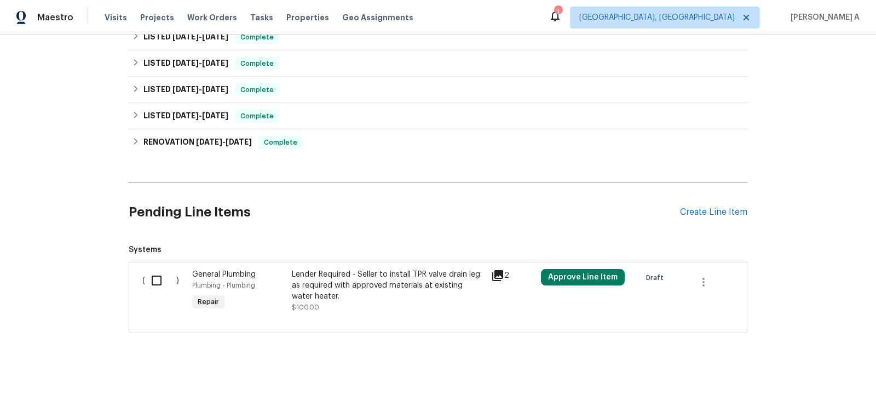
click at [154, 277] on input "checkbox" at bounding box center [160, 280] width 31 height 23
checkbox input "true"
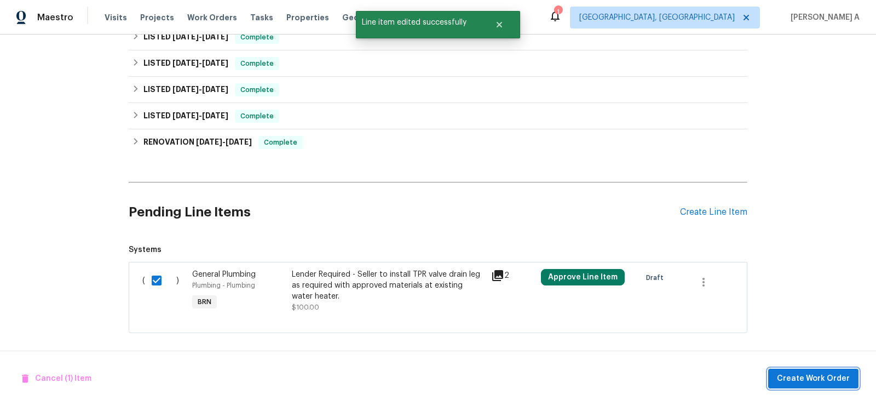
click at [825, 379] on span "Create Work Order" at bounding box center [813, 379] width 73 height 14
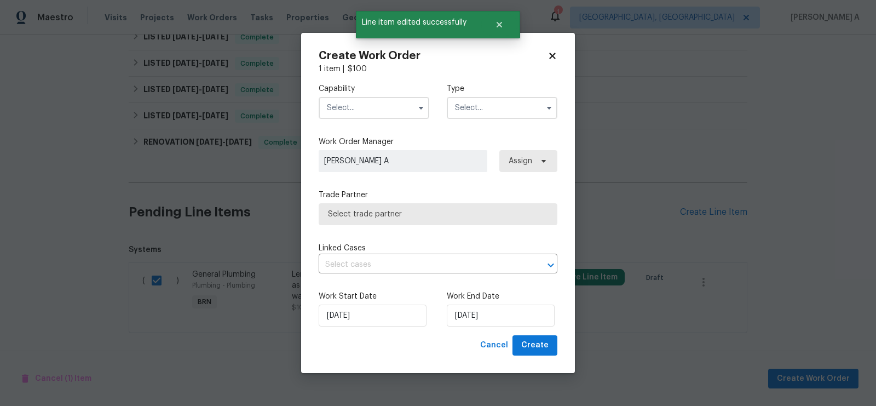
click at [397, 102] on input "text" at bounding box center [374, 108] width 111 height 22
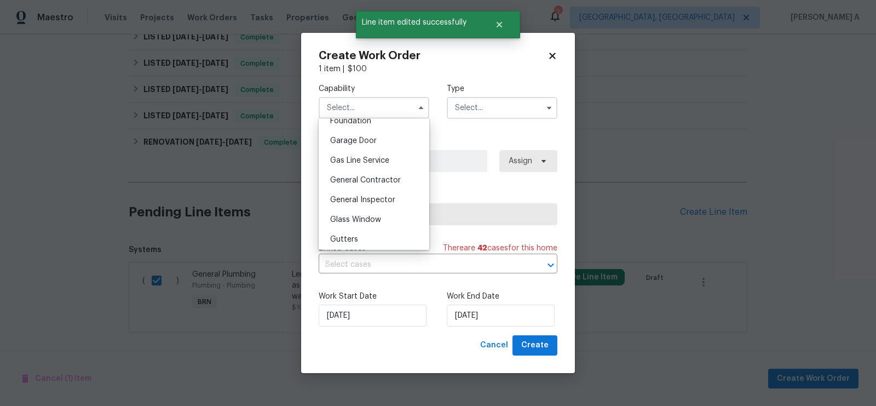
scroll to position [474, 0]
click at [373, 186] on div "General Contractor" at bounding box center [373, 181] width 105 height 20
type input "General Contractor"
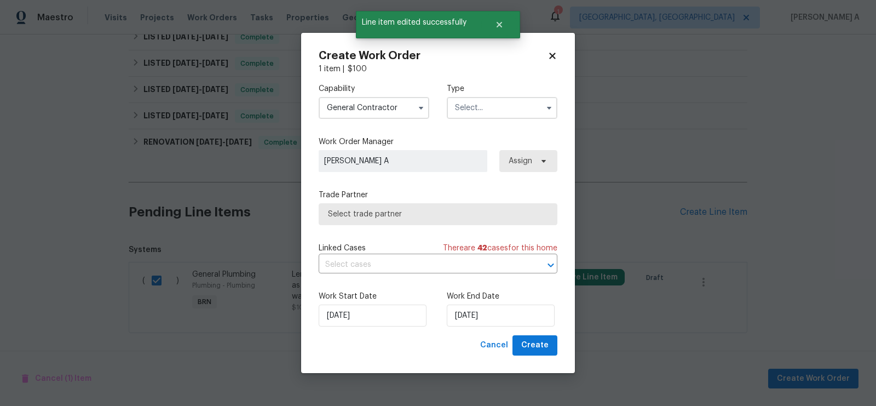
click at [495, 111] on input "text" at bounding box center [502, 108] width 111 height 22
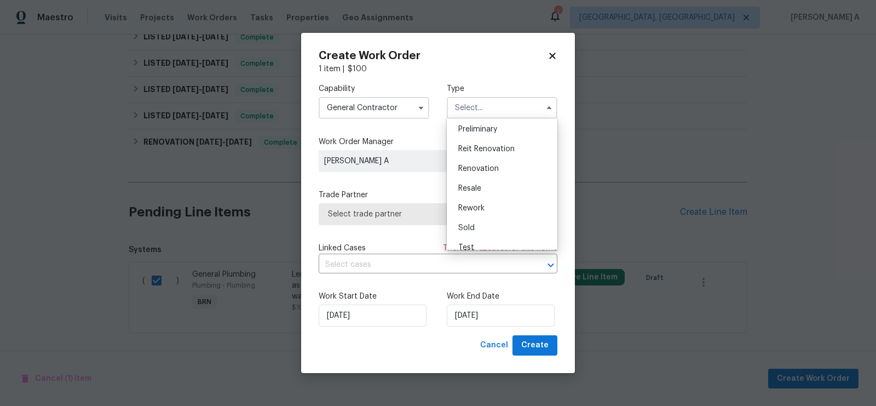
scroll to position [248, 0]
click at [485, 170] on div "Resale" at bounding box center [501, 179] width 105 height 20
type input "Resale"
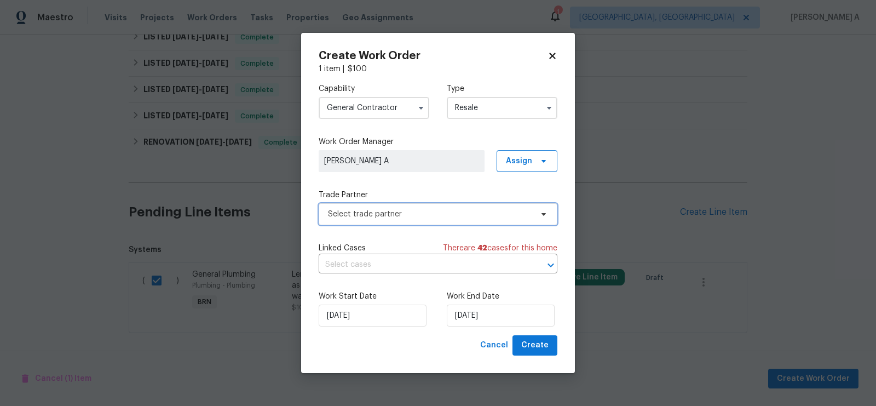
click at [412, 215] on span "Select trade partner" at bounding box center [430, 214] width 204 height 11
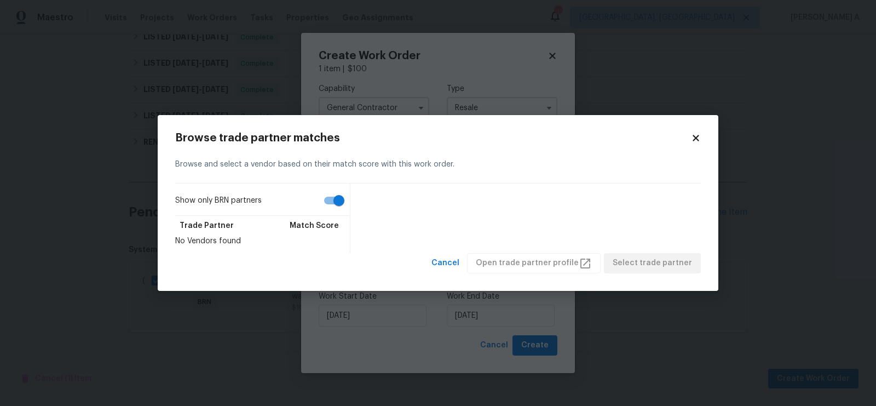
click at [697, 136] on icon at bounding box center [696, 138] width 6 height 6
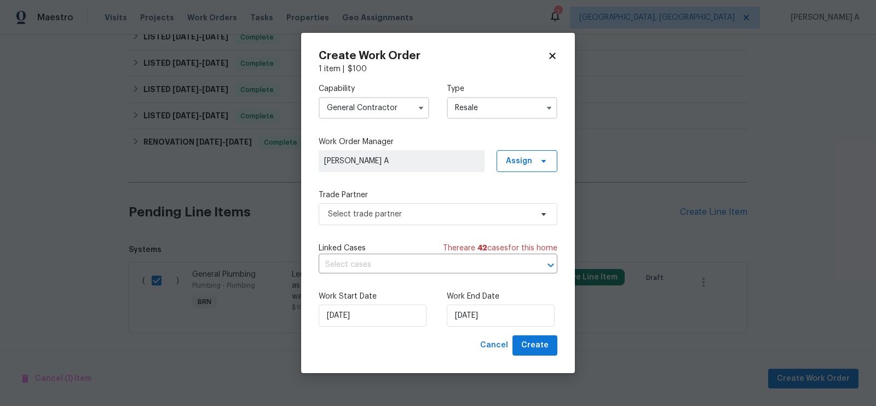
click at [417, 100] on span at bounding box center [421, 108] width 16 height 16
click at [394, 86] on label "Capability" at bounding box center [374, 88] width 111 height 11
click at [391, 100] on input "General Contractor" at bounding box center [374, 108] width 111 height 22
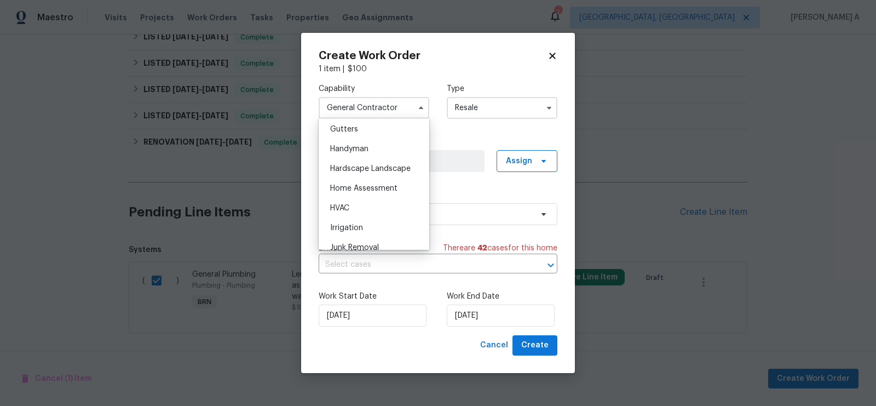
scroll to position [582, 0]
click at [359, 151] on span "Handyman" at bounding box center [349, 151] width 38 height 8
type input "Handyman"
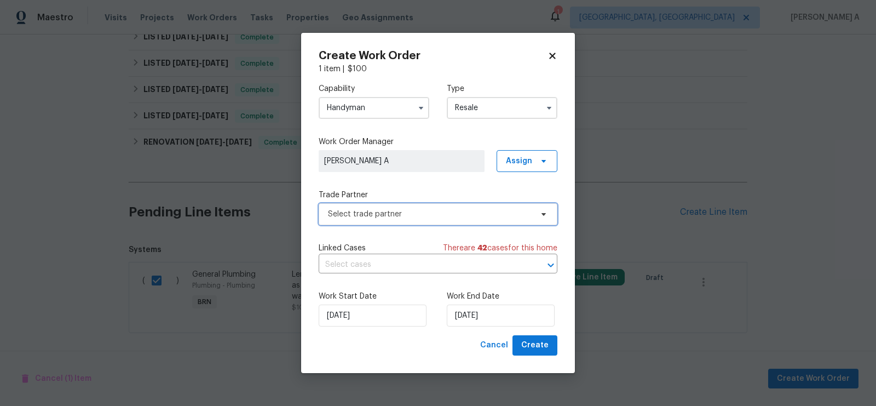
click at [384, 217] on span "Select trade partner" at bounding box center [430, 214] width 204 height 11
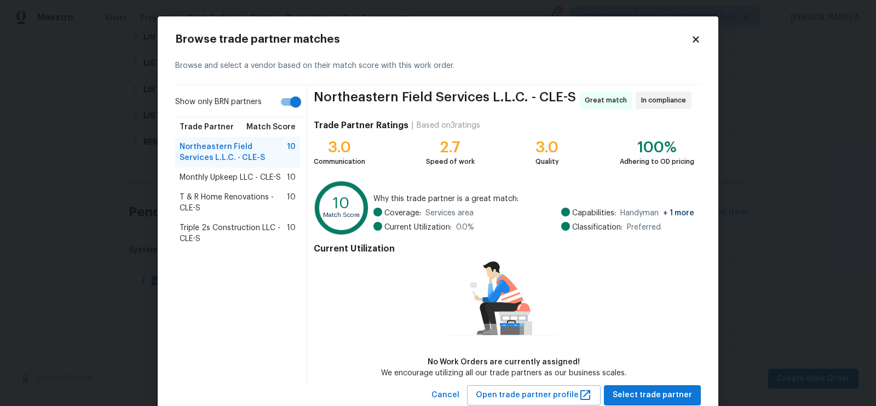
click at [281, 107] on input "Show only BRN partners" at bounding box center [295, 101] width 62 height 21
checkbox input "false"
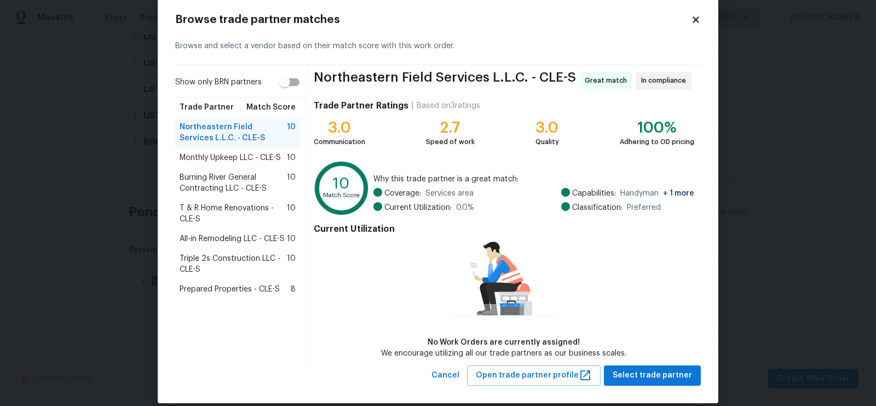
scroll to position [32, 0]
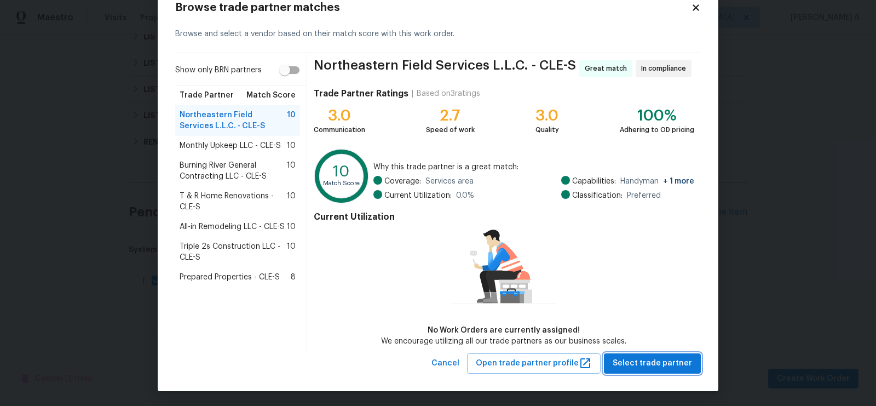
click at [671, 356] on span "Select trade partner" at bounding box center [652, 363] width 79 height 14
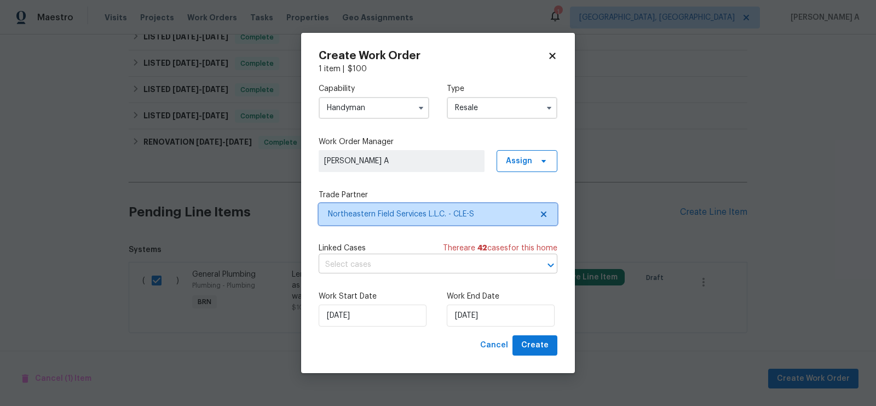
scroll to position [0, 0]
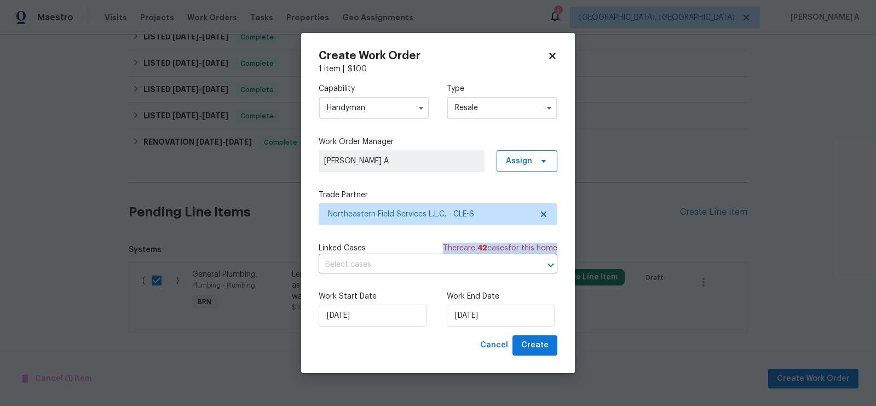
click at [394, 255] on div "Linked Cases There are 42 case s for this home ​" at bounding box center [438, 258] width 239 height 31
click at [394, 268] on input "text" at bounding box center [423, 264] width 208 height 17
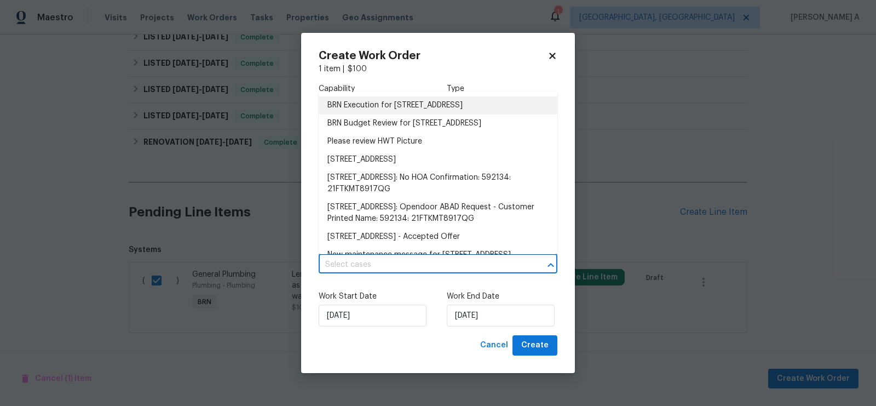
click at [384, 102] on li "BRN Execution for [STREET_ADDRESS]" at bounding box center [438, 105] width 239 height 18
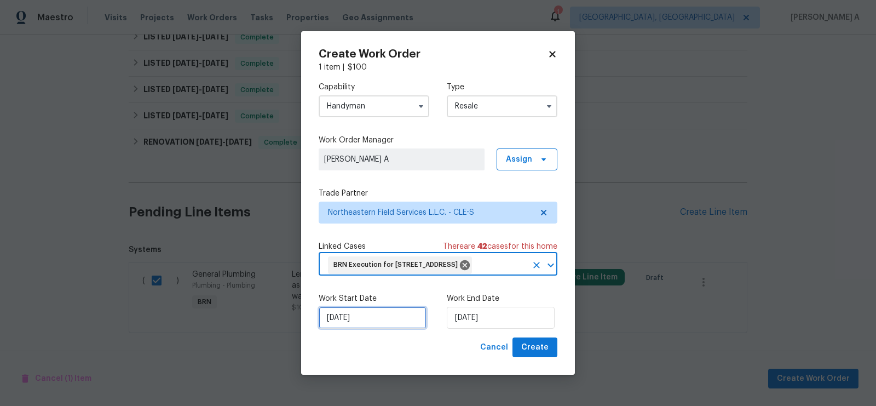
click at [361, 328] on input "[DATE]" at bounding box center [373, 318] width 108 height 22
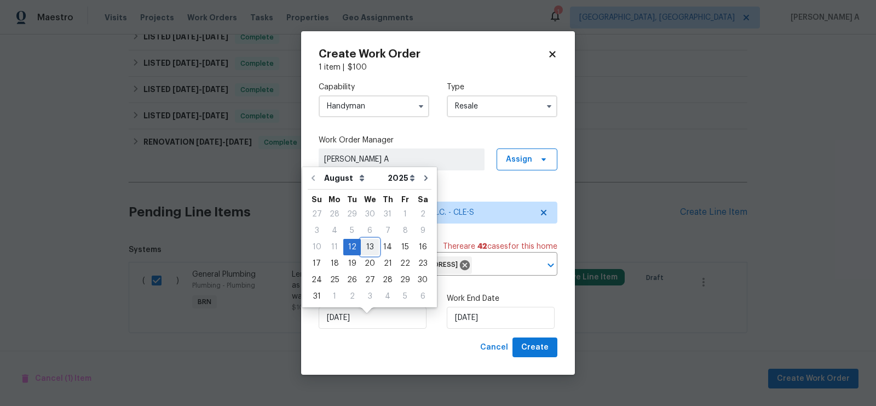
click at [365, 245] on div "13" at bounding box center [370, 246] width 18 height 15
type input "[DATE]"
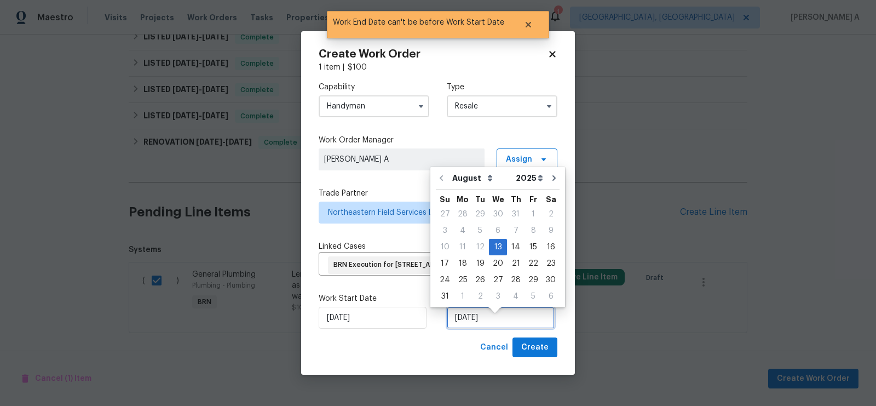
click at [475, 321] on input "[DATE]" at bounding box center [501, 318] width 108 height 22
click at [513, 245] on div "14" at bounding box center [516, 246] width 18 height 15
type input "[DATE]"
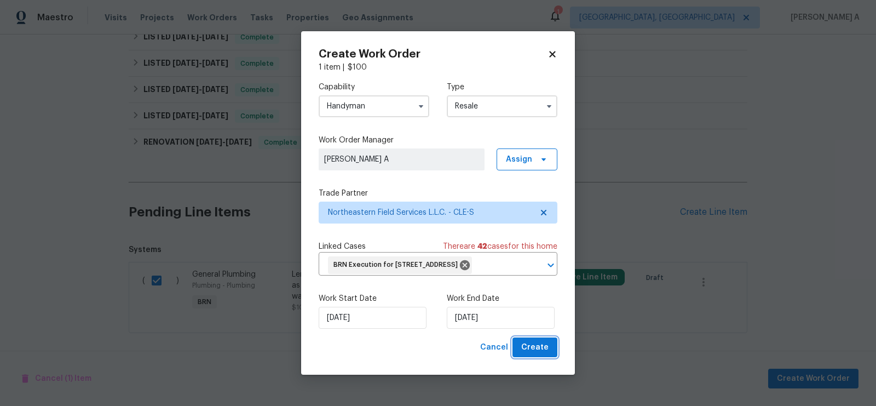
click at [530, 354] on span "Create" at bounding box center [534, 348] width 27 height 14
checkbox input "false"
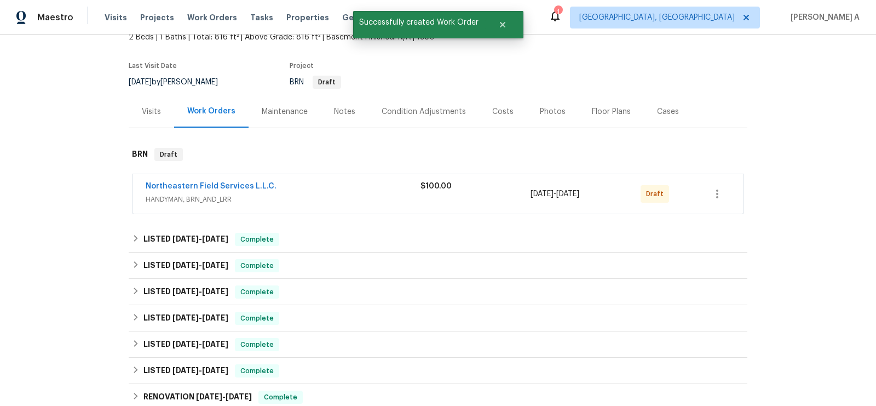
scroll to position [68, 0]
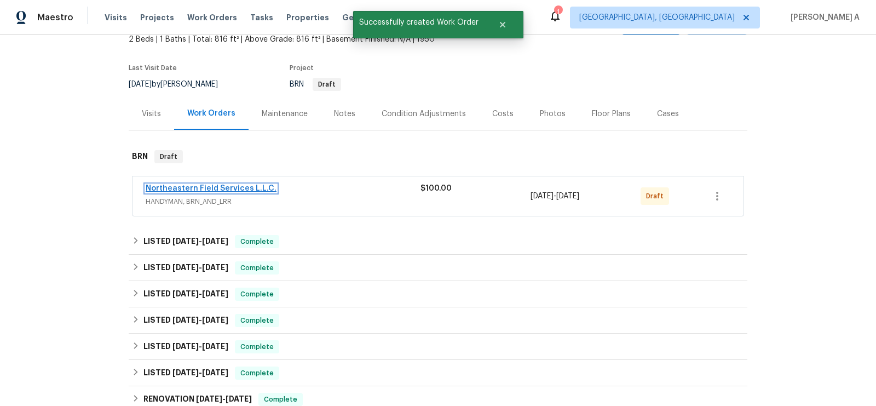
click at [226, 184] on link "Northeastern Field Services L.L.C." at bounding box center [211, 188] width 131 height 8
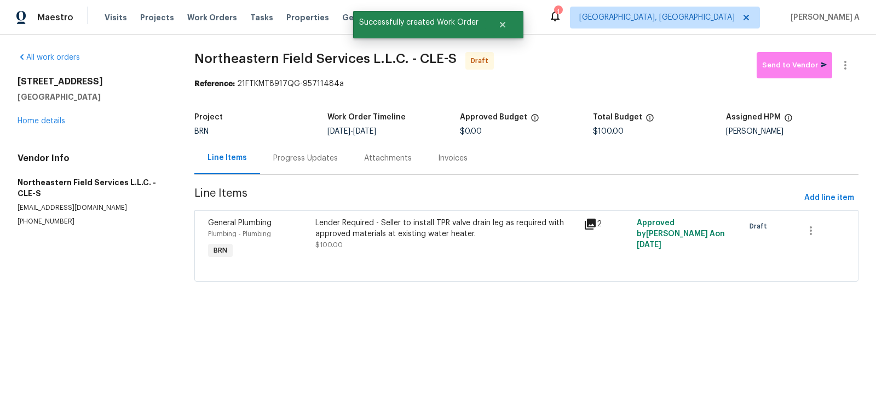
click at [290, 160] on div "Progress Updates" at bounding box center [305, 158] width 65 height 11
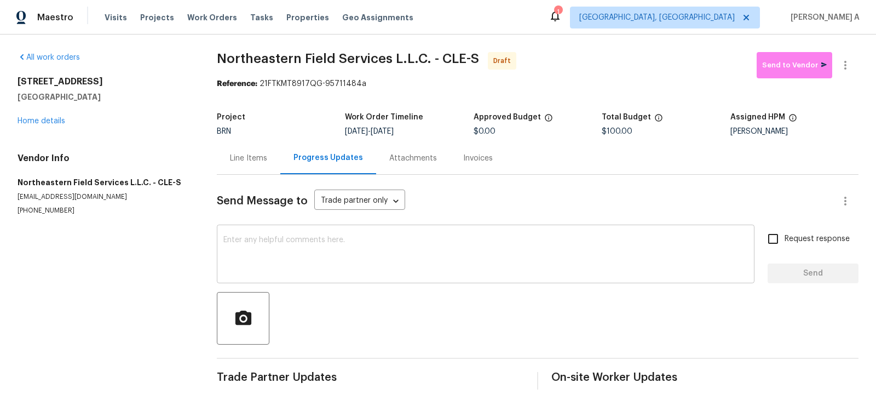
click at [248, 262] on textarea at bounding box center [485, 255] width 524 height 38
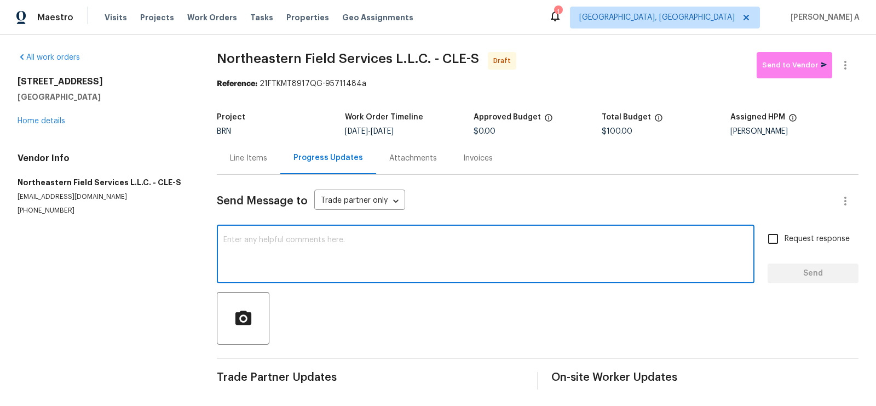
click at [248, 262] on textarea at bounding box center [485, 255] width 524 height 38
paste textarea "Hi, I'm Akshay from Opendoor. Just wanted to check if you received the workorde…"
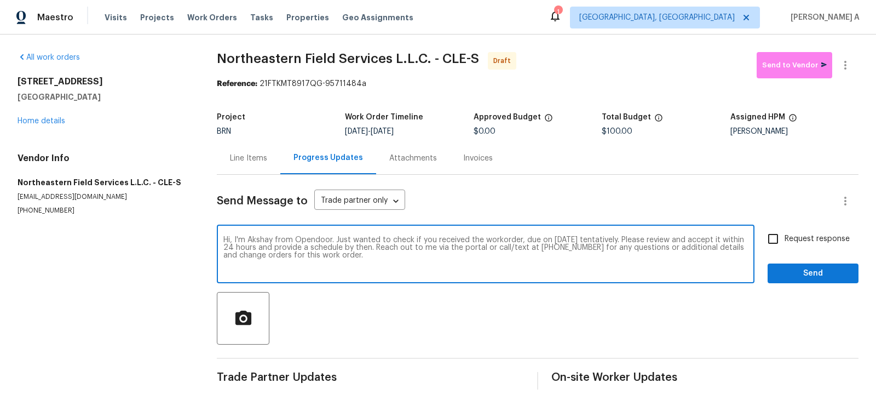
type textarea "Hi, I'm Akshay from Opendoor. Just wanted to check if you received the workorde…"
click at [776, 236] on input "Request response" at bounding box center [772, 238] width 23 height 23
checkbox input "true"
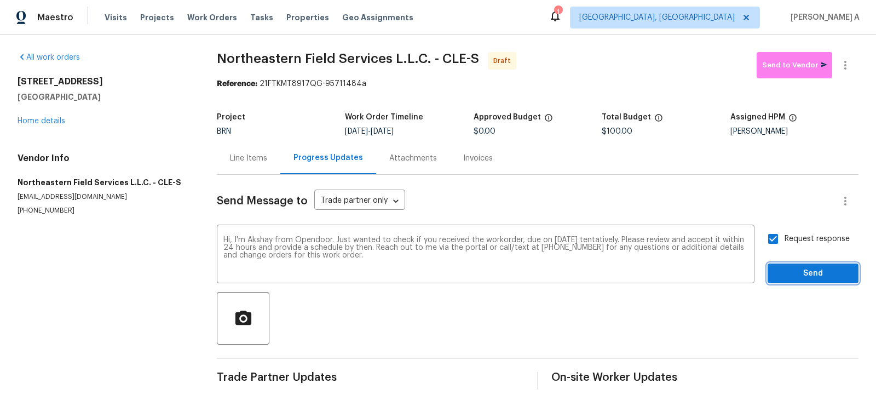
click at [793, 270] on span "Send" at bounding box center [812, 274] width 73 height 14
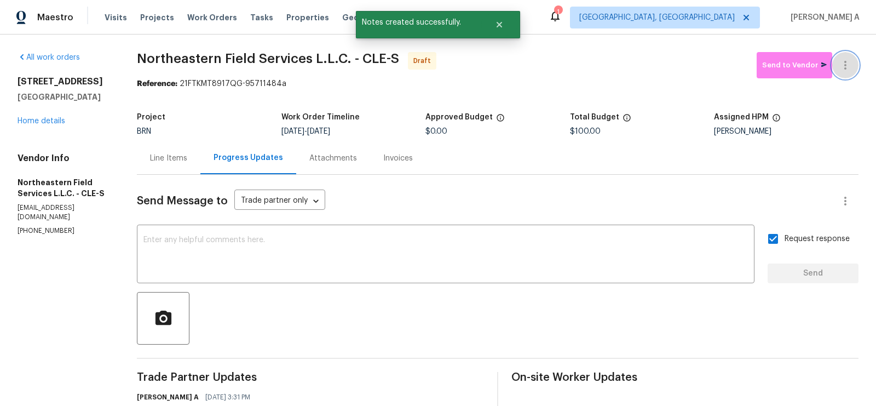
click at [847, 64] on icon "button" at bounding box center [845, 65] width 13 height 13
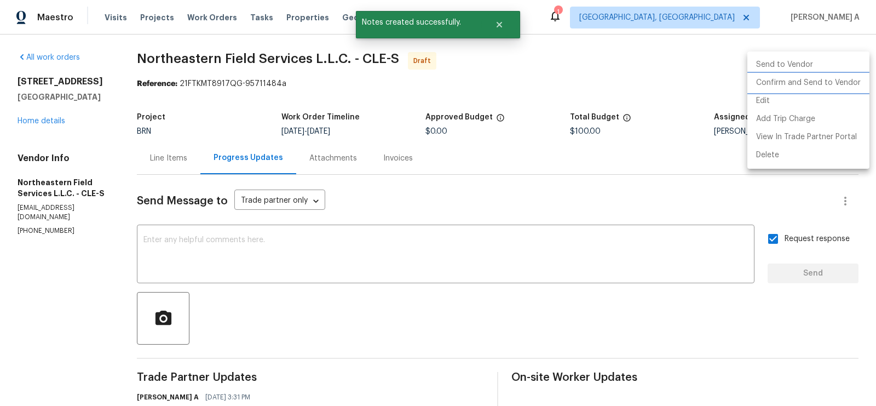
click at [850, 79] on li "Confirm and Send to Vendor" at bounding box center [808, 83] width 122 height 18
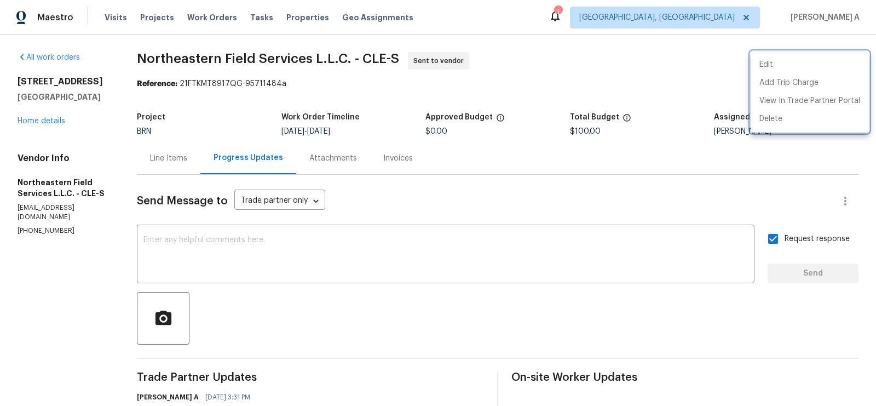
click at [518, 151] on div at bounding box center [438, 203] width 876 height 406
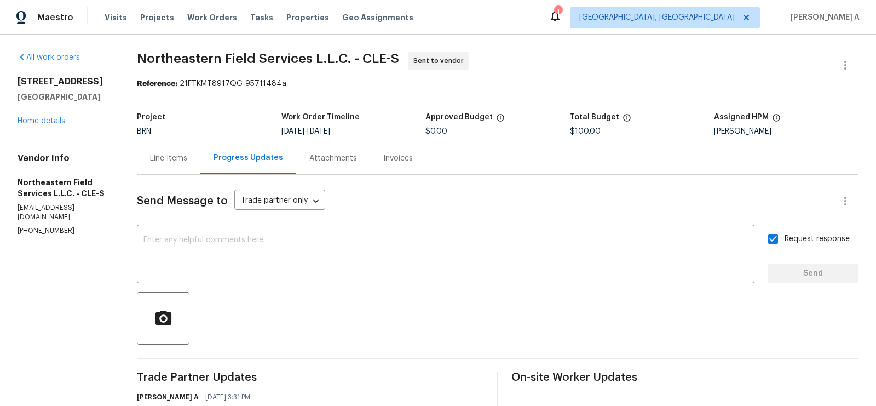
click at [153, 153] on div "Line Items" at bounding box center [168, 158] width 37 height 11
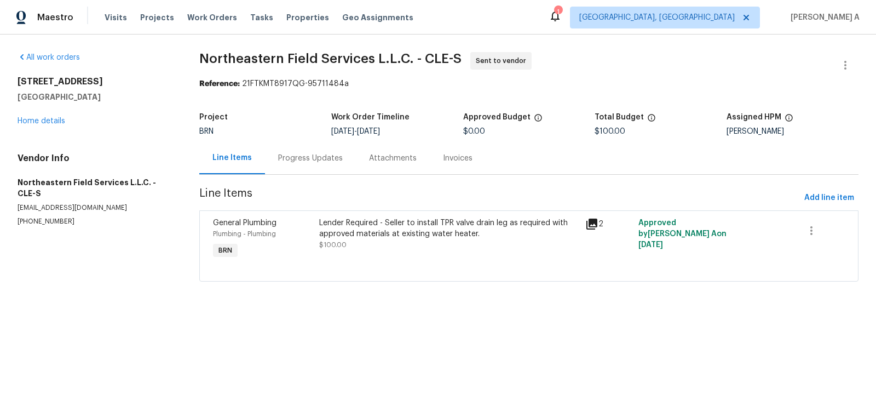
click at [286, 159] on div "Progress Updates" at bounding box center [310, 158] width 65 height 11
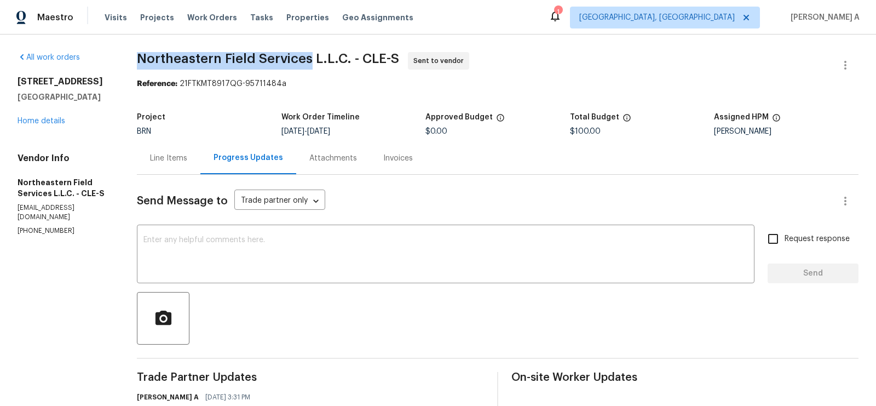
copy span "Northeastern Field Services"
drag, startPoint x: 139, startPoint y: 58, endPoint x: 310, endPoint y: 57, distance: 170.8
click at [310, 57] on span "Northeastern Field Services L.L.C. - CLE-S" at bounding box center [268, 58] width 262 height 13
click at [169, 157] on div "Line Items" at bounding box center [168, 158] width 37 height 11
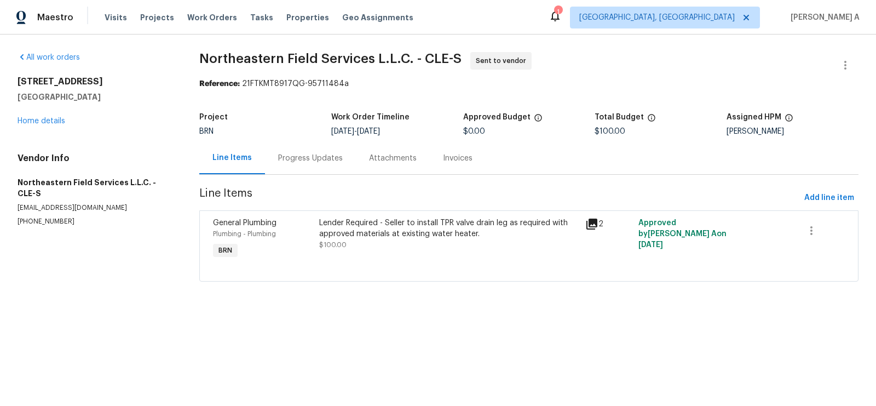
click at [287, 164] on div "Progress Updates" at bounding box center [310, 158] width 91 height 32
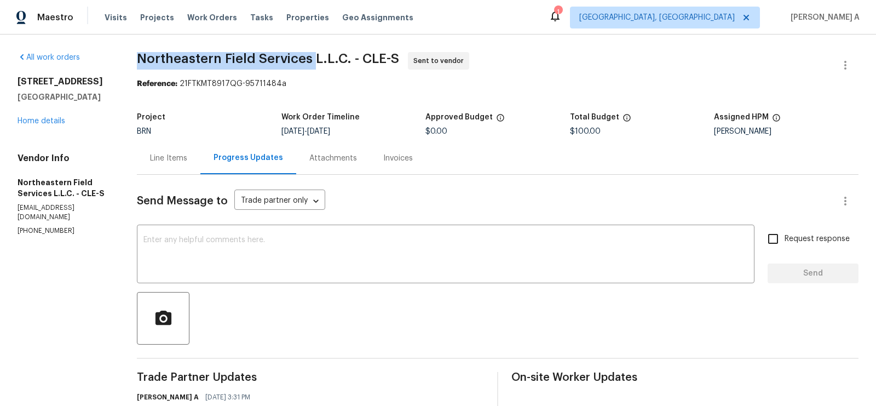
drag, startPoint x: 138, startPoint y: 55, endPoint x: 313, endPoint y: 57, distance: 175.2
click at [313, 57] on span "Northeastern Field Services L.L.C. - CLE-S" at bounding box center [268, 58] width 262 height 13
copy span "Northeastern Field Services"
click at [160, 153] on div "Line Items" at bounding box center [168, 158] width 37 height 11
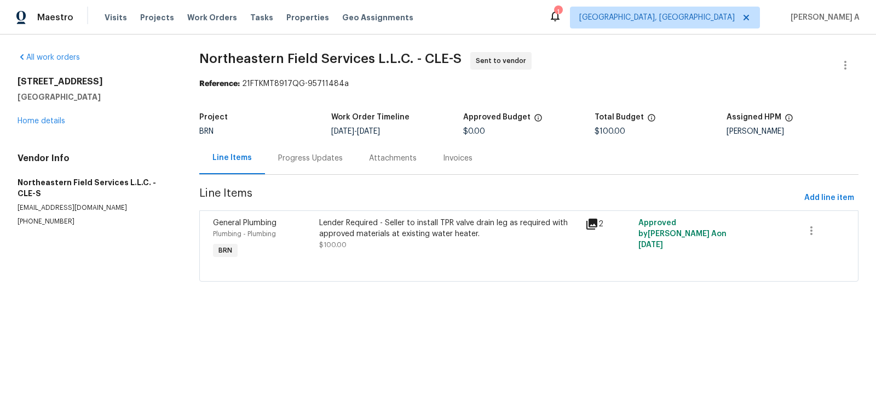
click at [311, 148] on div "Progress Updates" at bounding box center [310, 158] width 91 height 32
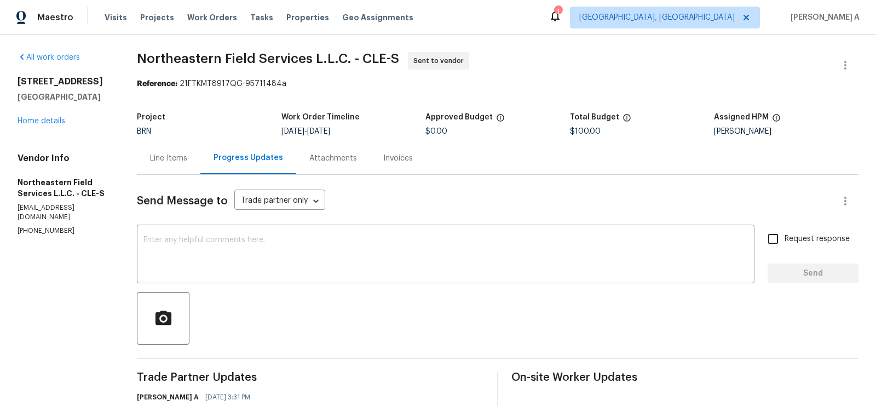
click at [176, 151] on div "Line Items" at bounding box center [169, 158] width 64 height 32
